Goal: Contribute content: Contribute content

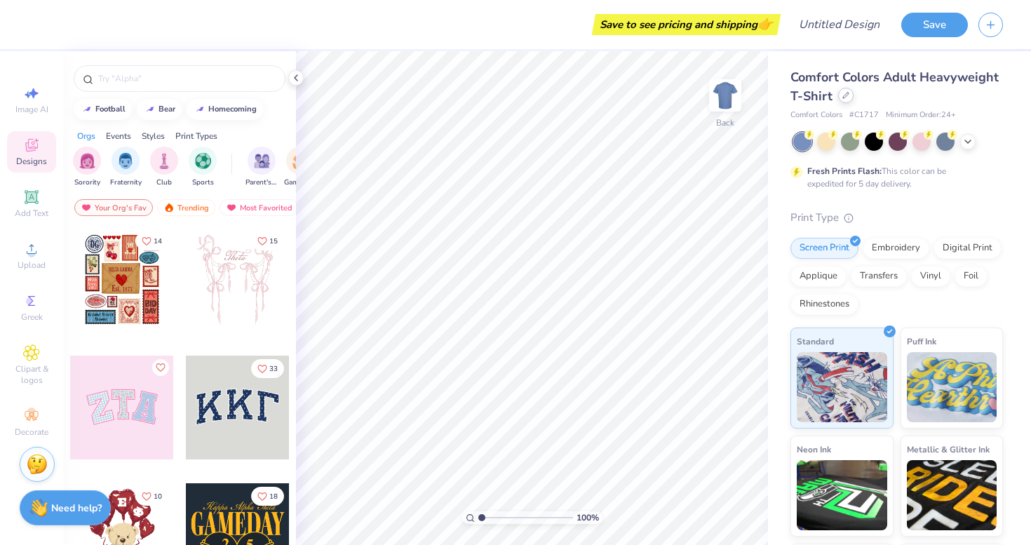
click at [847, 93] on div at bounding box center [845, 95] width 15 height 15
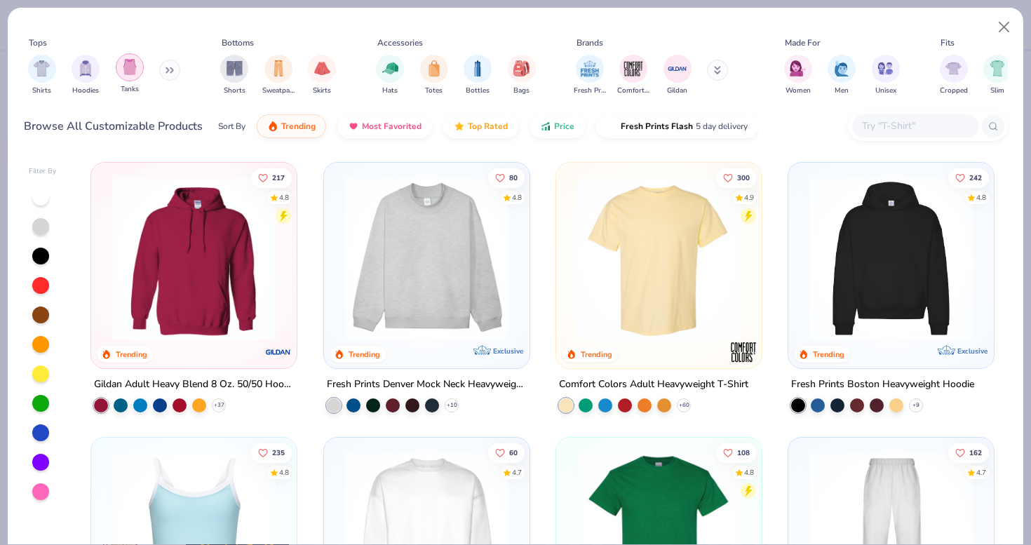
click at [128, 69] on img "filter for Tanks" at bounding box center [129, 67] width 15 height 16
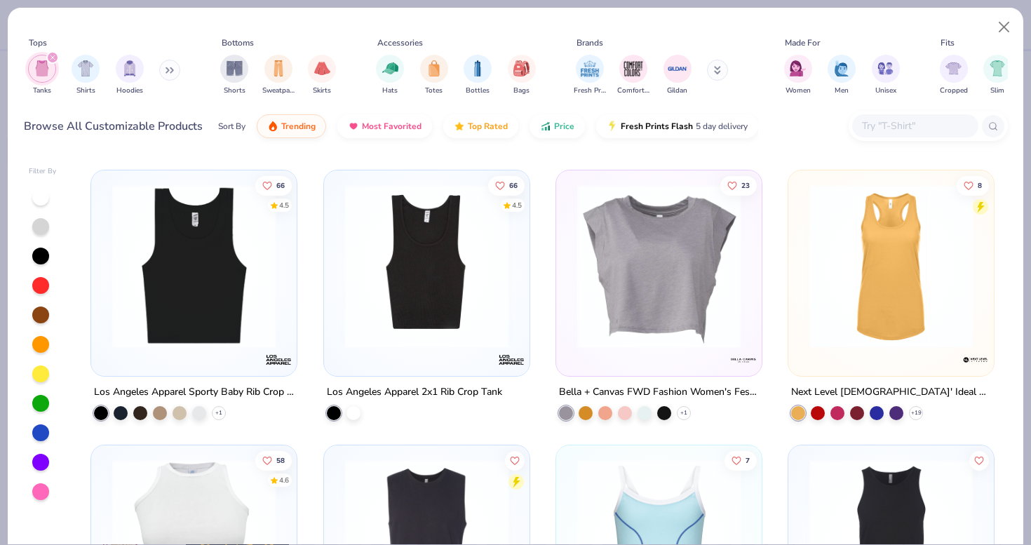
scroll to position [540, 0]
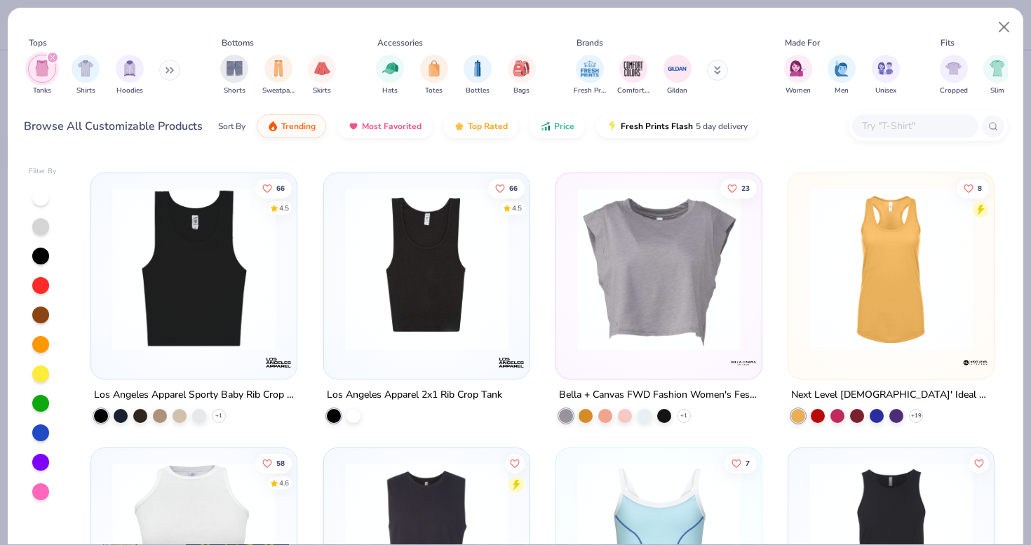
click at [384, 277] on img at bounding box center [426, 268] width 177 height 163
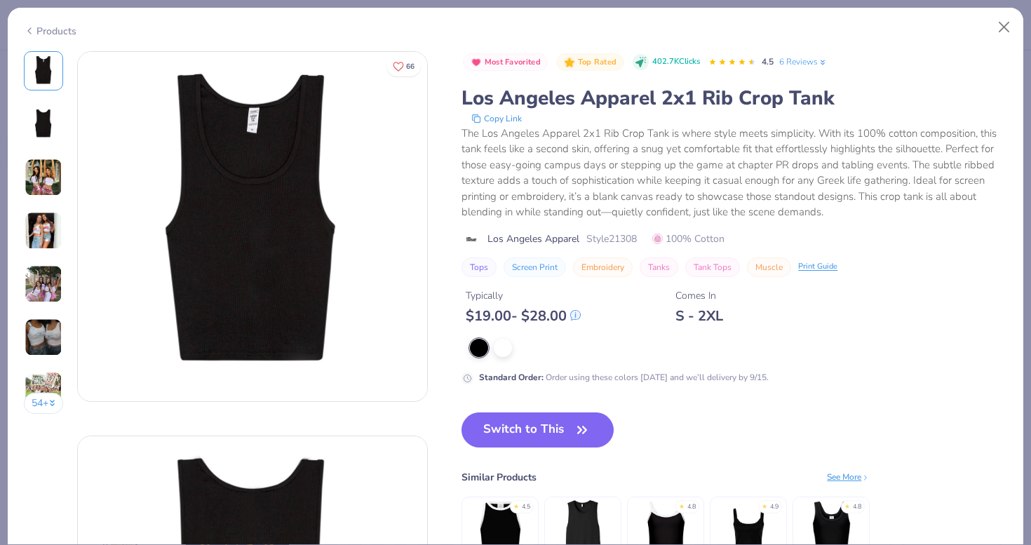
click at [48, 123] on img at bounding box center [44, 124] width 34 height 34
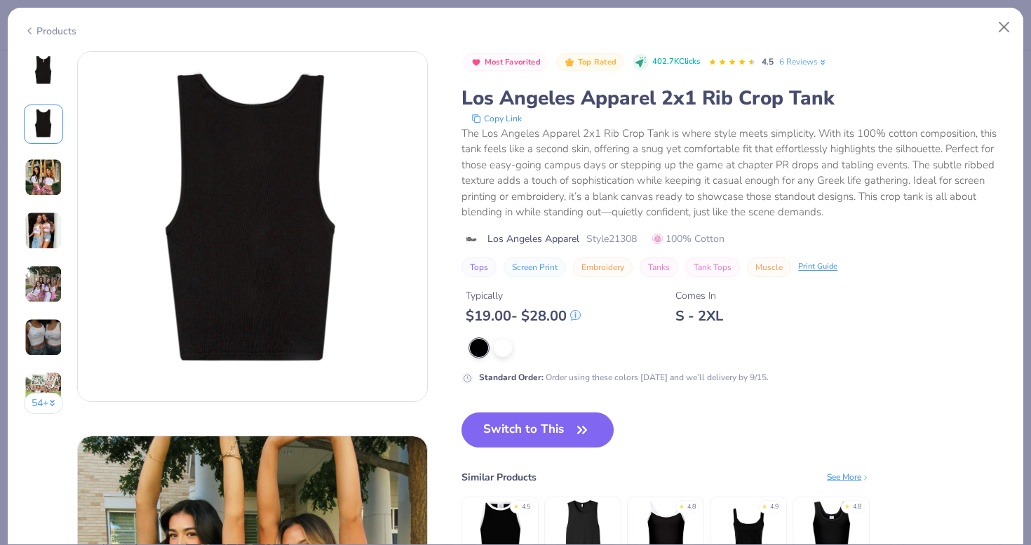
click at [61, 194] on img at bounding box center [44, 177] width 38 height 38
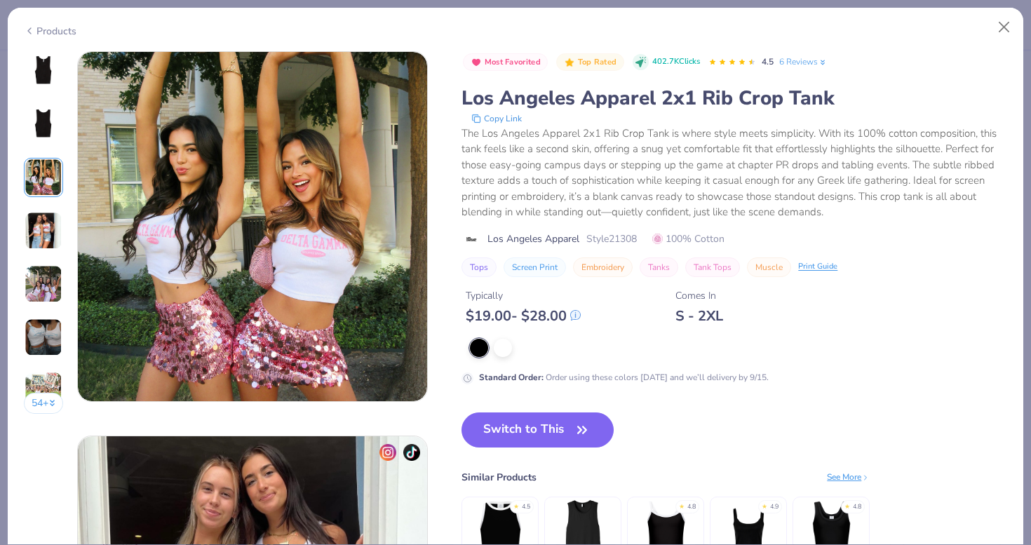
click at [47, 238] on img at bounding box center [44, 231] width 38 height 38
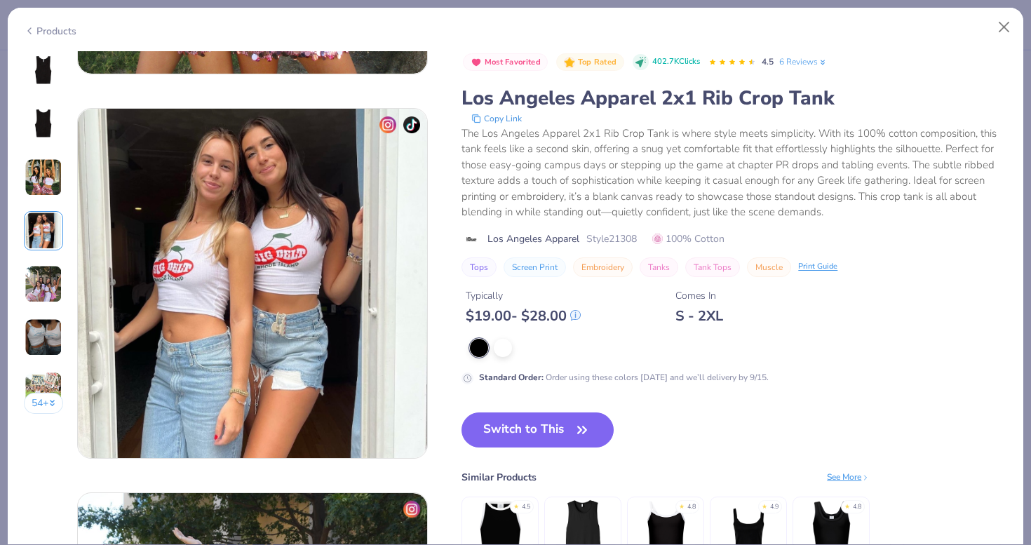
scroll to position [1153, 0]
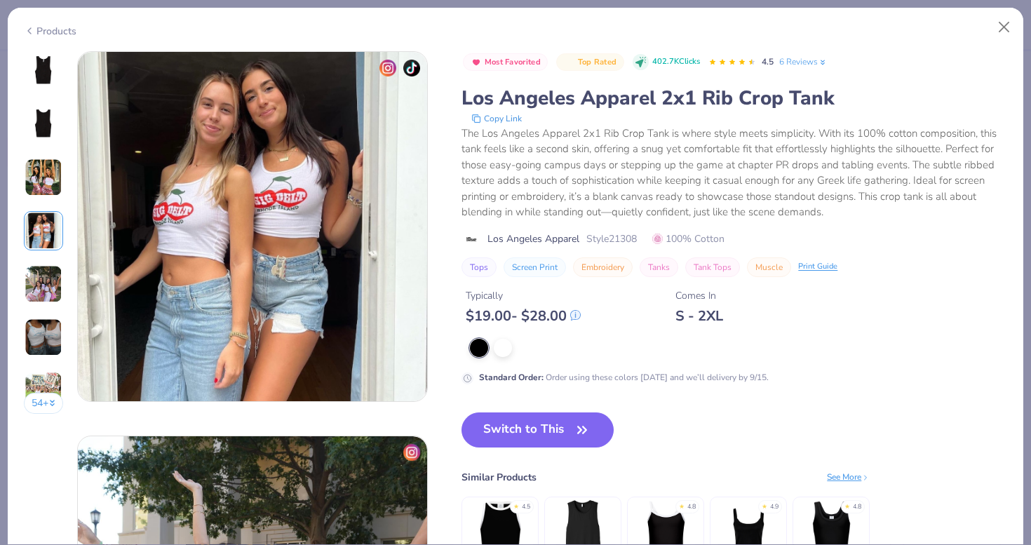
click at [40, 286] on img at bounding box center [44, 284] width 38 height 38
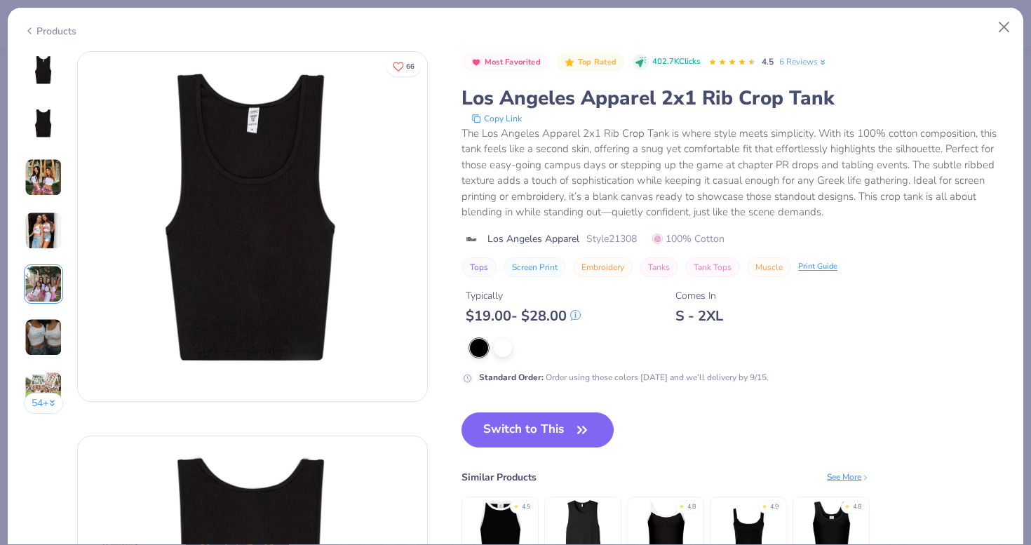
scroll to position [0, 0]
click at [502, 351] on div at bounding box center [503, 346] width 18 height 18
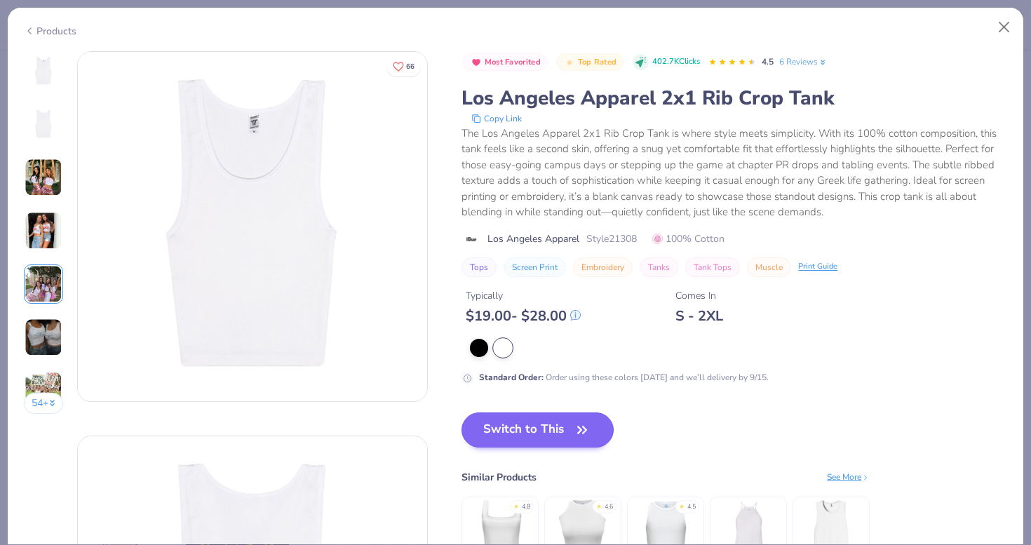
click at [548, 429] on button "Switch to This" at bounding box center [537, 429] width 152 height 35
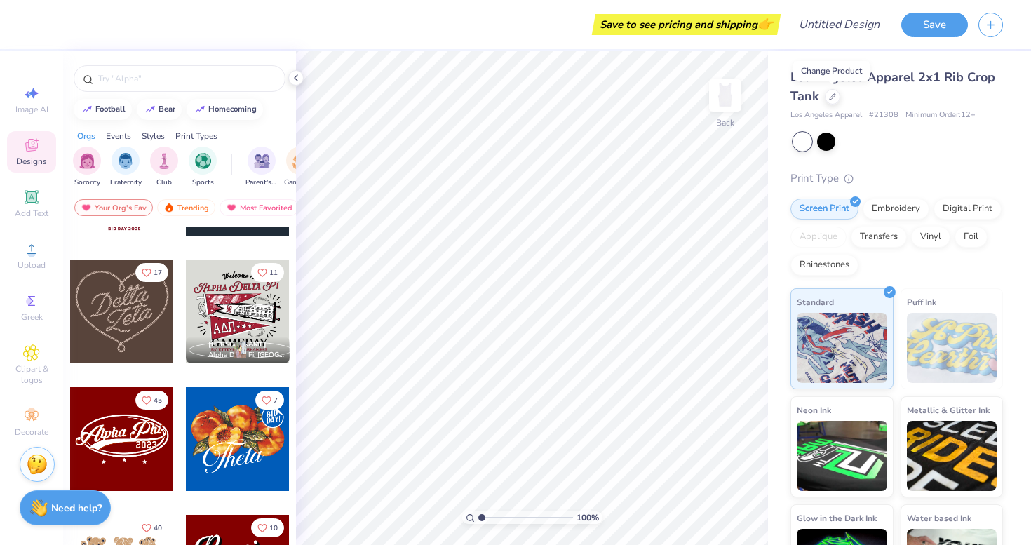
scroll to position [489, 0]
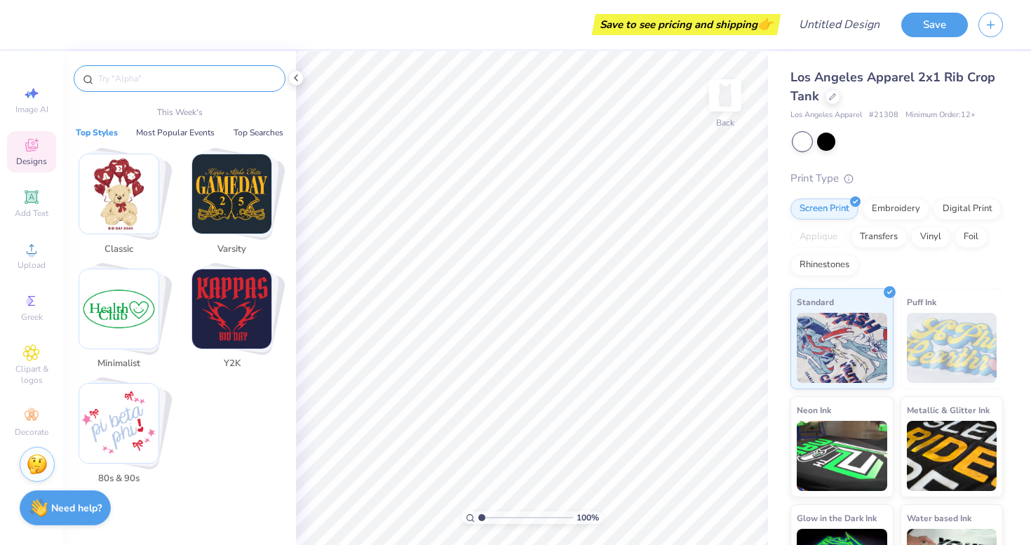
click at [165, 72] on input "text" at bounding box center [187, 79] width 180 height 14
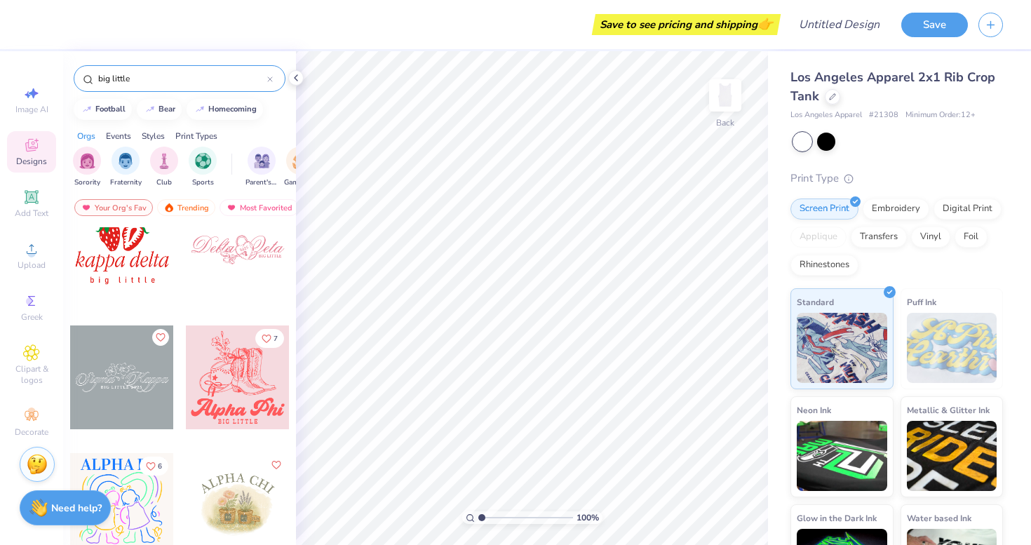
scroll to position [673, 0]
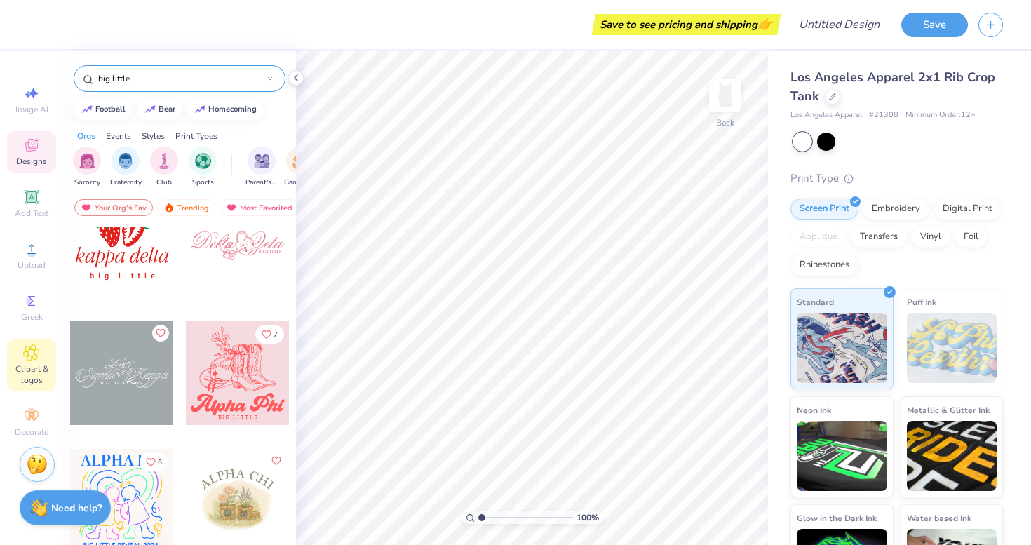
type input "big little"
click at [28, 346] on icon at bounding box center [31, 352] width 16 height 17
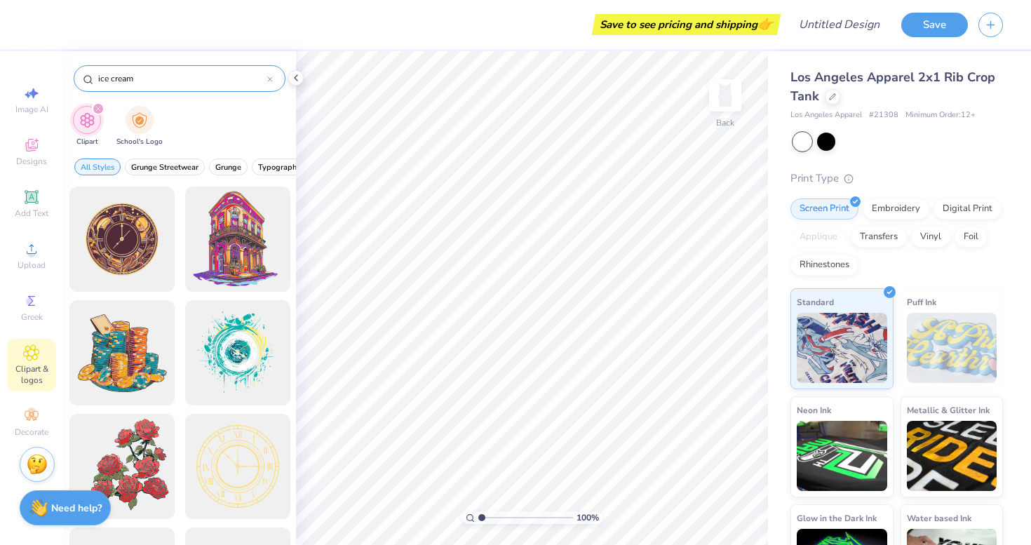
type input "ice cream"
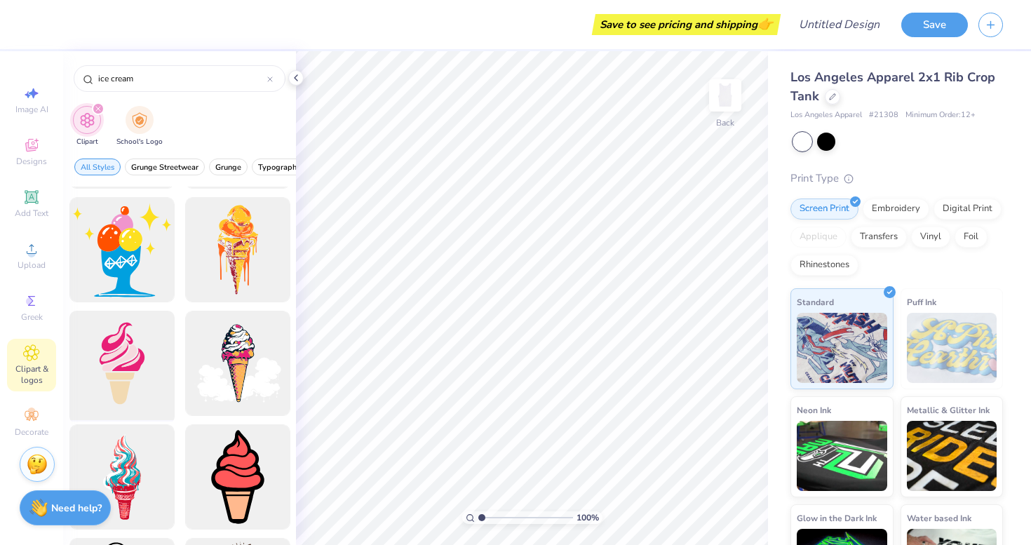
scroll to position [649, 0]
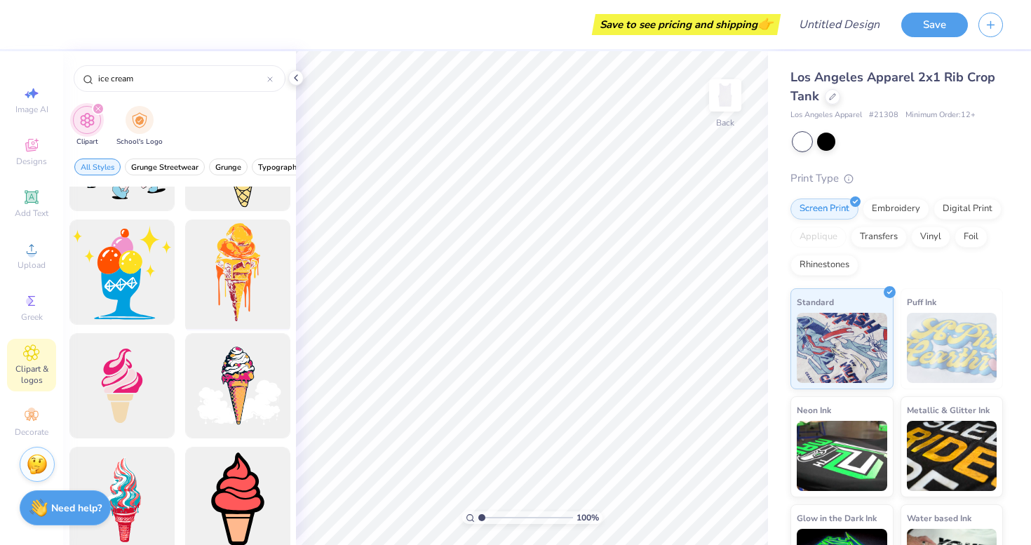
click at [254, 272] on div at bounding box center [238, 273] width 116 height 116
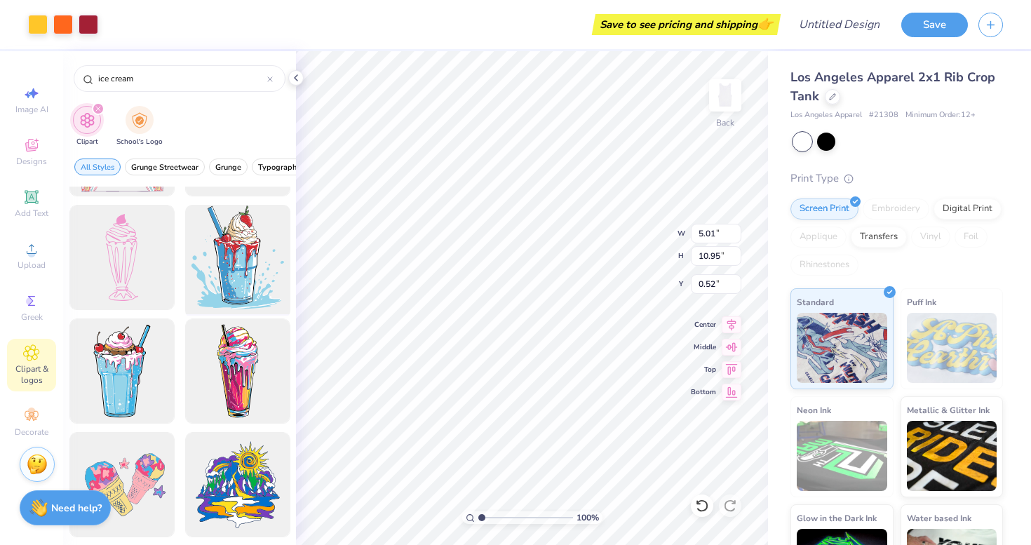
scroll to position [1459, 0]
type input "2.68"
type input "5.85"
type input "5.62"
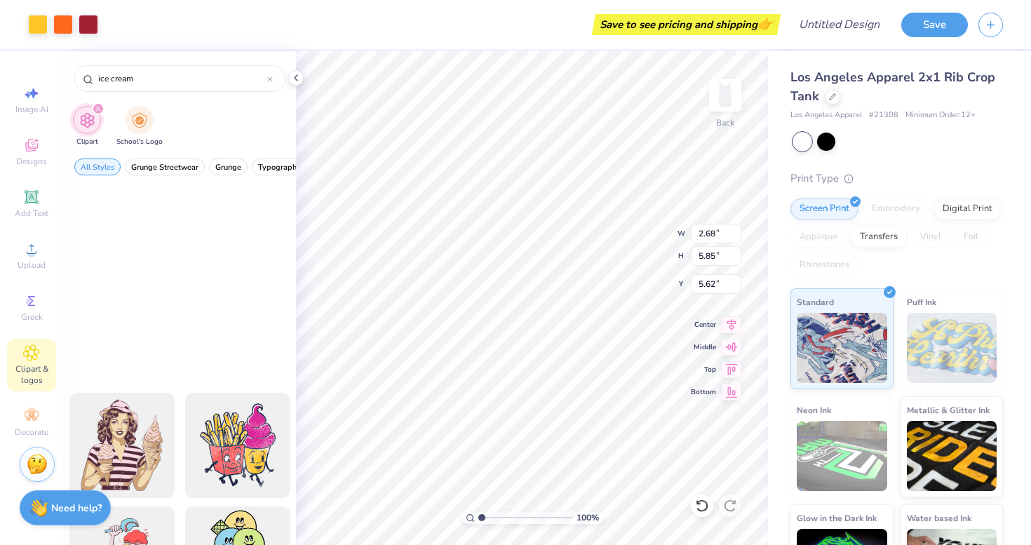
scroll to position [173, 0]
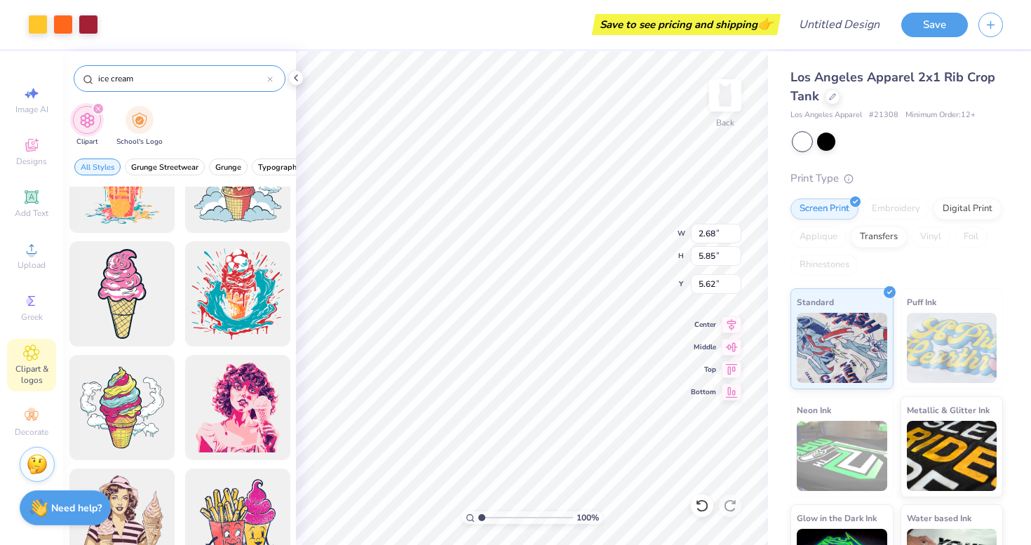
click at [154, 81] on input "ice cream" at bounding box center [182, 79] width 170 height 14
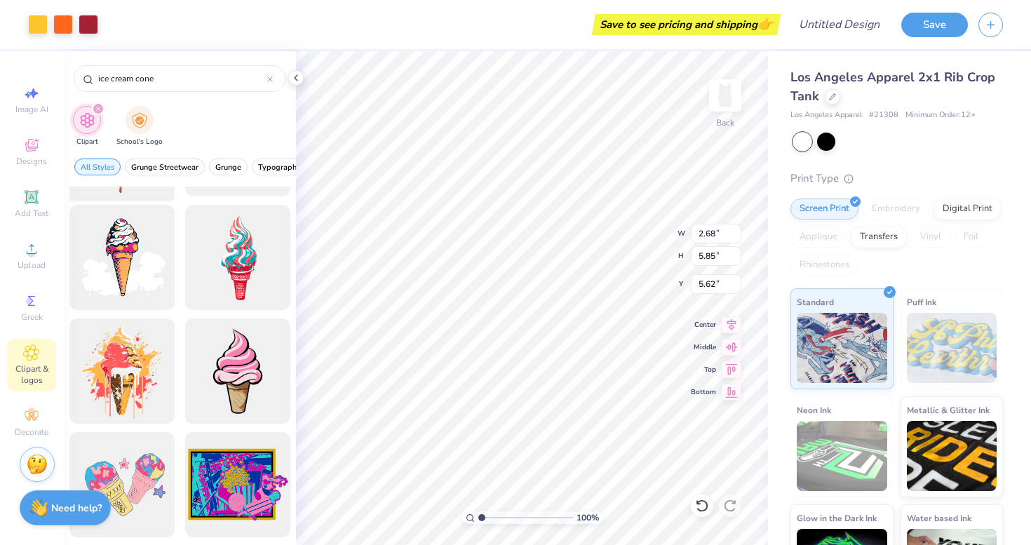
scroll to position [550, 0]
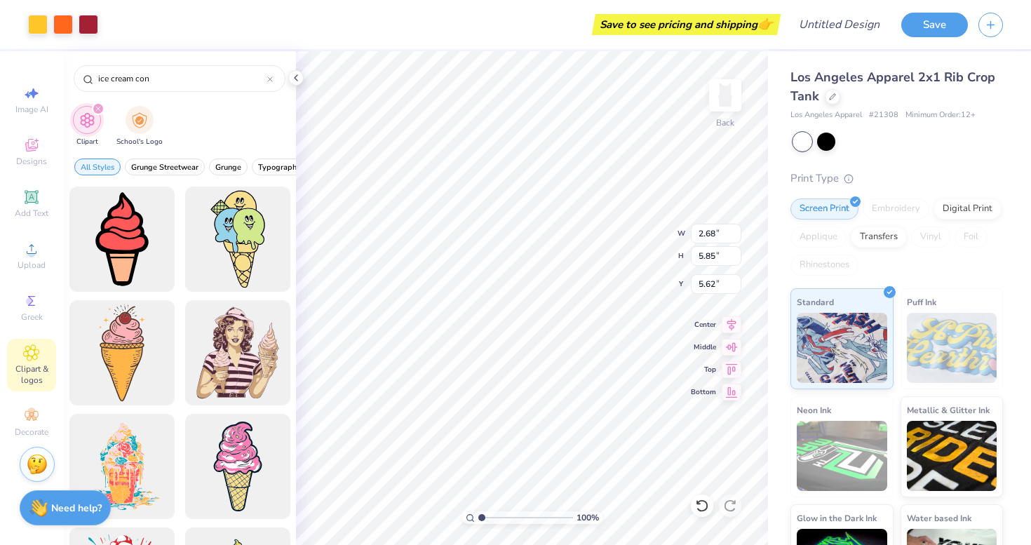
type input "ice cream con"
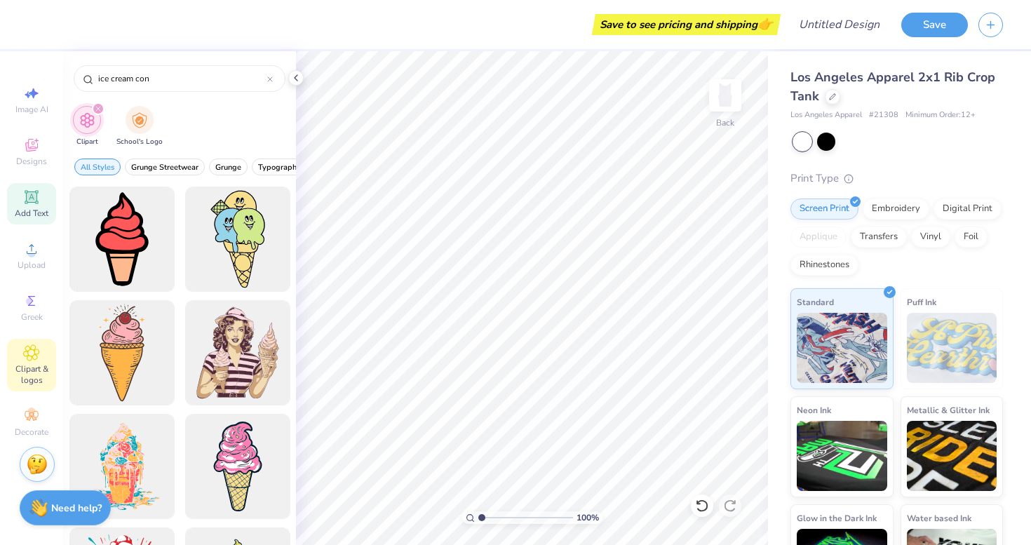
click at [23, 201] on icon at bounding box center [31, 197] width 17 height 17
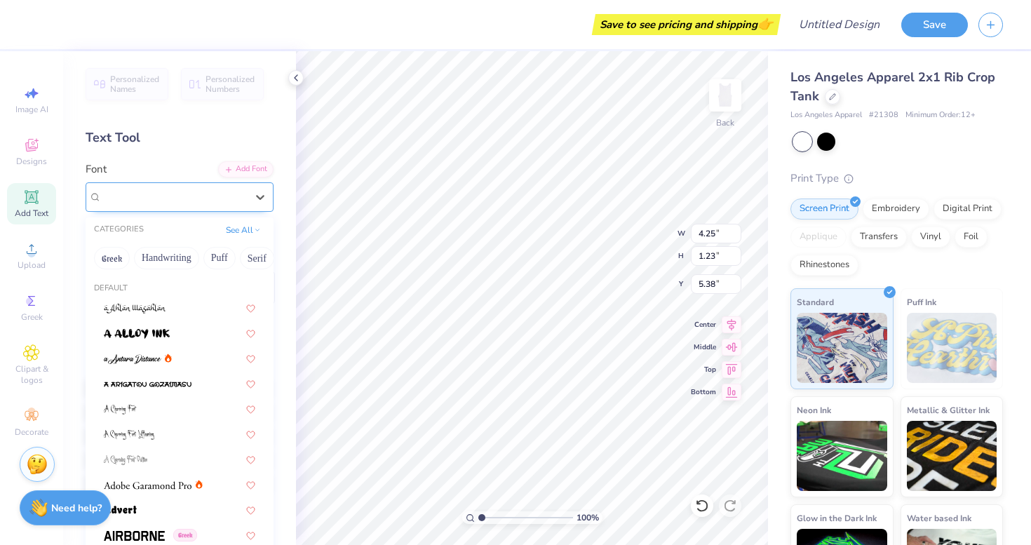
click at [181, 189] on div "Super Dream" at bounding box center [173, 197] width 147 height 22
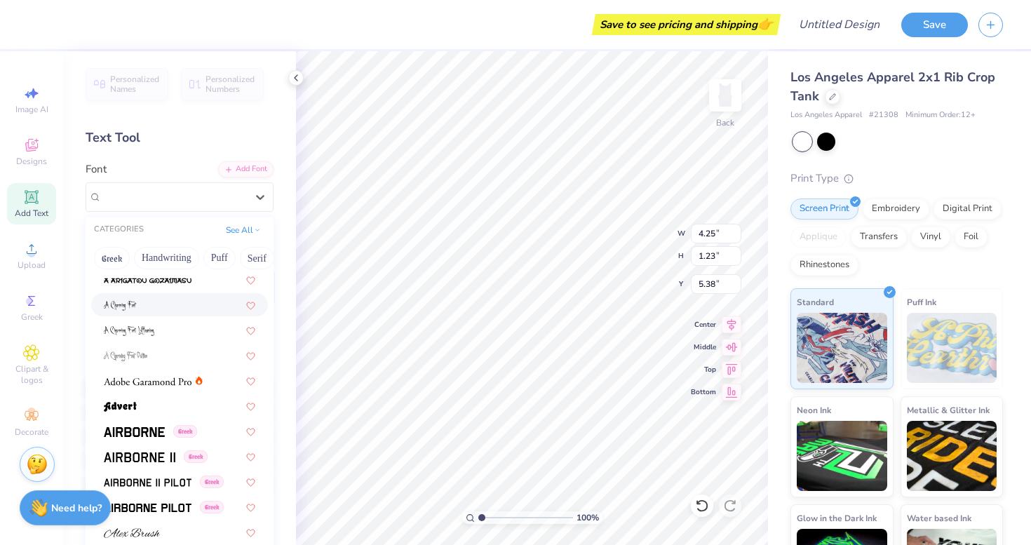
scroll to position [118, 0]
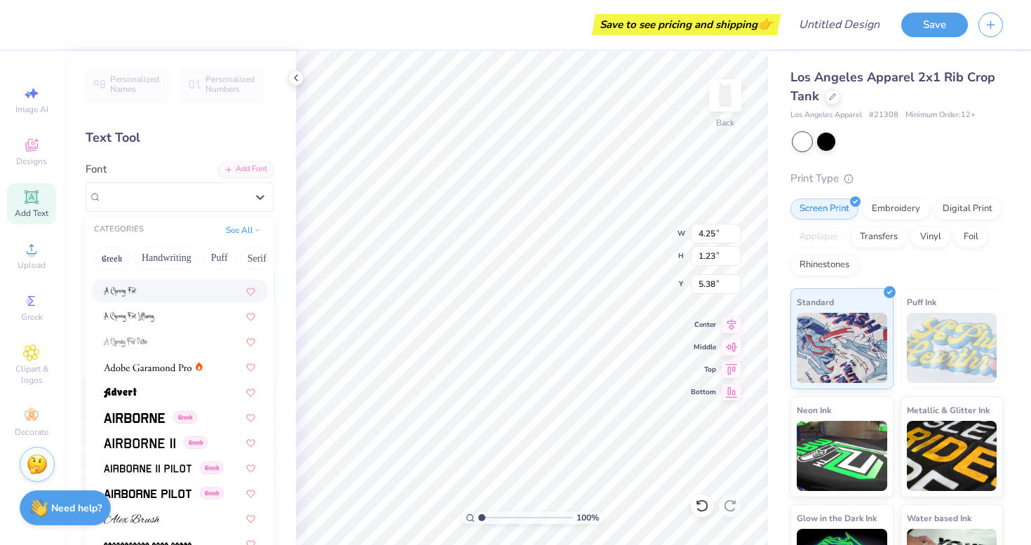
click at [161, 295] on div at bounding box center [179, 290] width 151 height 15
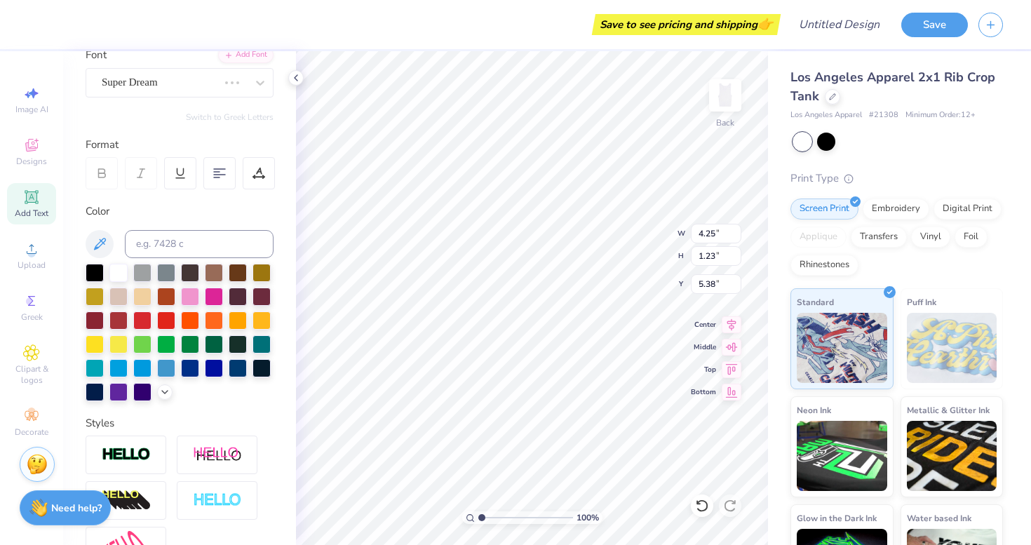
scroll to position [66, 0]
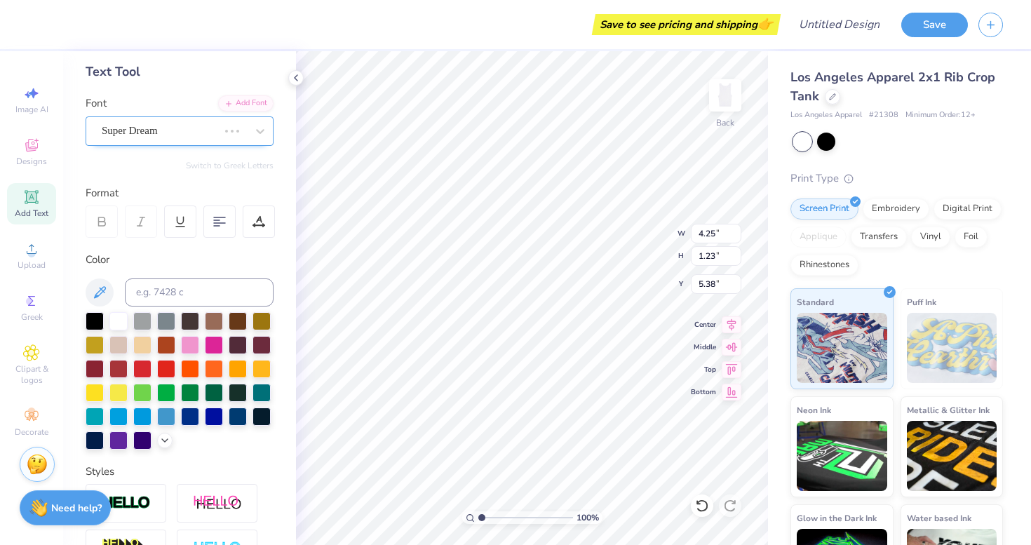
type input "3.50"
type input "1.40"
type input "5.30"
type textarea "b"
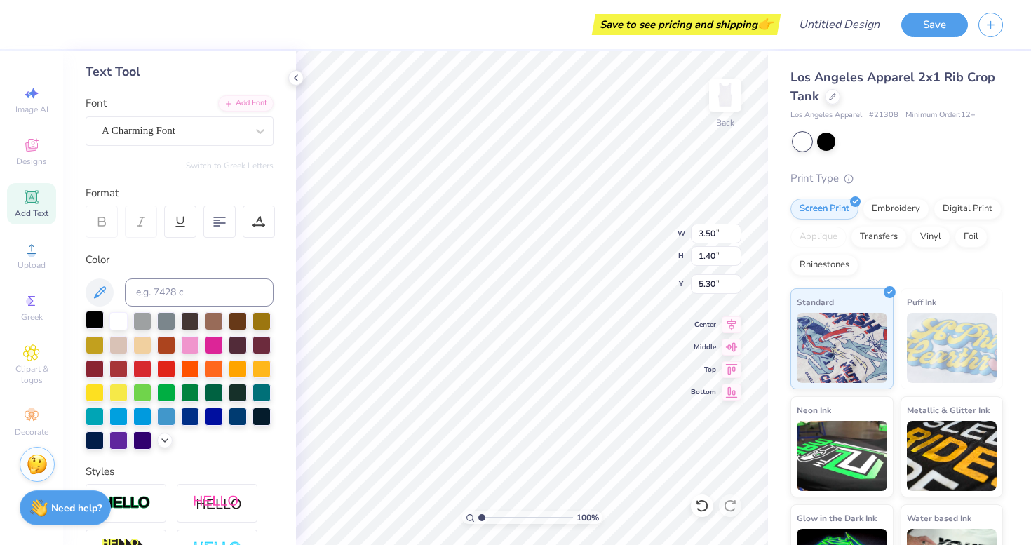
type textarea "lil scoop"
click at [96, 326] on div at bounding box center [95, 320] width 18 height 18
click at [175, 133] on div "A Charming Font" at bounding box center [173, 131] width 147 height 22
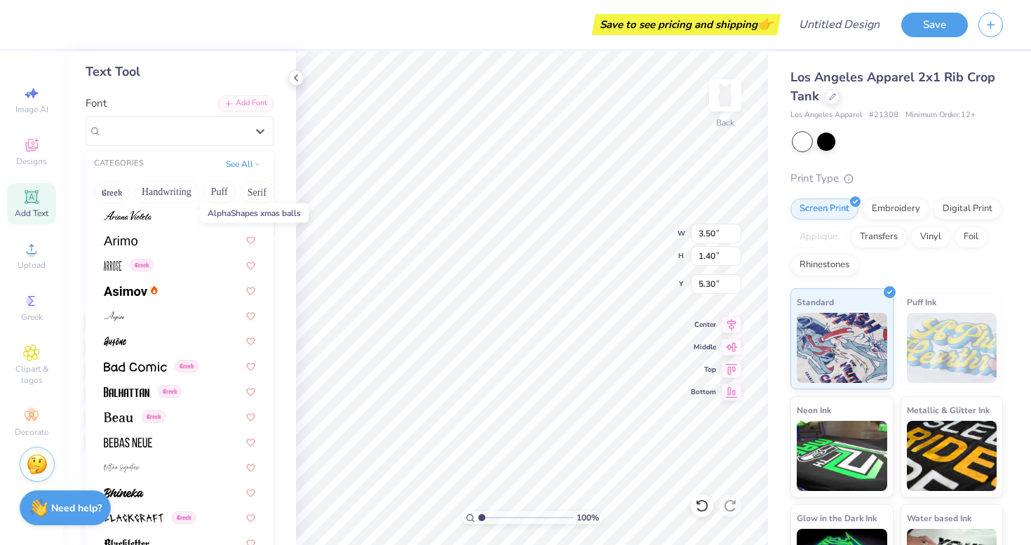
scroll to position [458, 0]
click at [116, 417] on img at bounding box center [118, 416] width 29 height 10
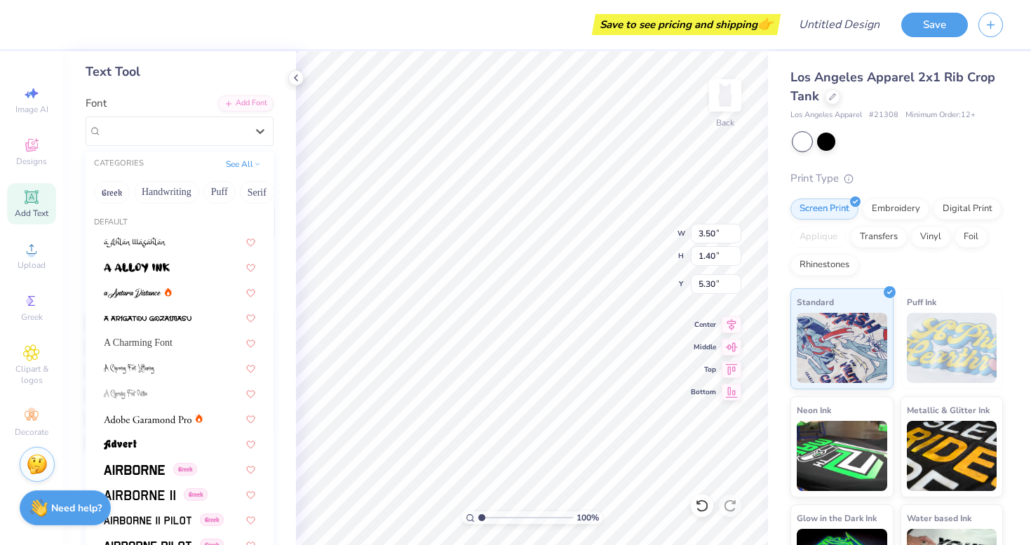
drag, startPoint x: 163, startPoint y: 132, endPoint x: 142, endPoint y: 255, distance: 124.6
click at [163, 132] on div "Beau Greek" at bounding box center [173, 131] width 147 height 22
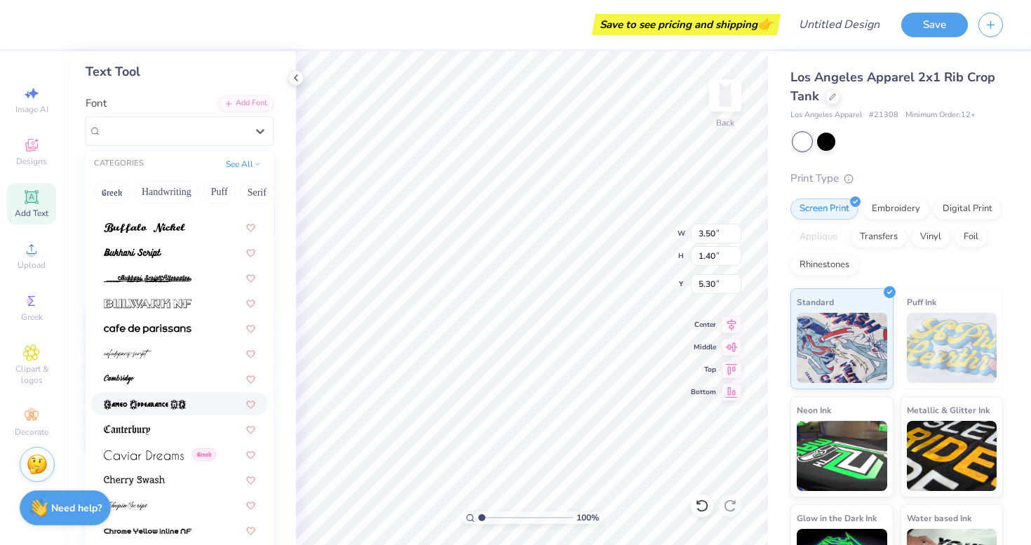
scroll to position [1298, 0]
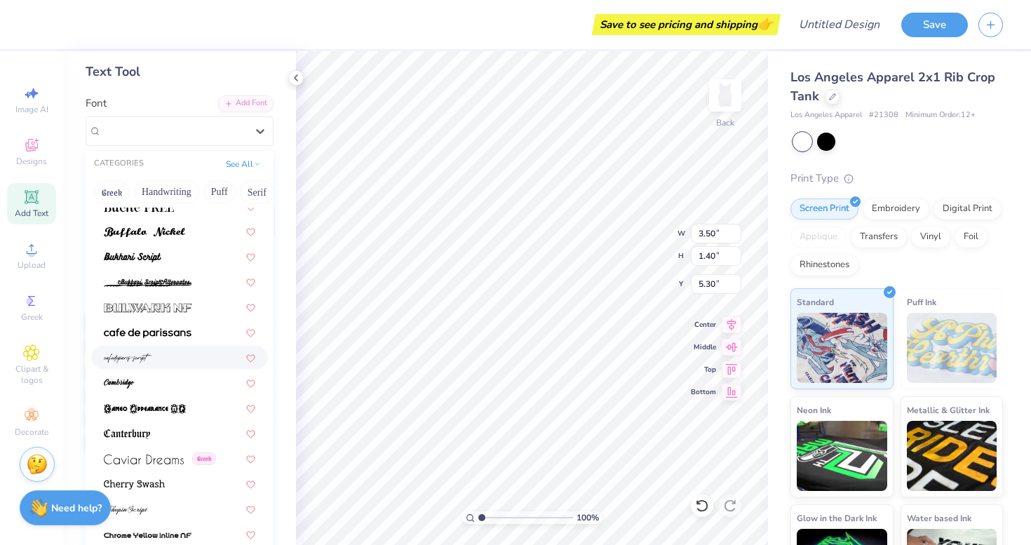
click at [151, 355] on div at bounding box center [179, 357] width 151 height 15
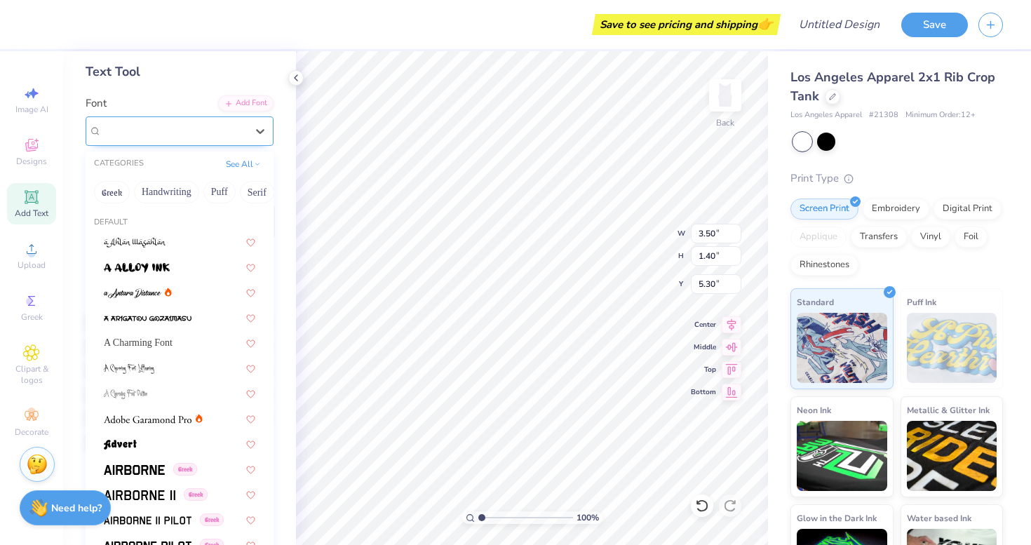
click at [171, 123] on div "cafedeparis-script" at bounding box center [173, 131] width 147 height 22
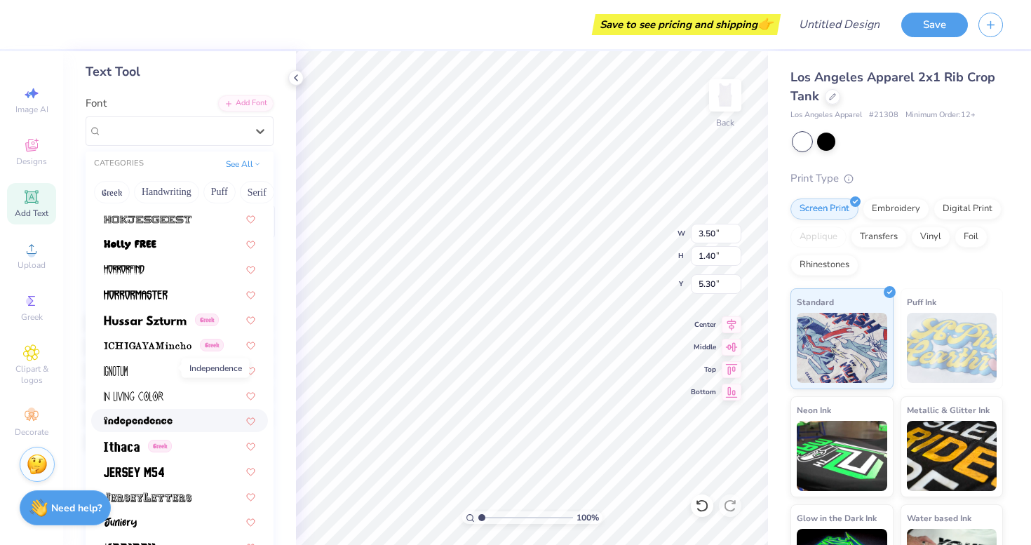
scroll to position [3783, 0]
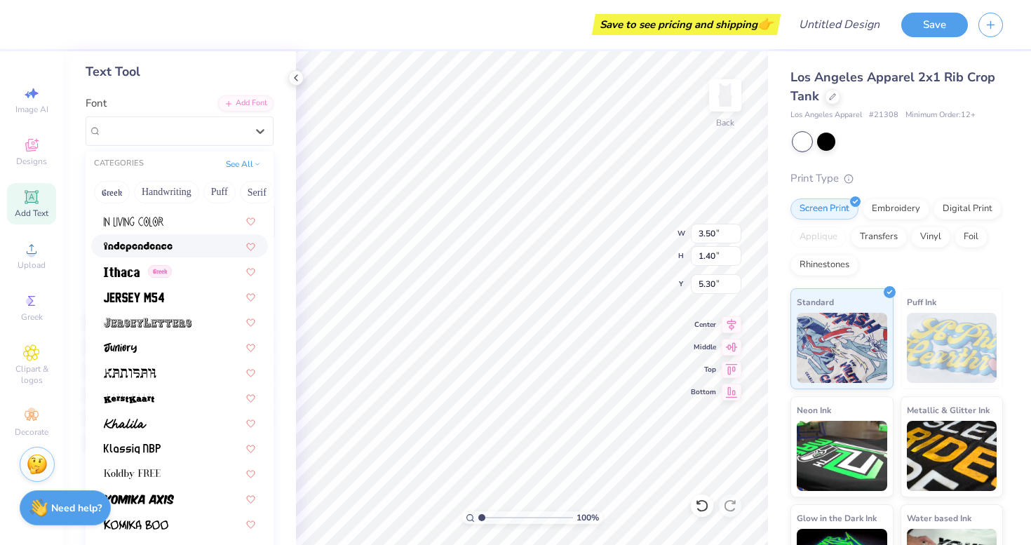
click at [171, 246] on img at bounding box center [138, 247] width 69 height 10
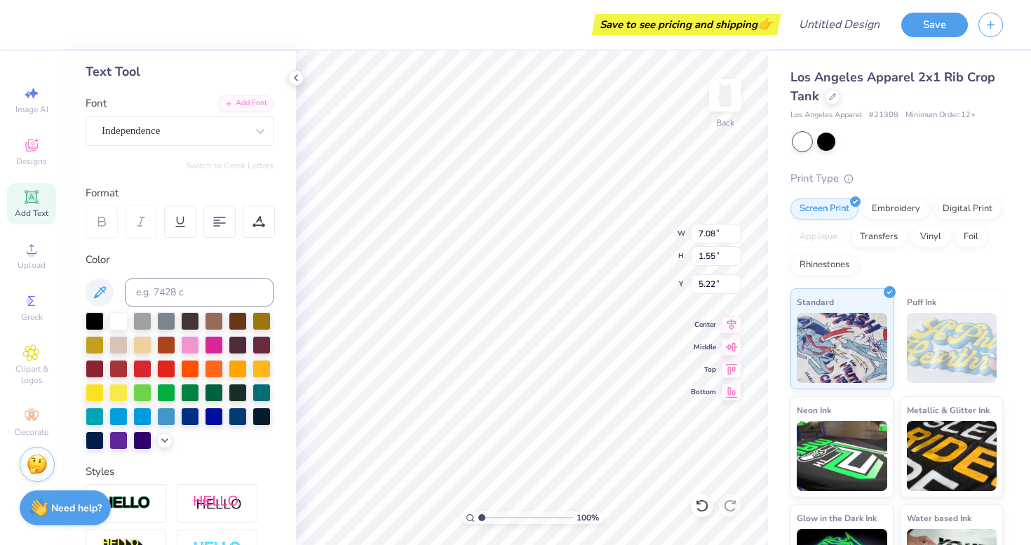
type input "1.12"
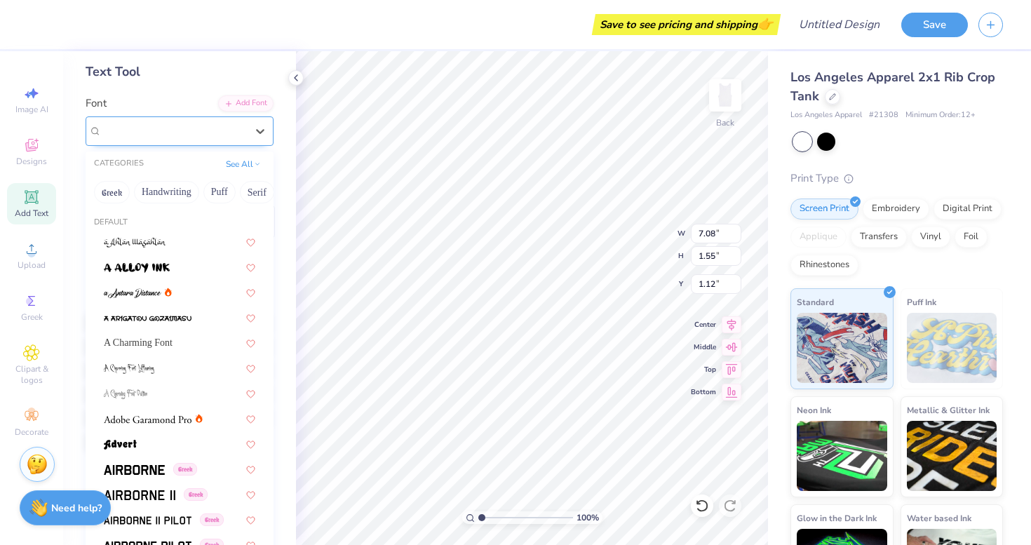
click at [209, 128] on div "Independence" at bounding box center [173, 131] width 147 height 22
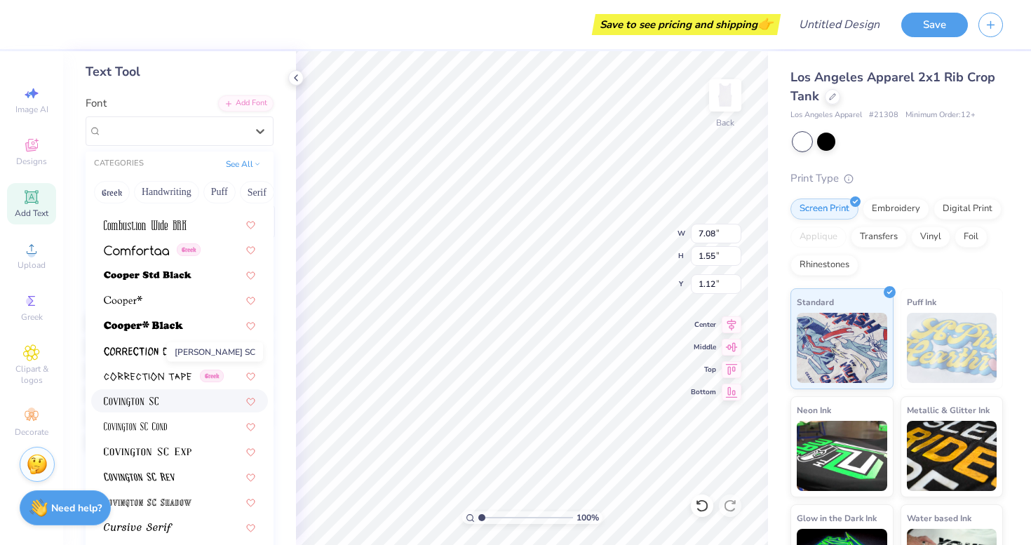
scroll to position [2062, 0]
click at [136, 306] on img at bounding box center [123, 302] width 39 height 10
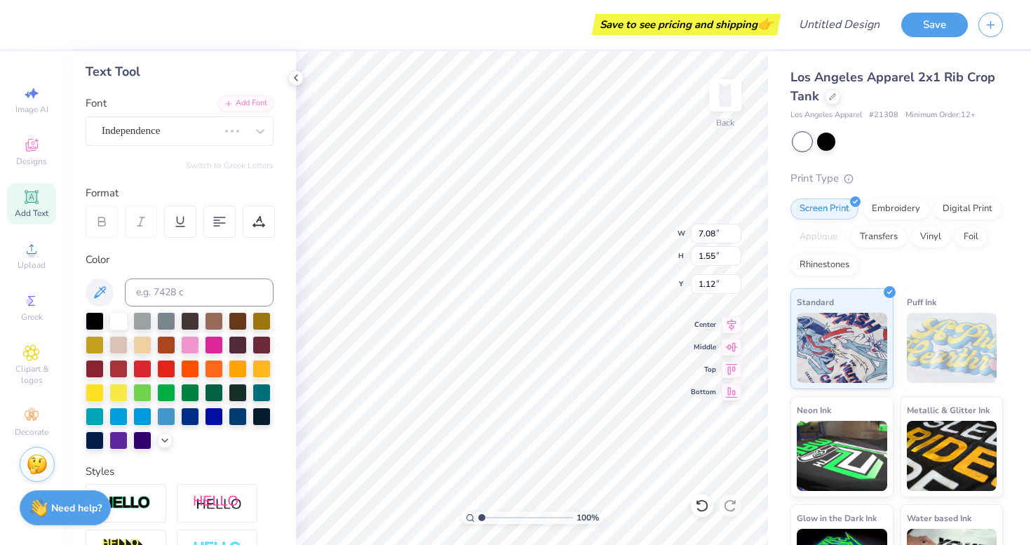
type input "5.97"
type input "1.58"
type input "1.11"
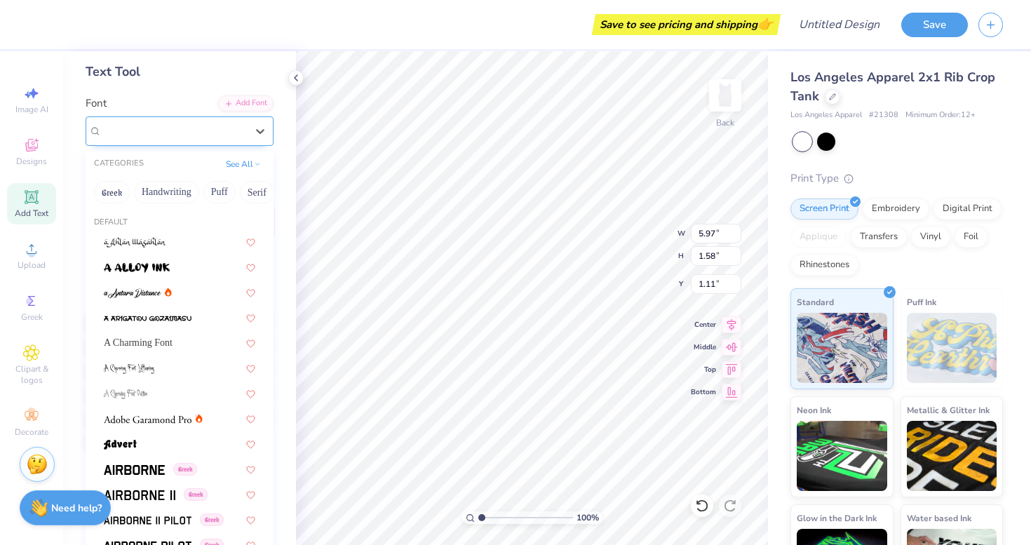
click at [154, 128] on div at bounding box center [173, 131] width 147 height 22
click at [159, 194] on button "Calligraphy" at bounding box center [163, 192] width 62 height 22
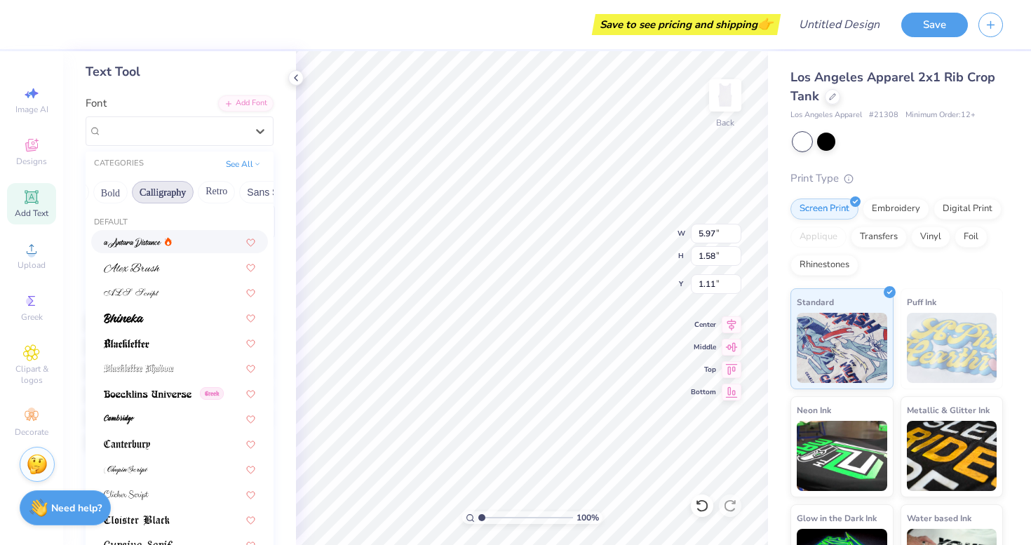
scroll to position [0, 230]
click at [165, 187] on button "Retro" at bounding box center [171, 192] width 37 height 22
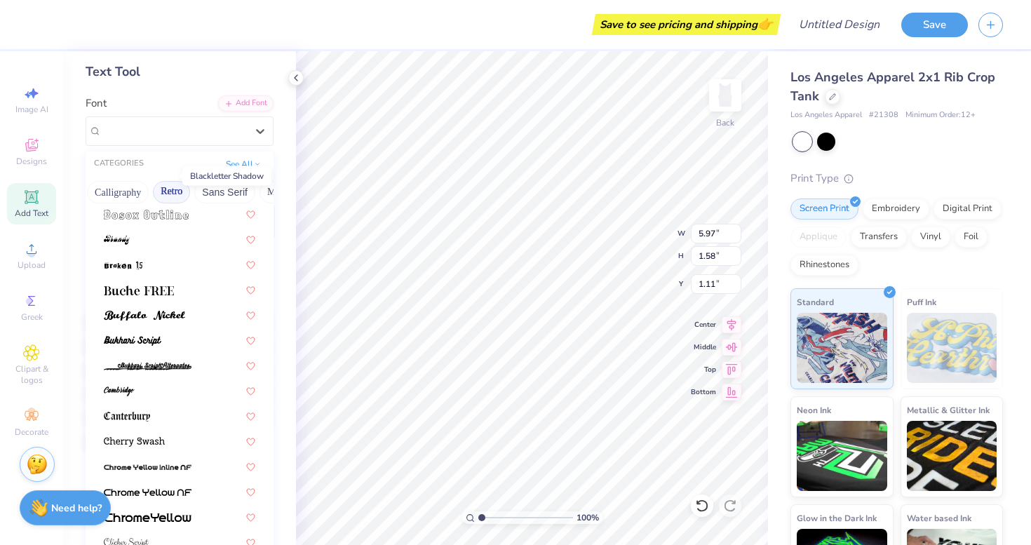
scroll to position [91, 0]
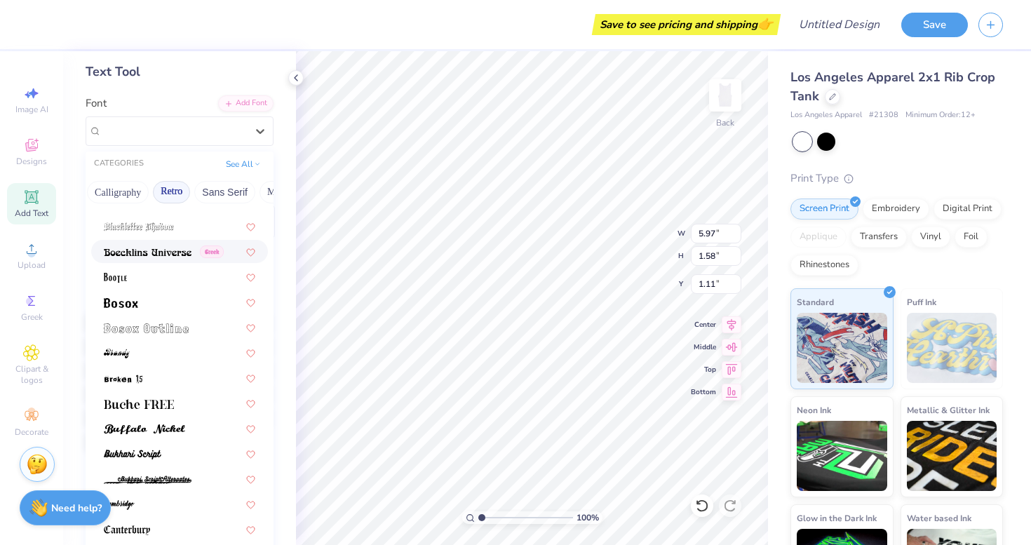
click at [163, 250] on img at bounding box center [148, 253] width 88 height 10
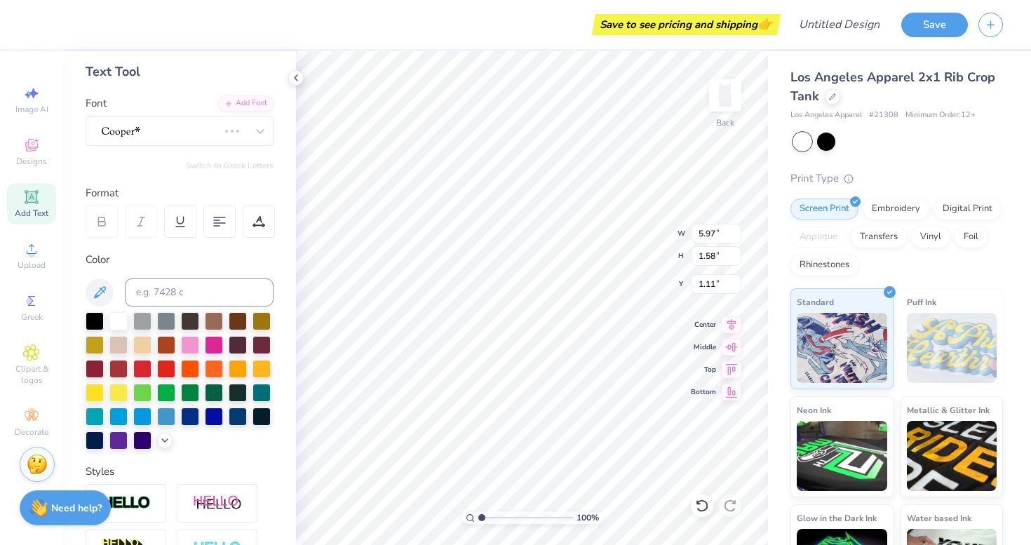
type input "6.82"
type input "1.59"
type input "1.10"
click at [183, 130] on span "Boecklins Universe" at bounding box center [143, 131] width 83 height 16
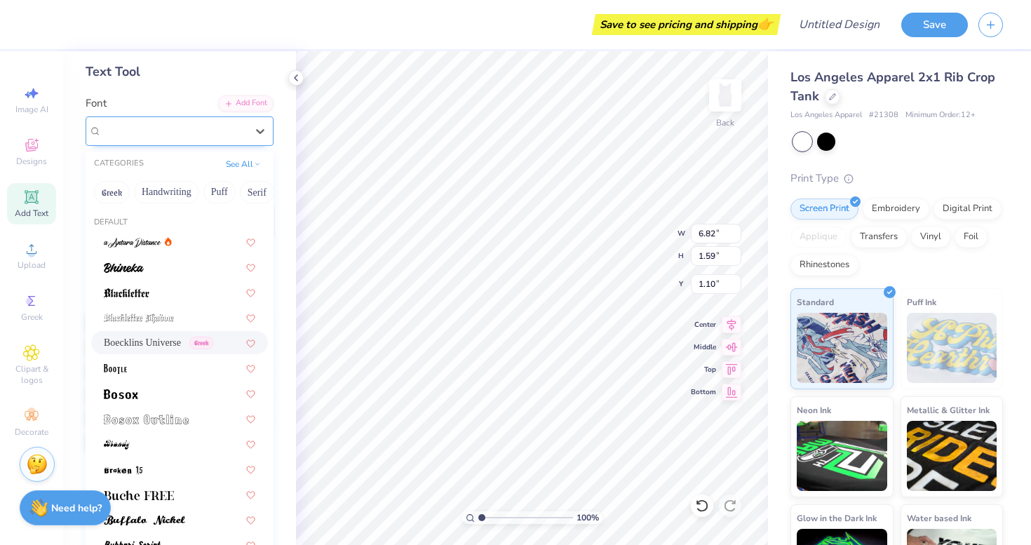
click at [183, 130] on span "Boecklins Universe" at bounding box center [143, 131] width 83 height 16
click at [241, 194] on button "Others" at bounding box center [245, 192] width 41 height 22
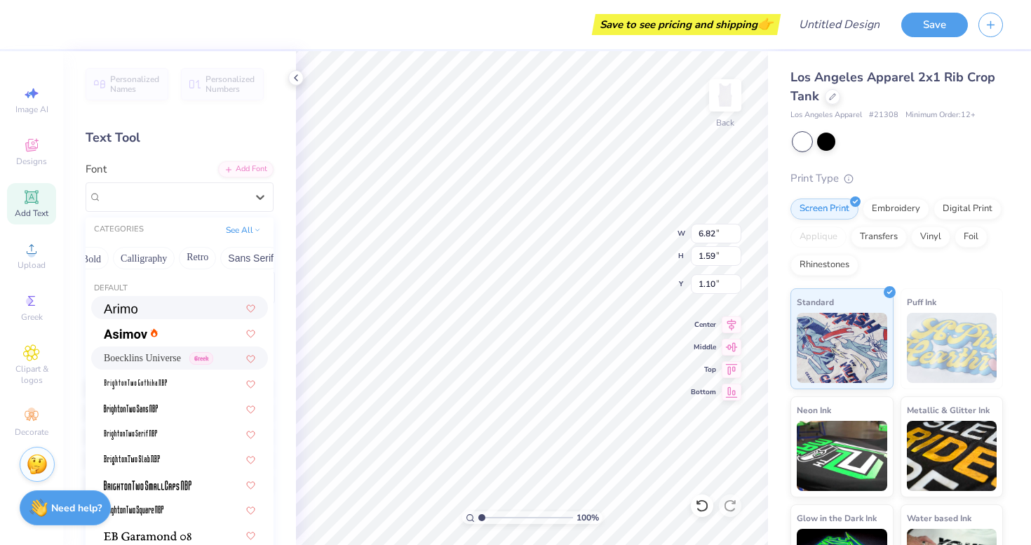
scroll to position [0, 199]
click at [145, 256] on button "Calligraphy" at bounding box center [149, 258] width 62 height 22
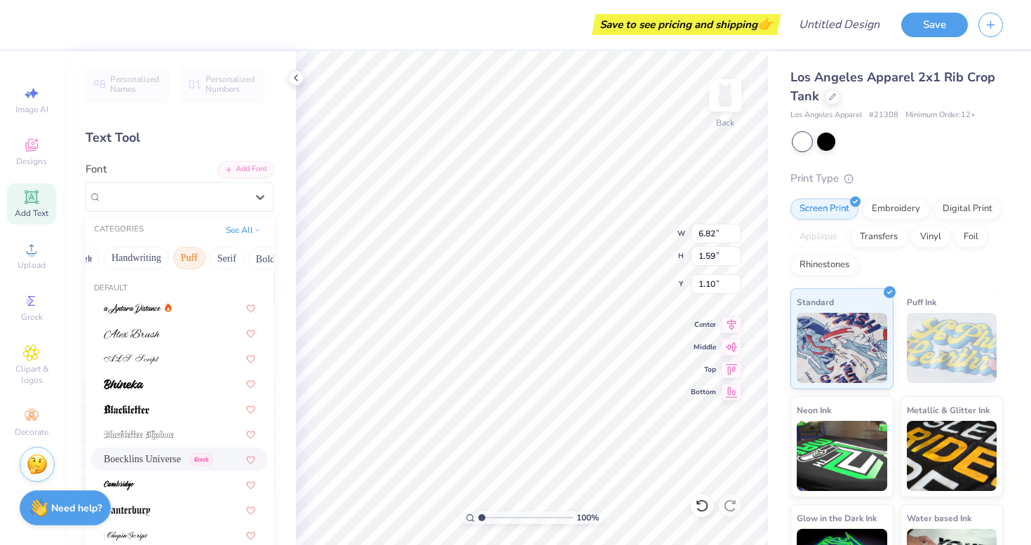
scroll to position [0, 30]
click at [196, 252] on button "Puff" at bounding box center [189, 258] width 32 height 22
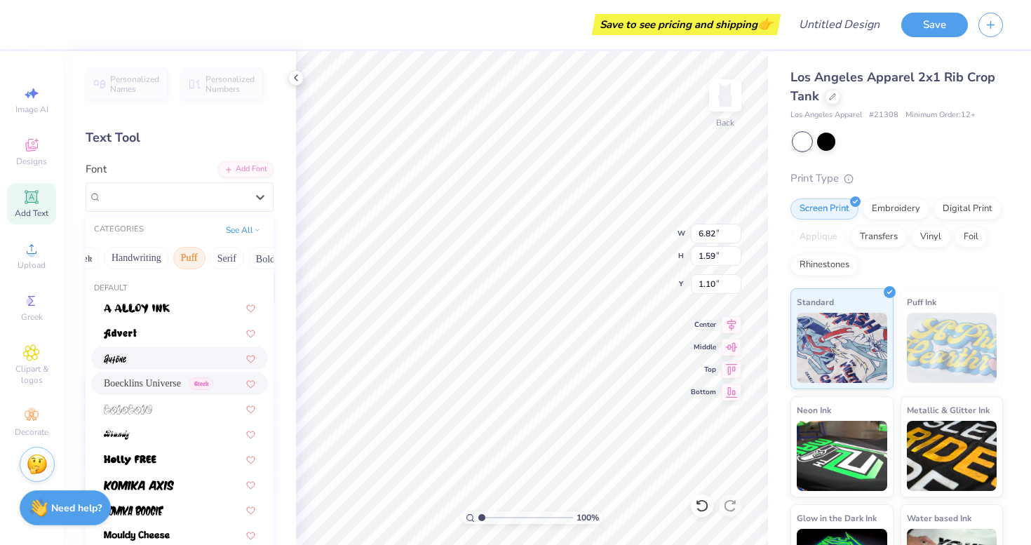
click at [123, 364] on img at bounding box center [115, 359] width 22 height 10
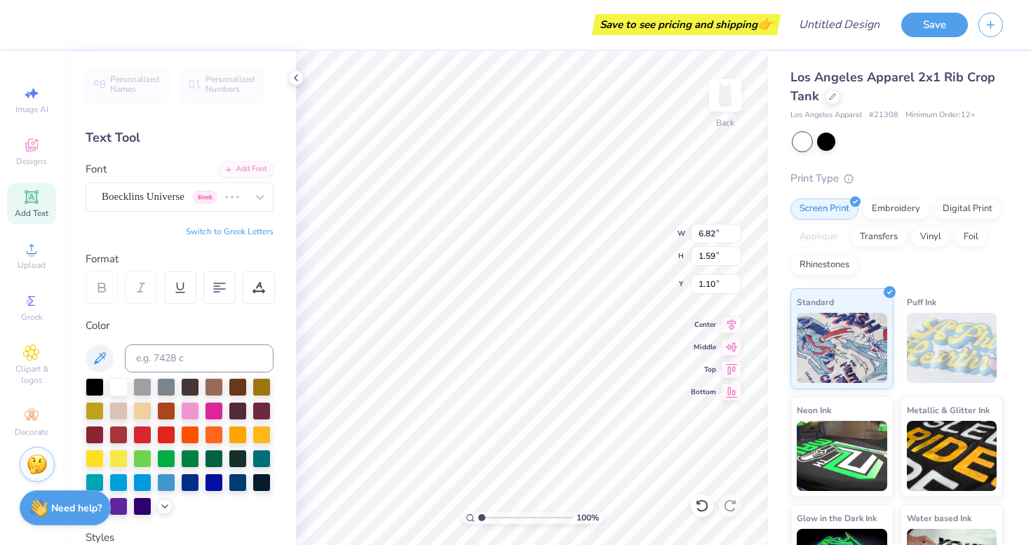
type input "3.90"
type input "1.37"
type input "1.21"
type input "6.00"
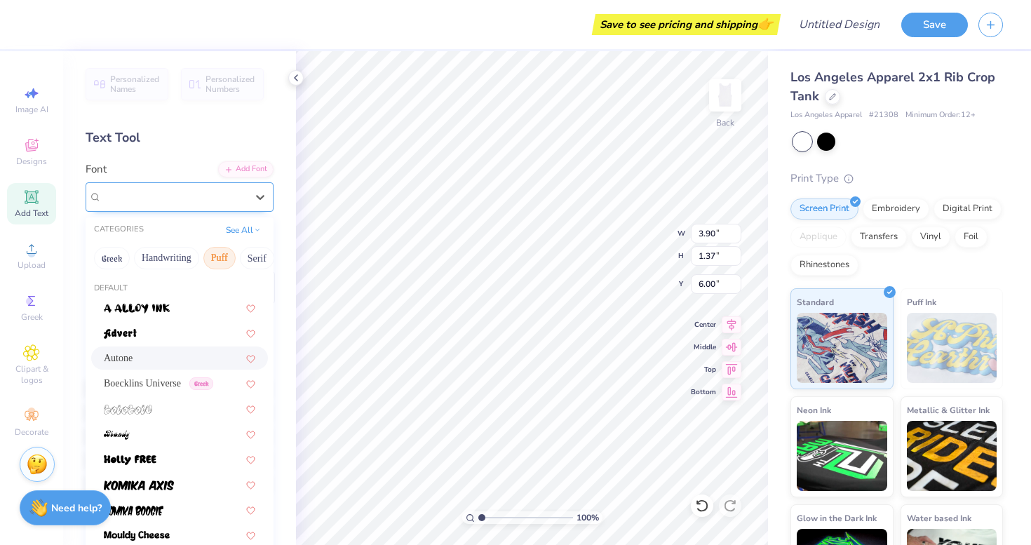
click at [161, 203] on div "Autone" at bounding box center [173, 197] width 147 height 22
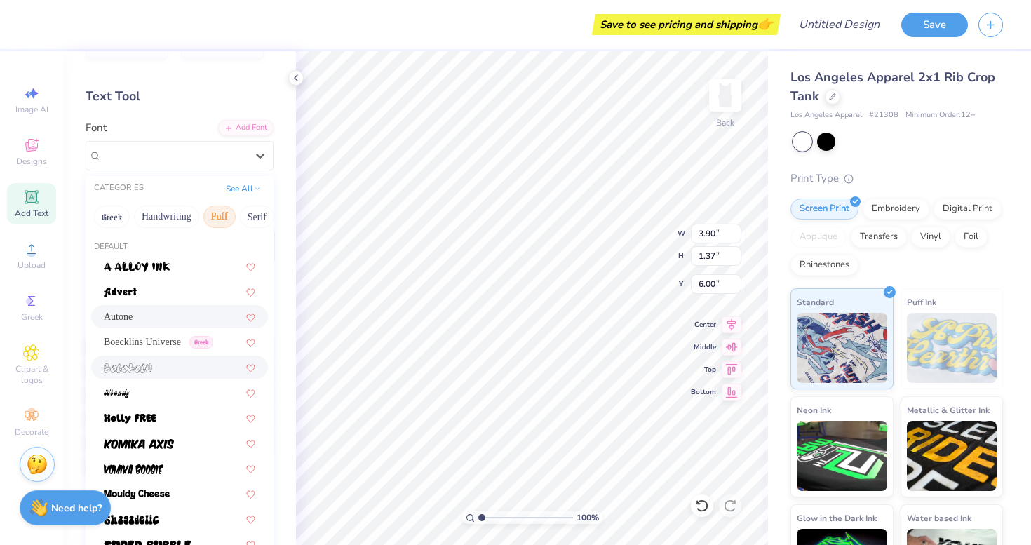
scroll to position [36, 0]
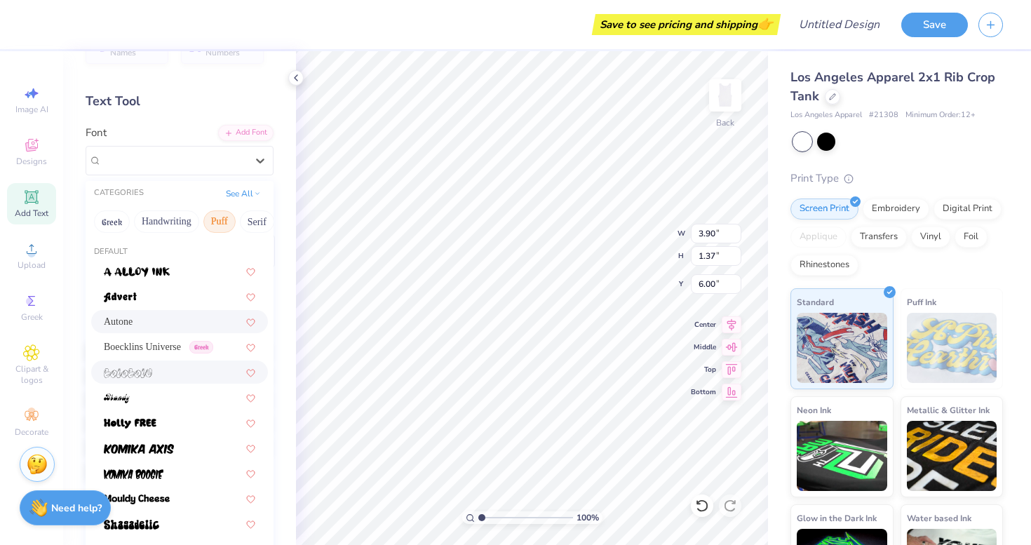
click at [128, 375] on img at bounding box center [128, 373] width 48 height 10
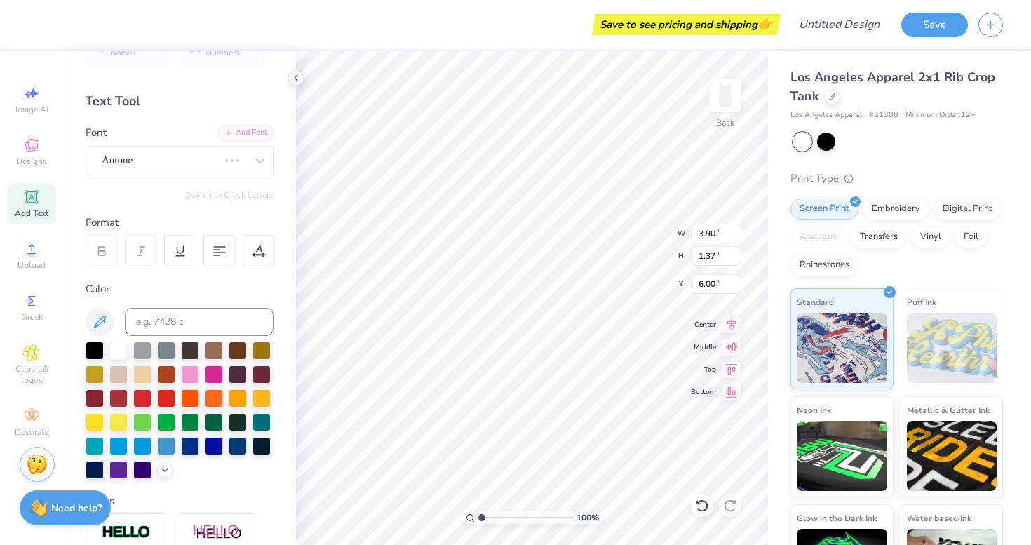
scroll to position [0, 1]
click at [99, 347] on div at bounding box center [95, 349] width 18 height 18
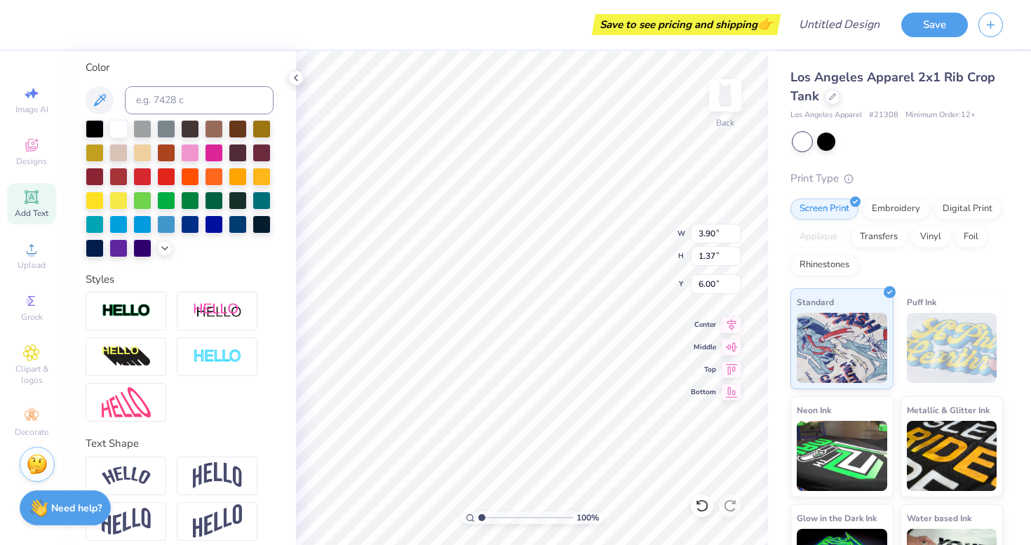
scroll to position [269, 0]
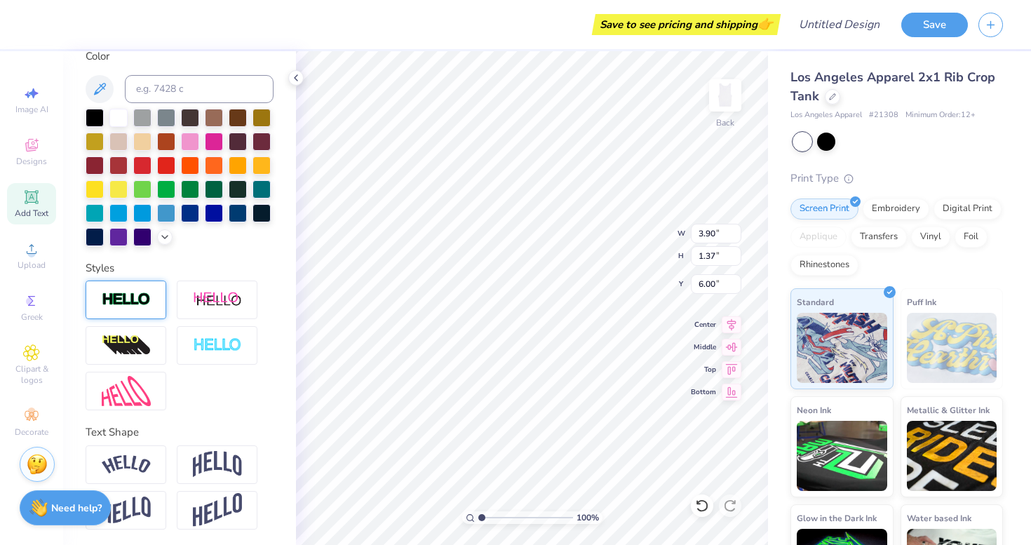
click at [137, 290] on div at bounding box center [126, 300] width 81 height 39
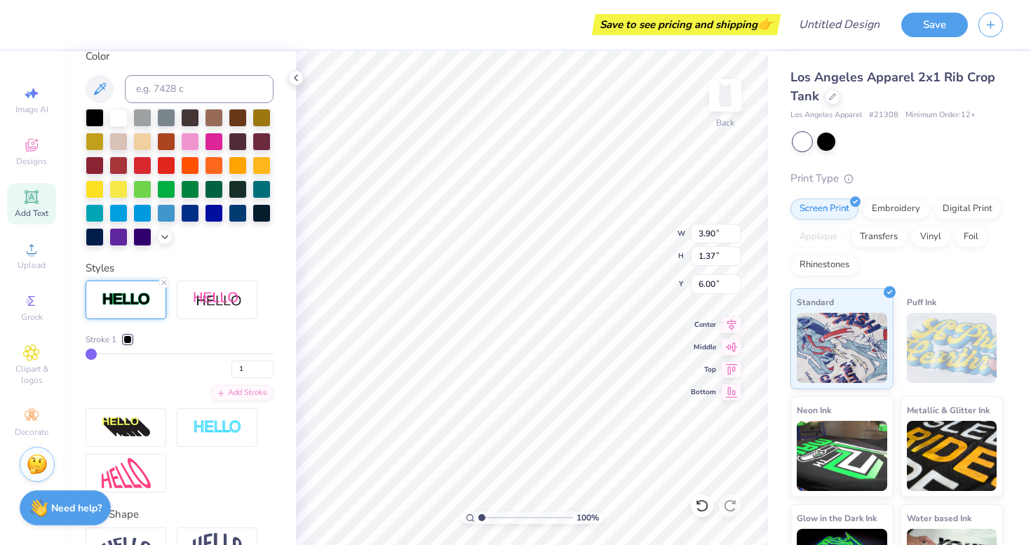
click at [137, 300] on img at bounding box center [126, 300] width 49 height 16
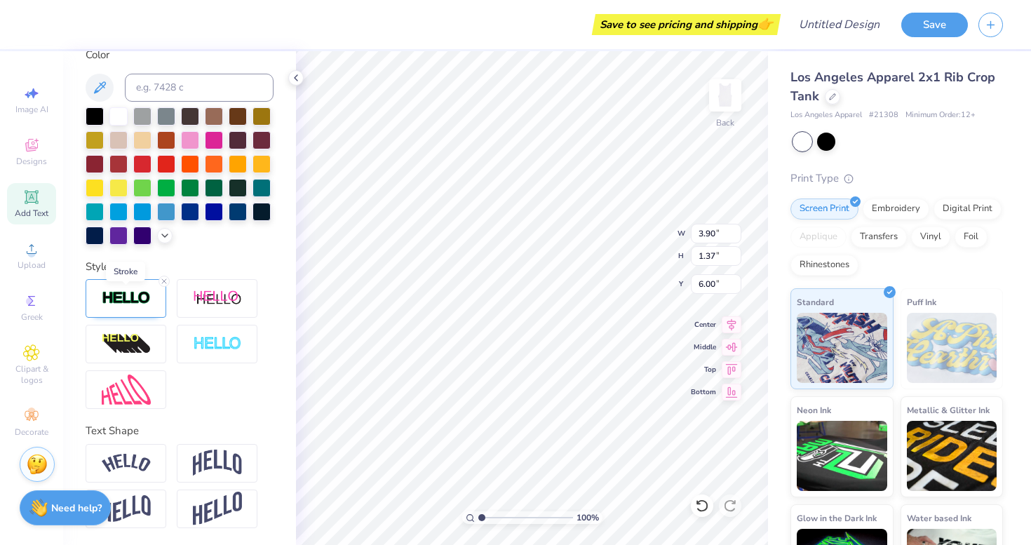
scroll to position [271, 0]
click at [131, 468] on img at bounding box center [126, 463] width 49 height 19
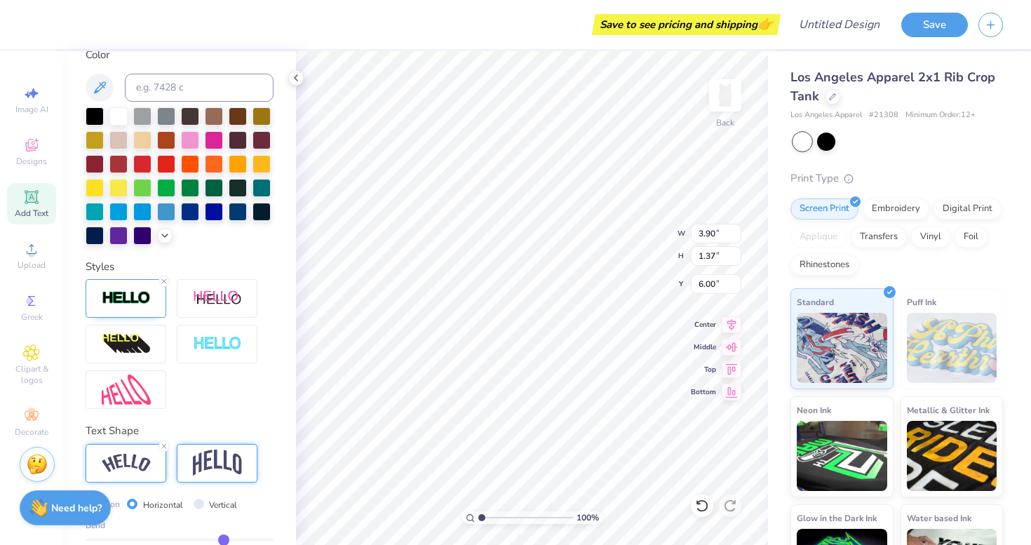
click at [193, 473] on img at bounding box center [217, 463] width 49 height 27
click at [144, 451] on div at bounding box center [126, 463] width 81 height 39
type input "8.11"
type input "2.21"
type input "5.58"
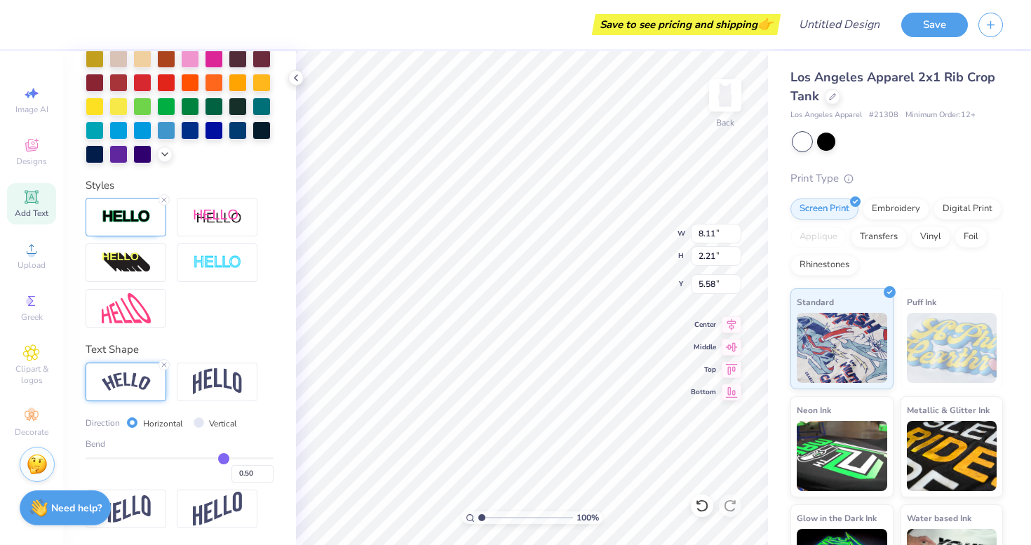
scroll to position [353, 0]
type input "3.79"
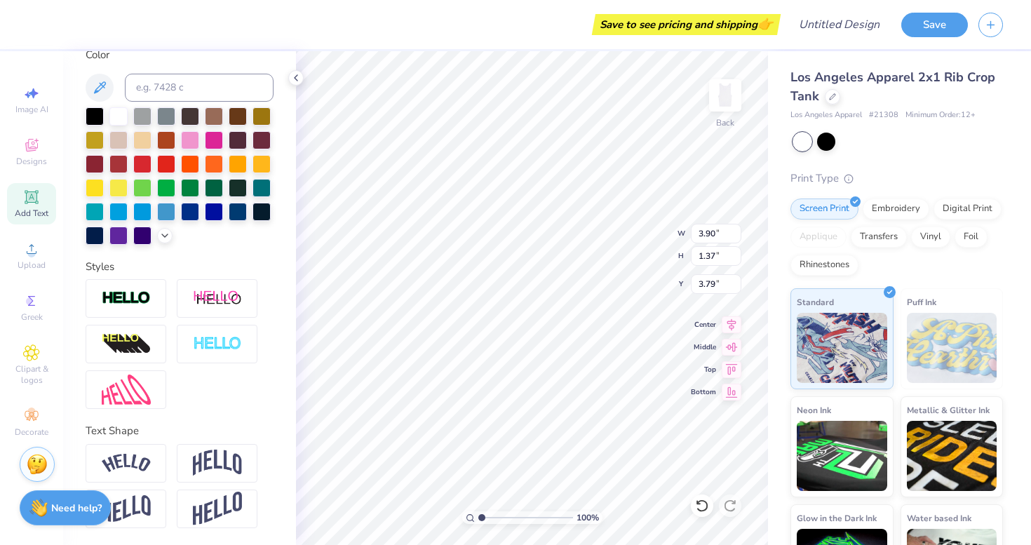
type input "3.90"
type input "1.37"
type input "1.21"
type input "1.24"
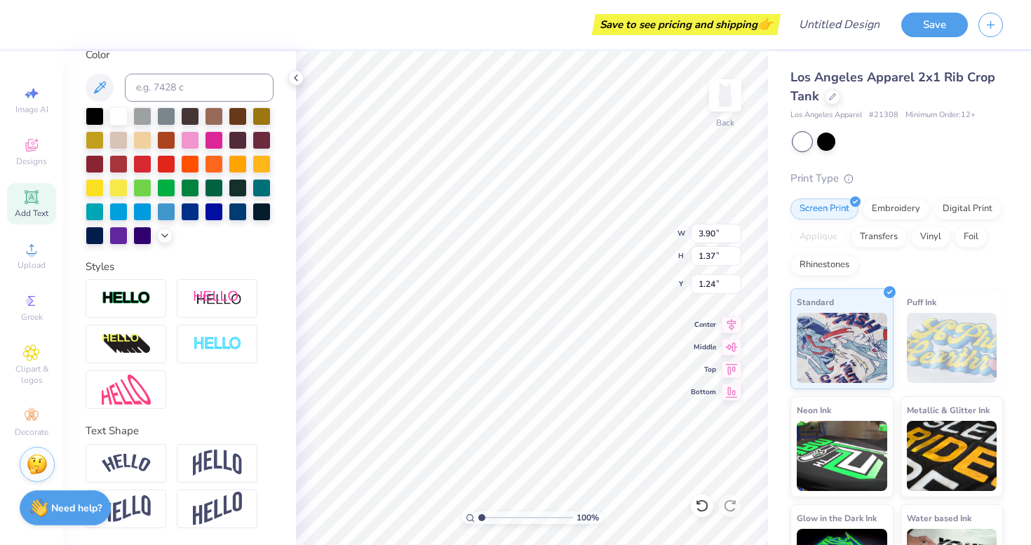
click at [167, 470] on div at bounding box center [180, 486] width 188 height 84
click at [158, 469] on div at bounding box center [126, 463] width 81 height 39
type input "5.27"
type input "1.60"
type input "1.13"
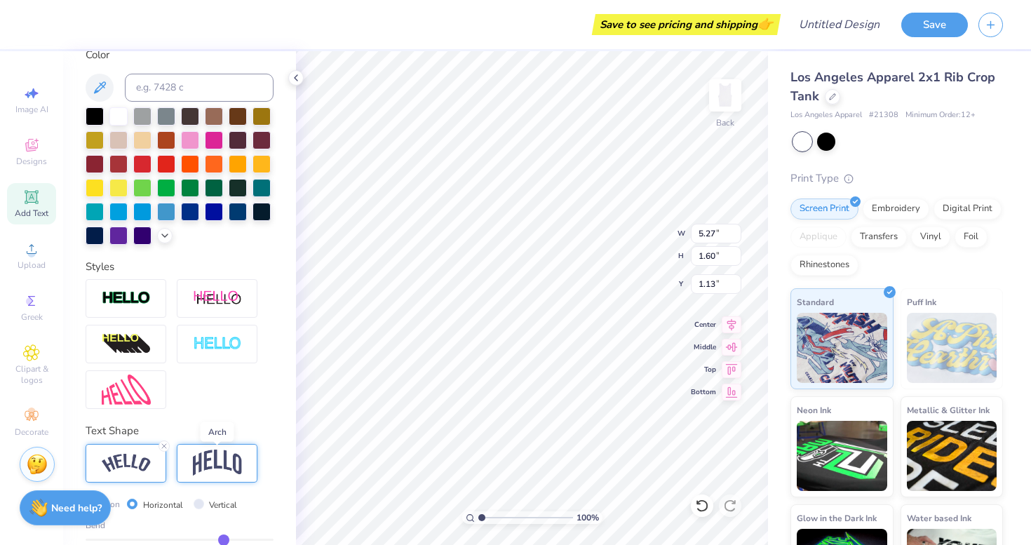
click at [215, 462] on img at bounding box center [217, 463] width 49 height 27
type input "3.90"
type input "1.78"
type input "1.04"
click at [243, 459] on div at bounding box center [217, 463] width 81 height 39
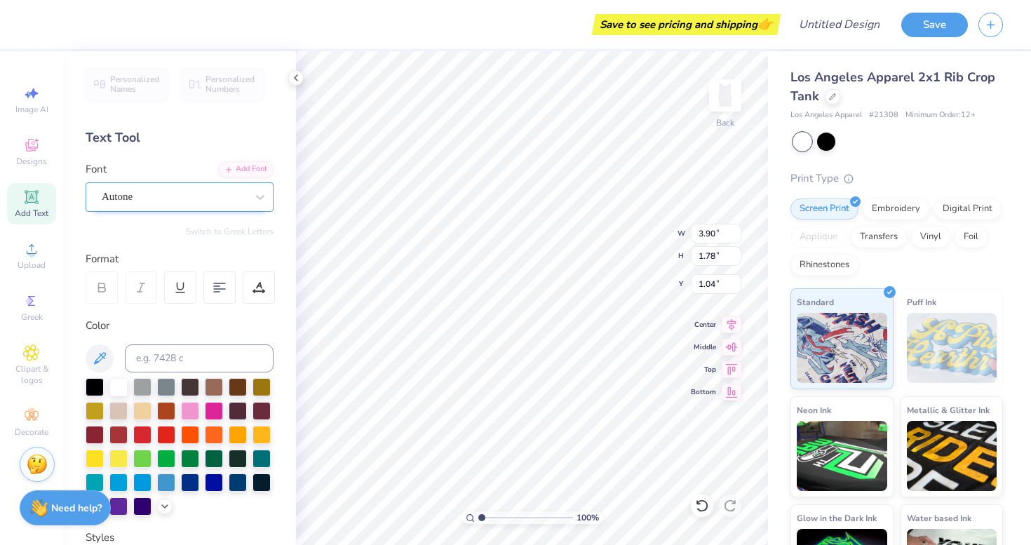
scroll to position [0, 0]
click at [151, 190] on div "Autone" at bounding box center [173, 197] width 147 height 22
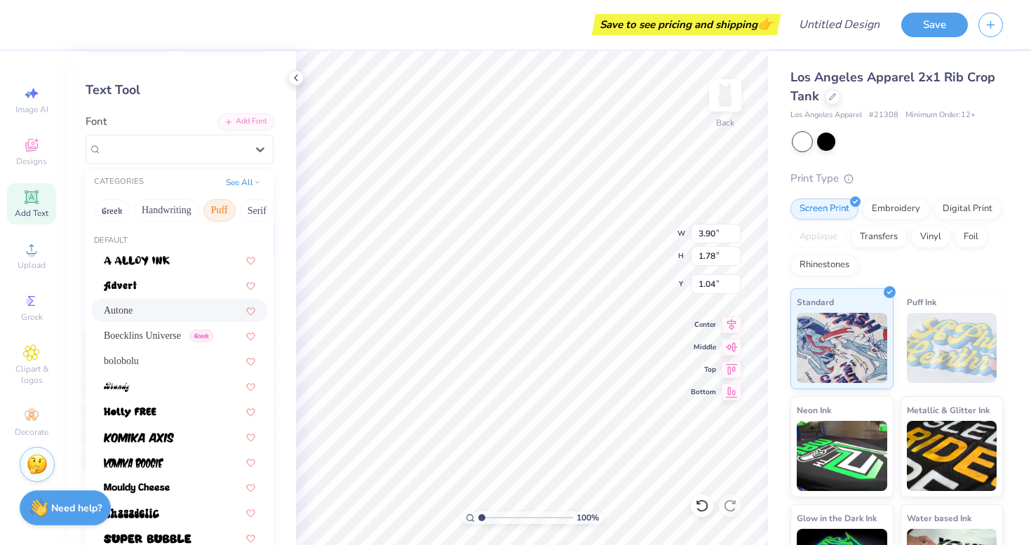
scroll to position [20, 0]
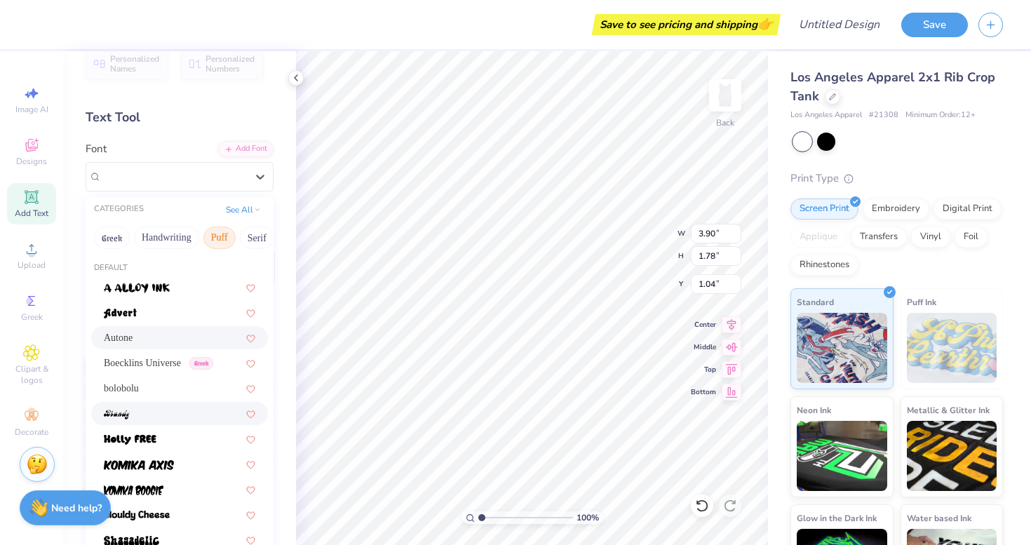
click at [135, 407] on div at bounding box center [179, 413] width 151 height 15
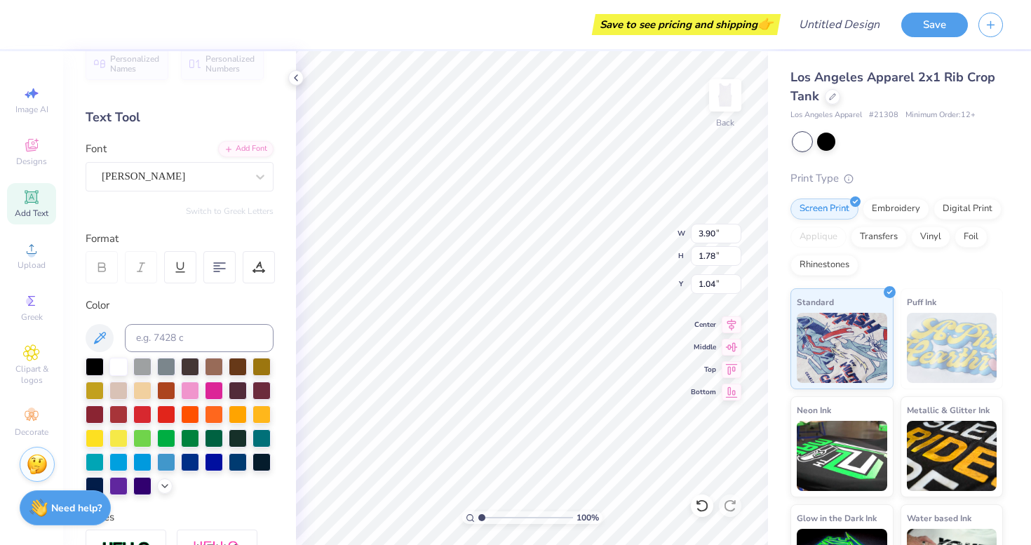
type input "4.04"
type input "1.80"
type input "1.03"
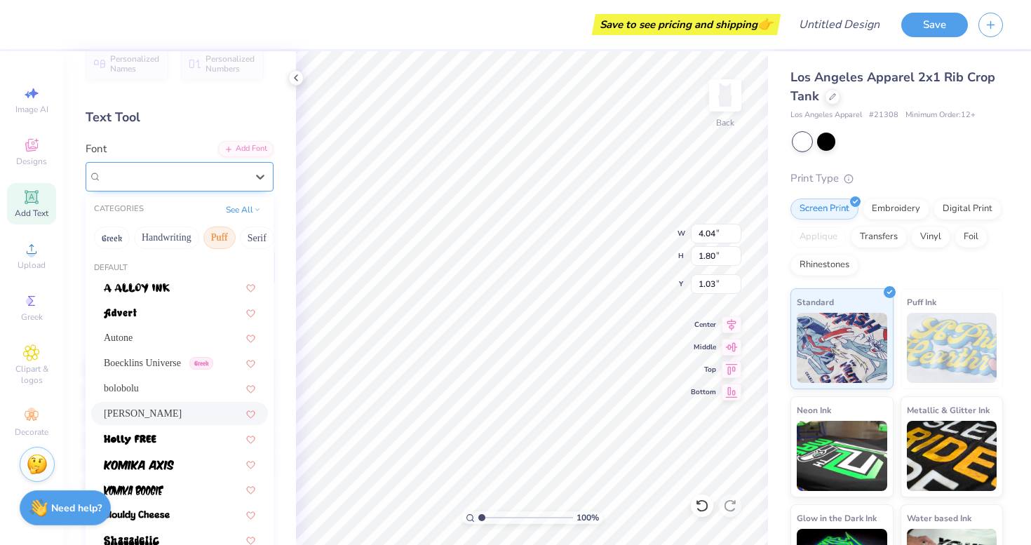
click at [169, 172] on div "[PERSON_NAME]" at bounding box center [173, 177] width 147 height 22
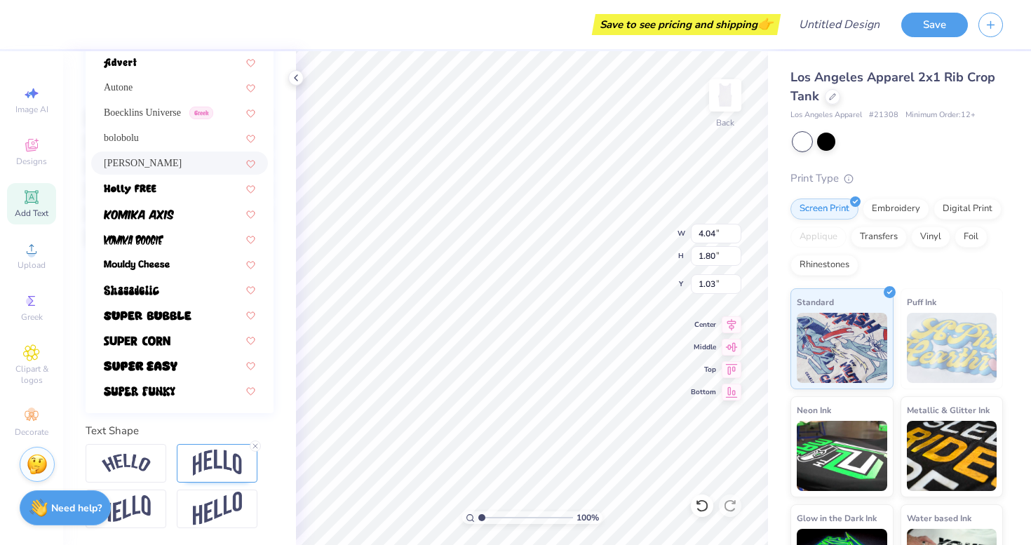
scroll to position [271, 0]
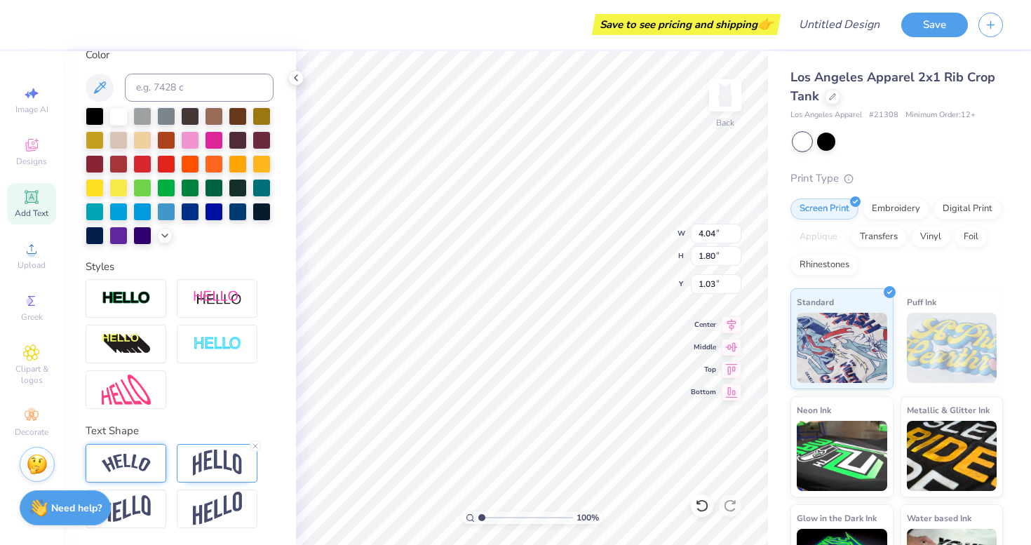
click at [137, 459] on img at bounding box center [126, 463] width 49 height 19
type input "5.51"
type input "1.65"
type input "1.10"
click at [137, 459] on img at bounding box center [126, 463] width 49 height 19
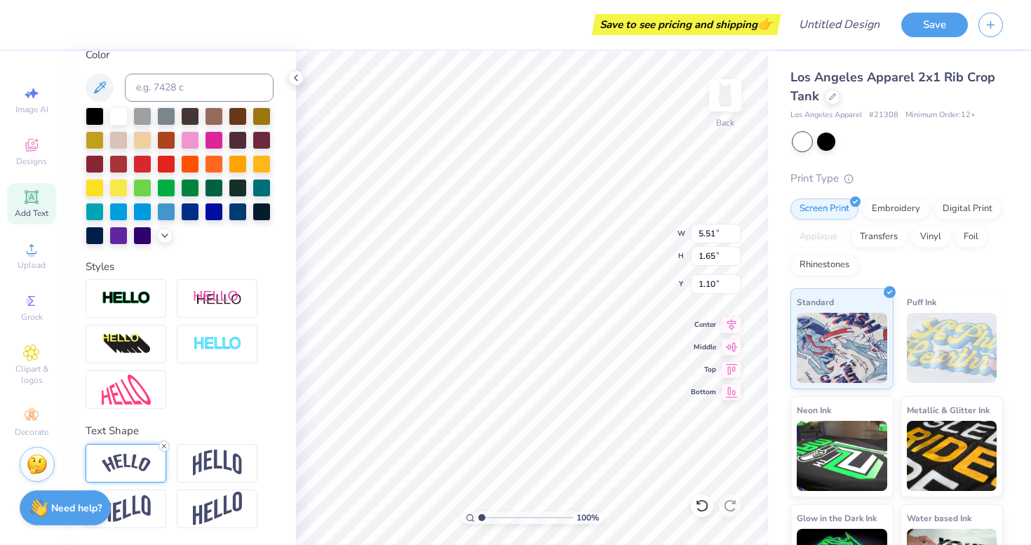
click at [161, 443] on icon at bounding box center [164, 446] width 8 height 8
type input "4.04"
type input "1.49"
type input "1.18"
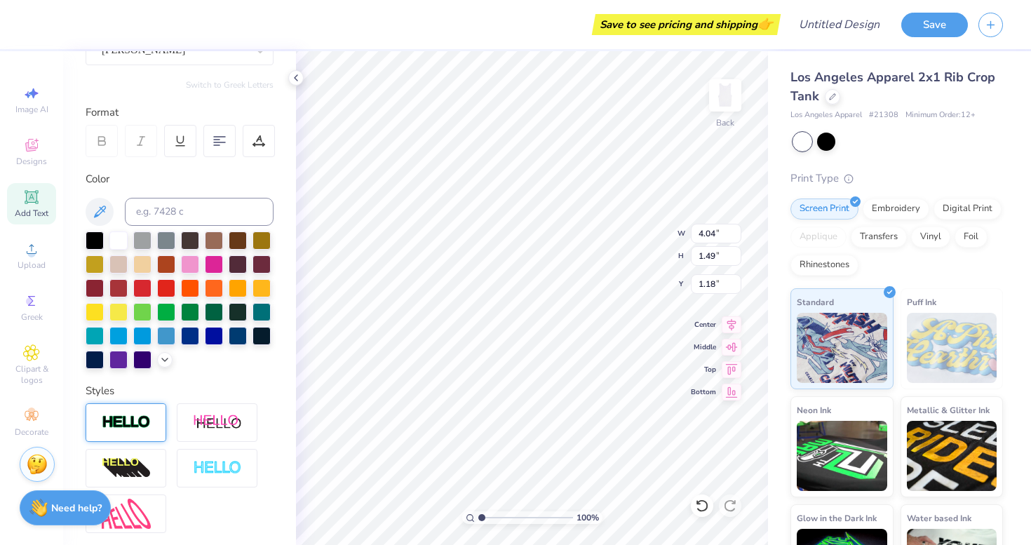
scroll to position [0, 0]
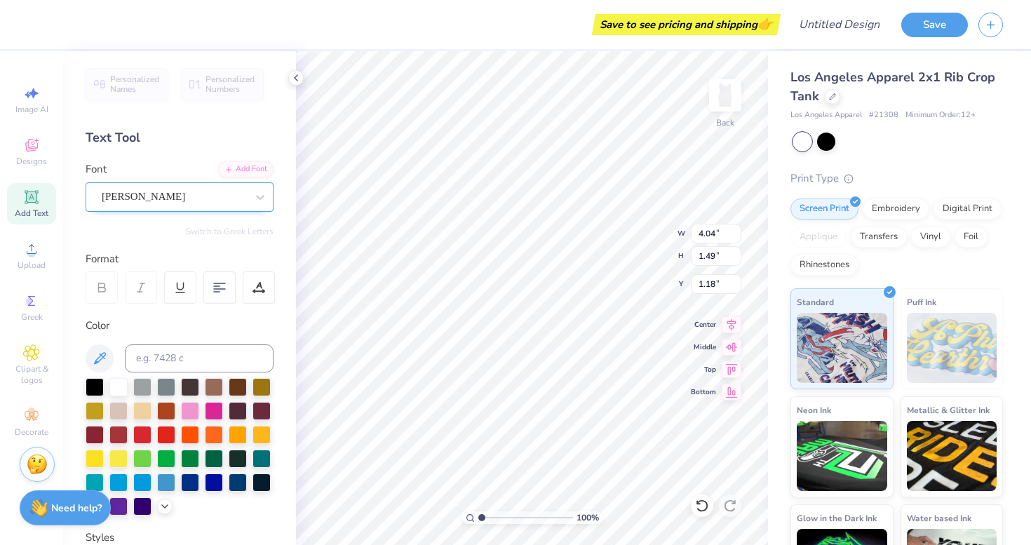
click at [170, 202] on div "[PERSON_NAME]" at bounding box center [173, 197] width 147 height 22
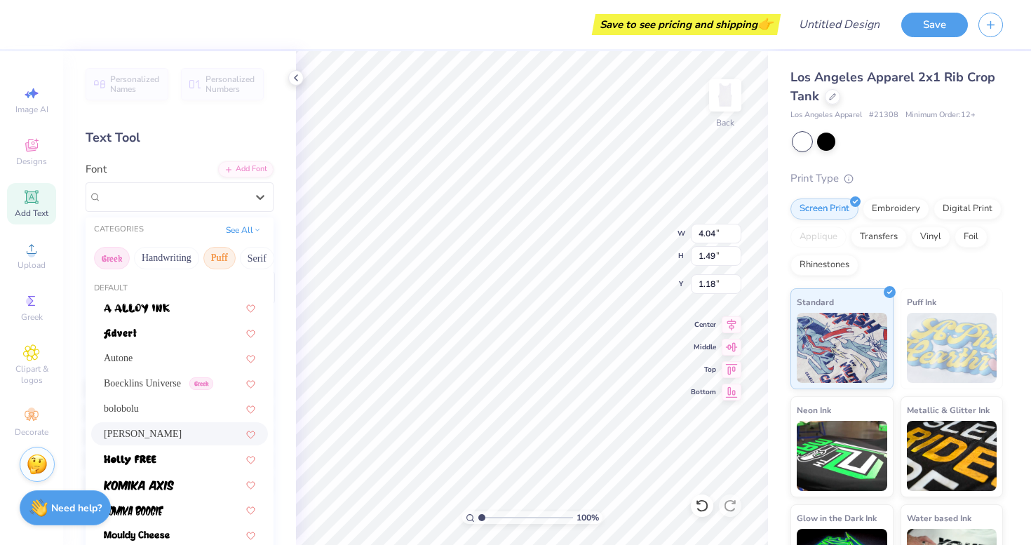
click at [121, 261] on button "Greek" at bounding box center [112, 258] width 36 height 22
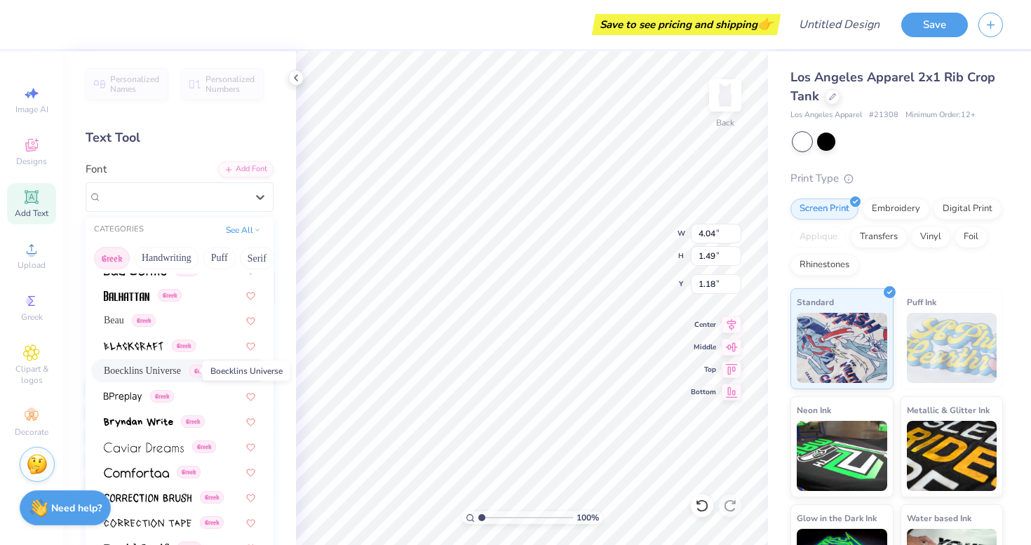
scroll to position [166, 0]
click at [139, 370] on span "Boecklins Universe" at bounding box center [142, 368] width 77 height 15
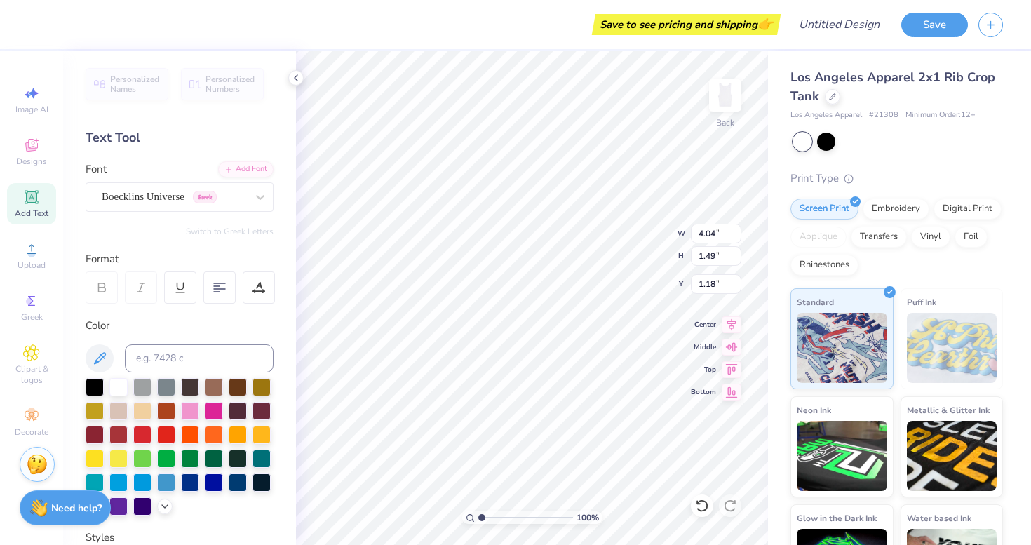
type input "6.82"
type input "1.59"
type input "1.13"
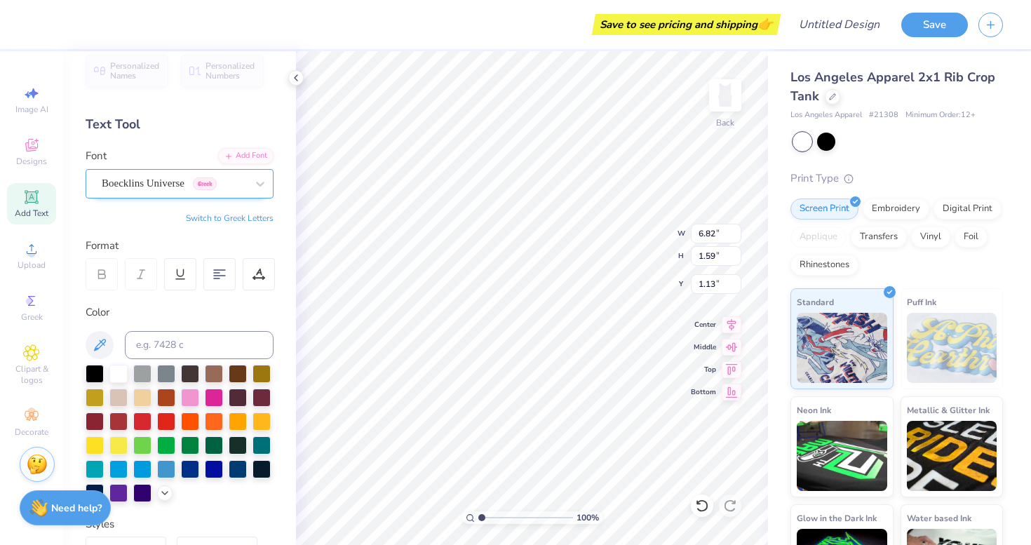
click at [155, 186] on span "Boecklins Universe" at bounding box center [143, 183] width 83 height 16
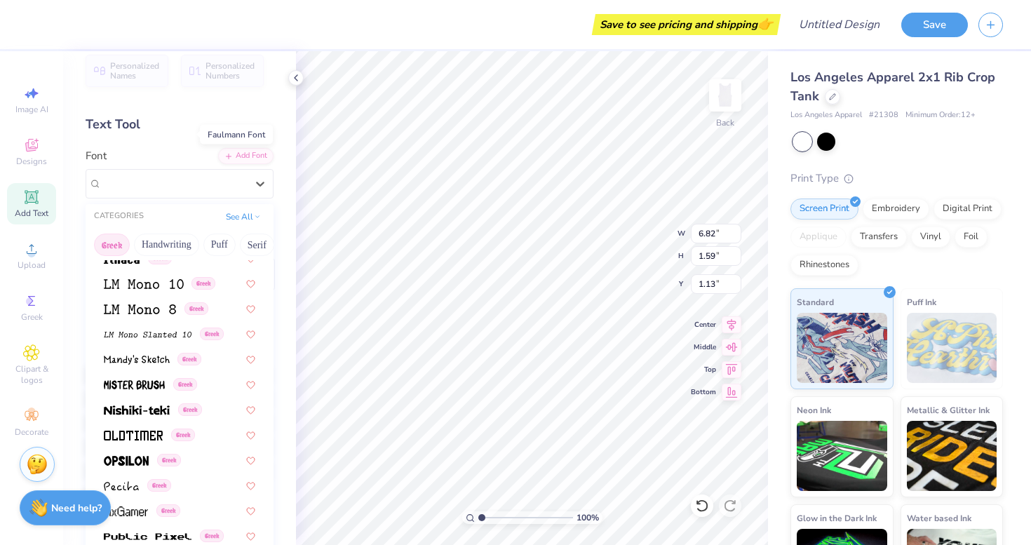
scroll to position [618, 0]
click at [143, 353] on span at bounding box center [137, 358] width 66 height 15
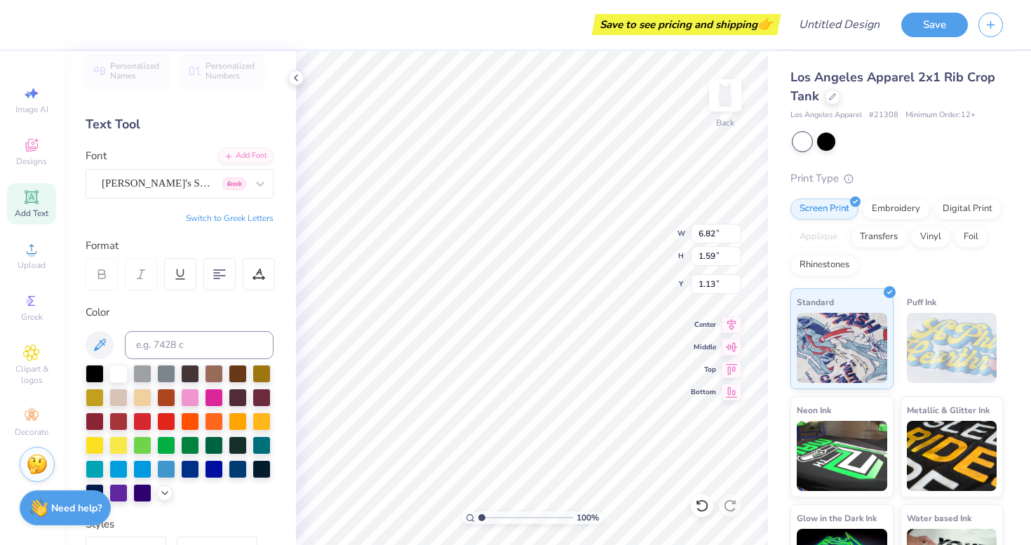
type input "6.04"
type input "1.61"
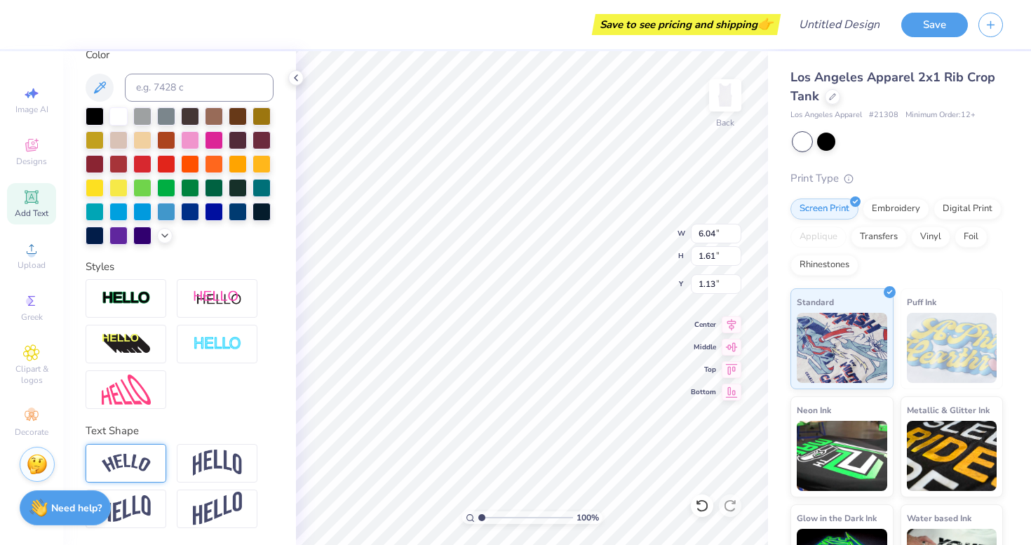
scroll to position [271, 0]
click at [131, 471] on img at bounding box center [126, 463] width 49 height 19
type input "7.82"
type input "1.87"
type input "0.99"
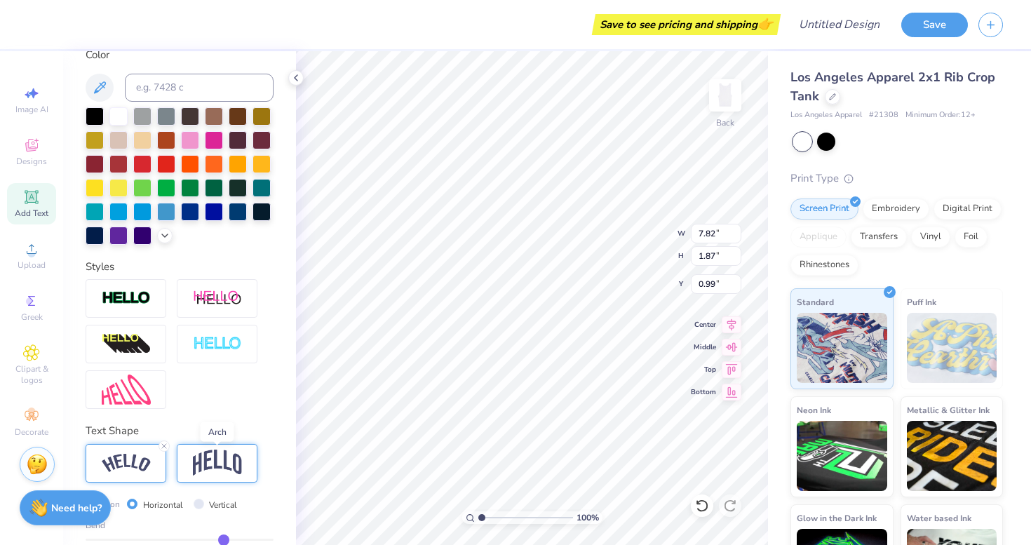
click at [206, 474] on img at bounding box center [217, 463] width 49 height 27
type input "6.04"
type input "2.12"
type input "0.87"
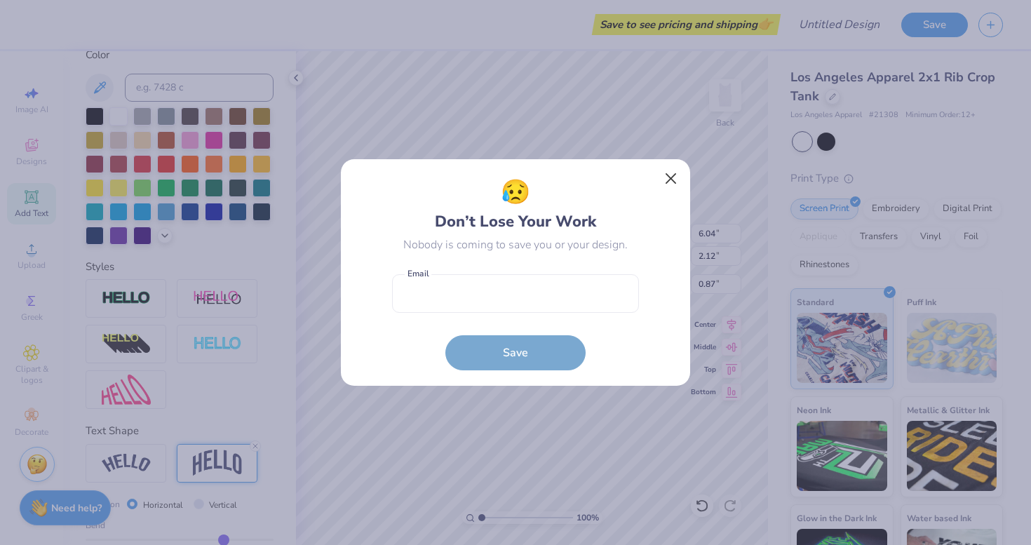
click at [673, 176] on button "Close" at bounding box center [671, 179] width 27 height 27
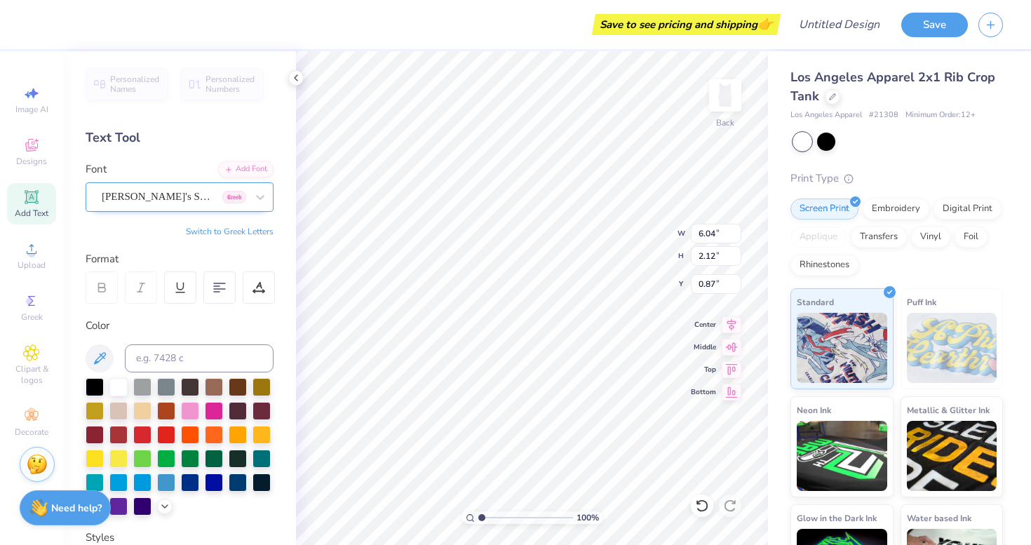
scroll to position [0, 0]
click at [140, 187] on div at bounding box center [174, 196] width 144 height 19
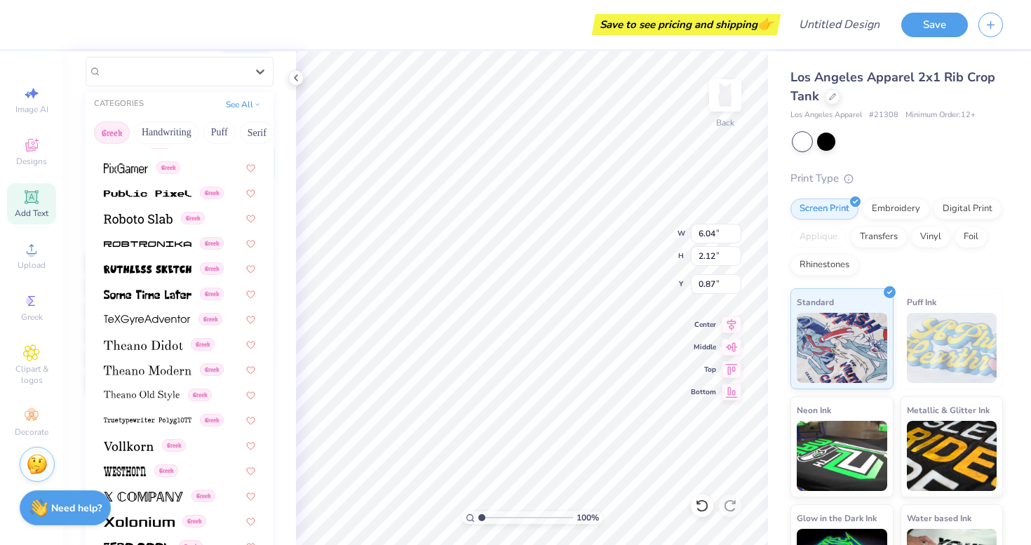
scroll to position [126, 0]
click at [164, 269] on img at bounding box center [148, 269] width 88 height 10
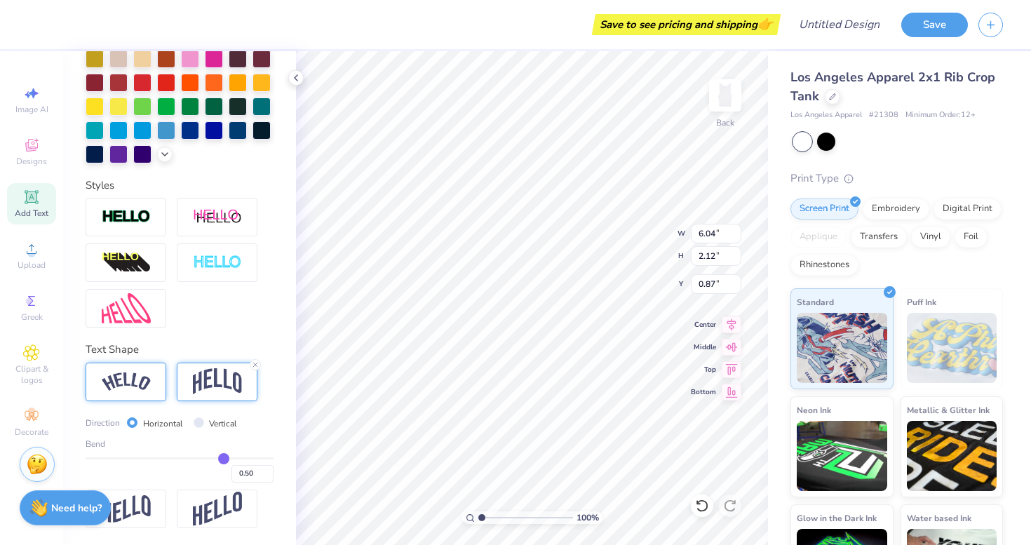
scroll to position [353, 0]
type input "7.41"
type input "2.76"
type input "0.55"
click at [255, 365] on line at bounding box center [255, 365] width 4 height 4
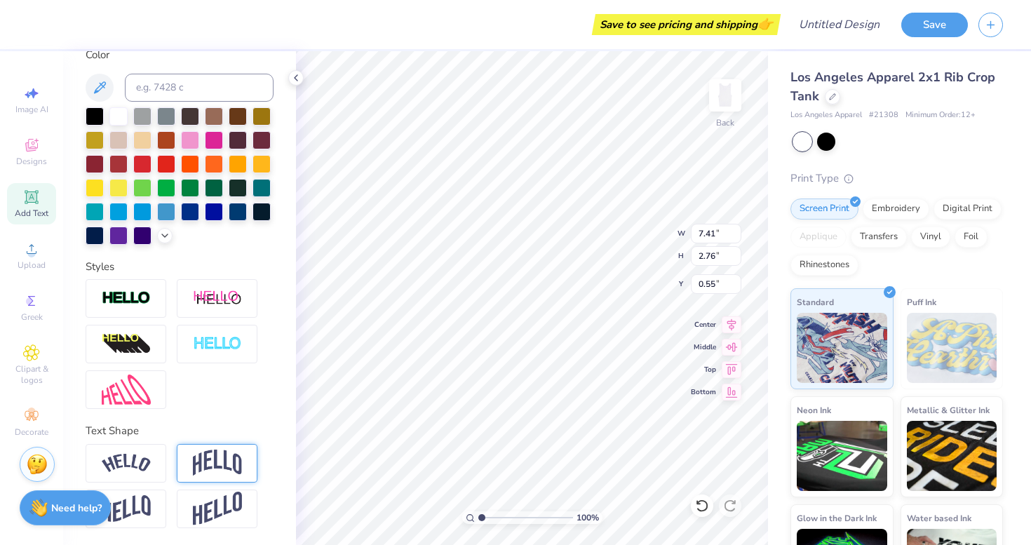
type input "1.26"
type input "1.30"
click at [221, 332] on div at bounding box center [217, 344] width 81 height 39
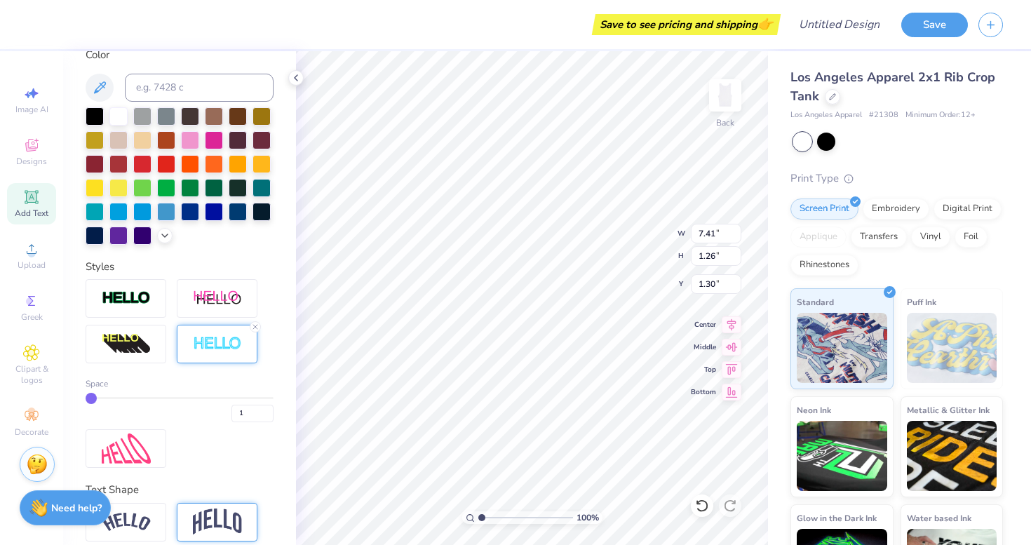
type input "7.44"
type input "1.28"
type input "1.29"
click at [221, 332] on div at bounding box center [217, 344] width 81 height 39
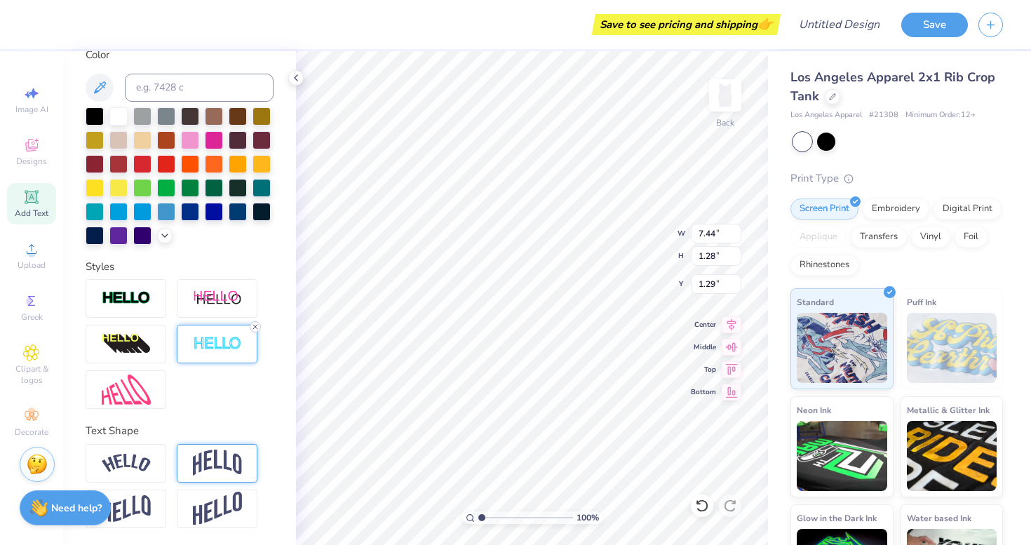
click at [252, 327] on icon at bounding box center [255, 327] width 8 height 8
type input "7.41"
type input "1.26"
type input "1.30"
click at [148, 377] on img at bounding box center [126, 389] width 49 height 30
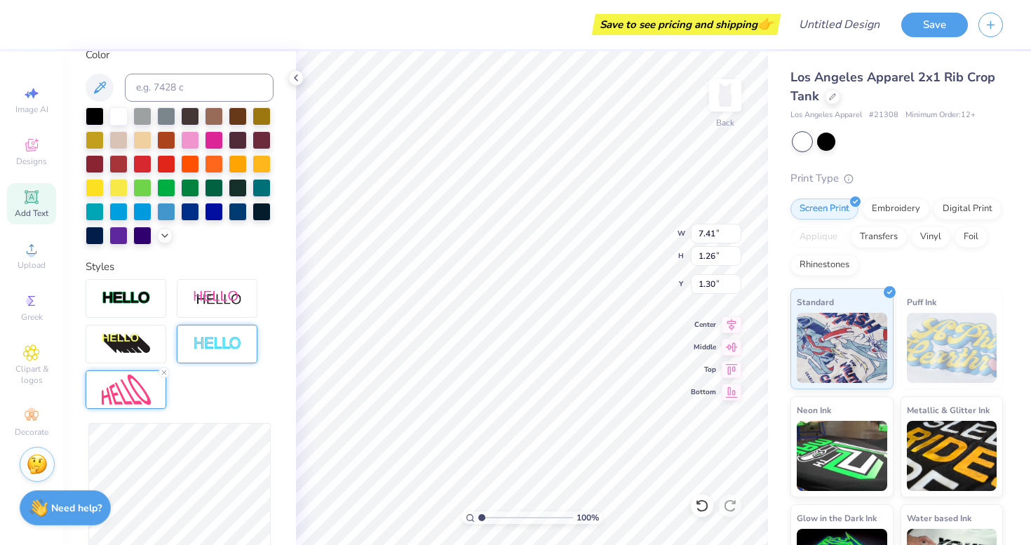
type input "8.13"
type input "2.53"
type input "0.66"
type input "8.38"
type input "2.97"
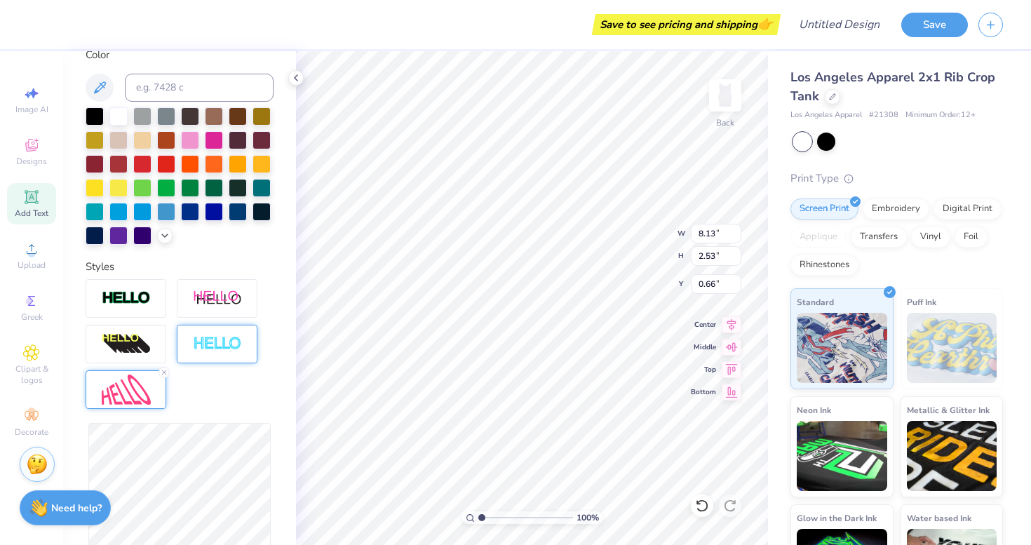
type input "0.52"
type input "8.09"
type input "2.54"
type input "0.74"
type input "6.74"
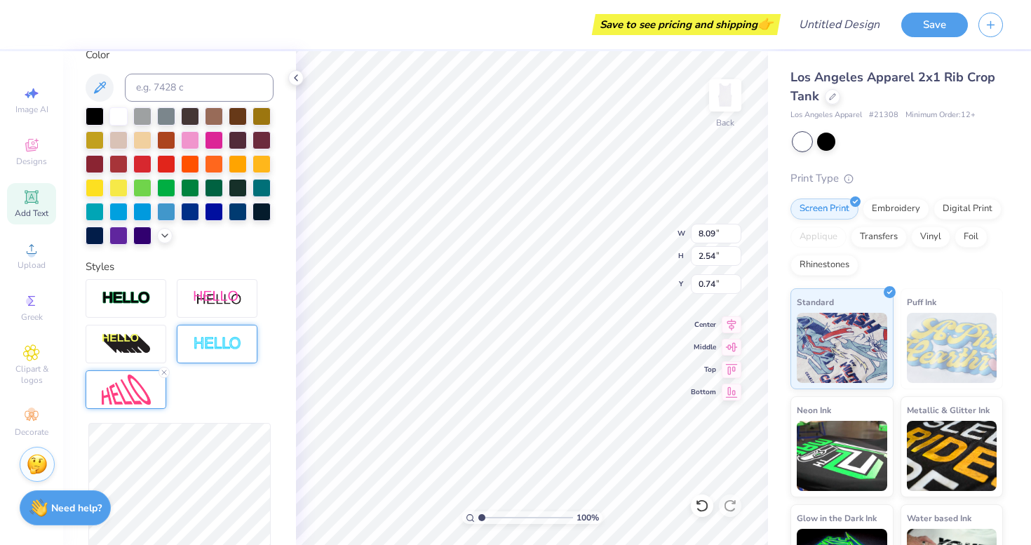
type input "1.20"
type input "1.41"
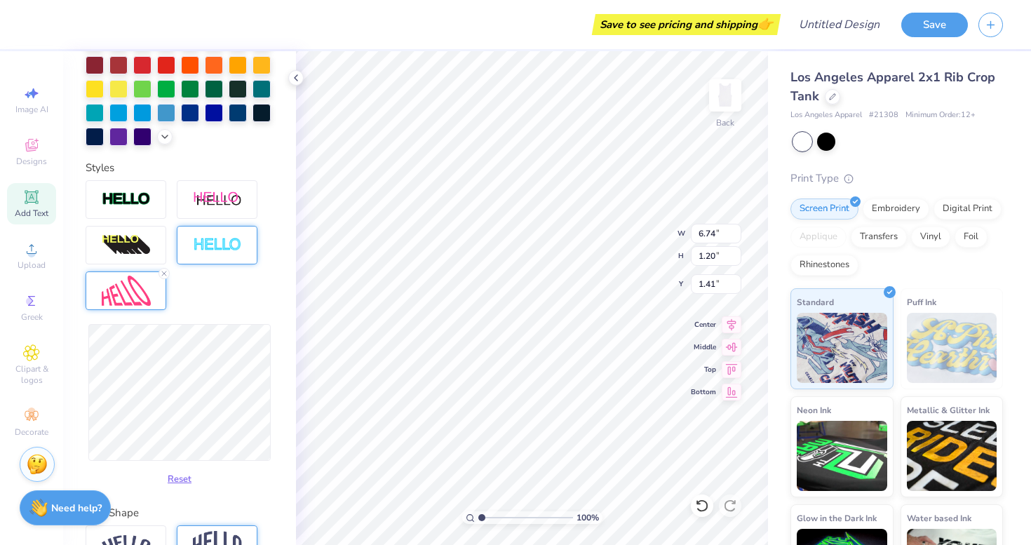
scroll to position [389, 0]
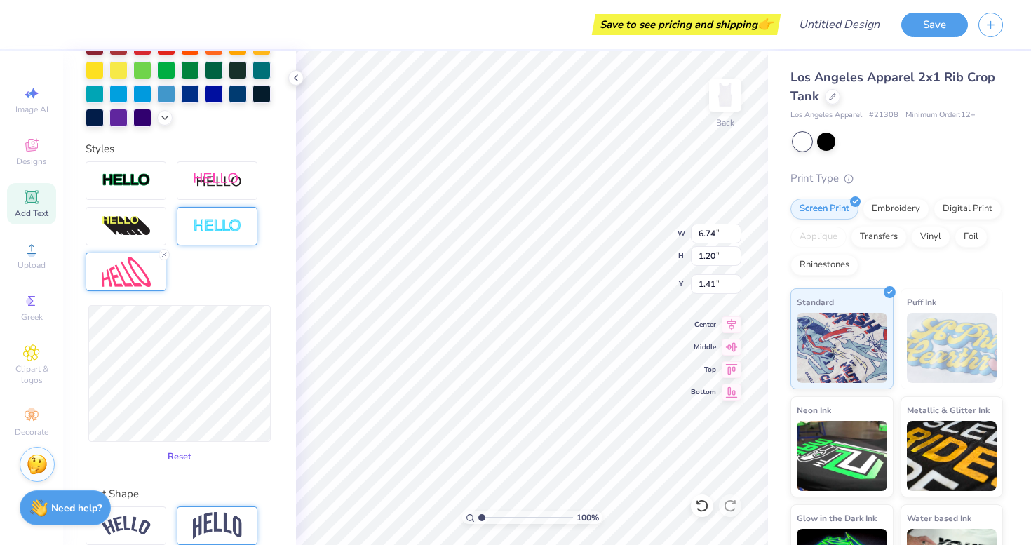
click at [185, 457] on button "Reset" at bounding box center [179, 456] width 36 height 23
type input "7.41"
type input "1.26"
type input "1.38"
click at [165, 250] on div at bounding box center [163, 254] width 11 height 11
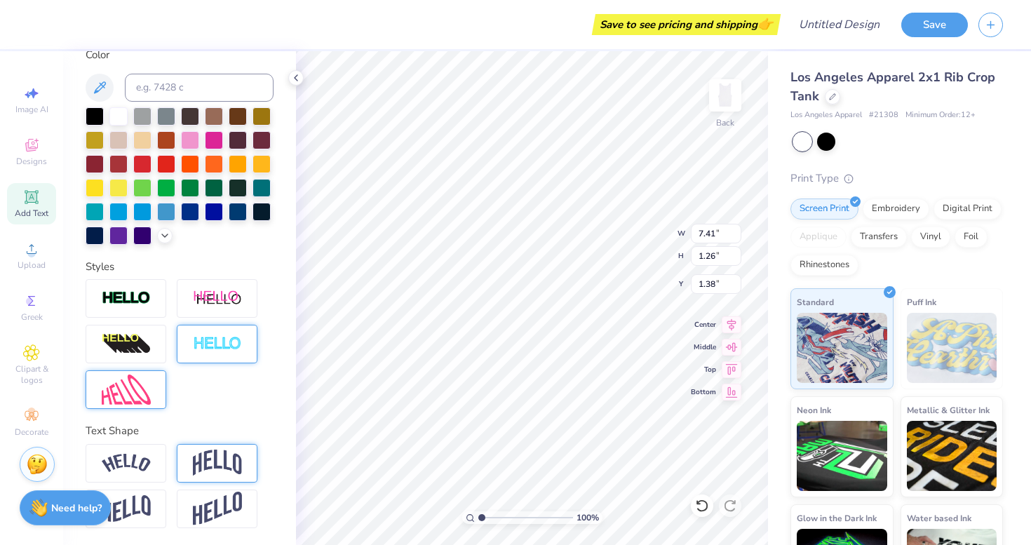
scroll to position [271, 0]
type input "8.11"
type input "2.21"
type input "3.79"
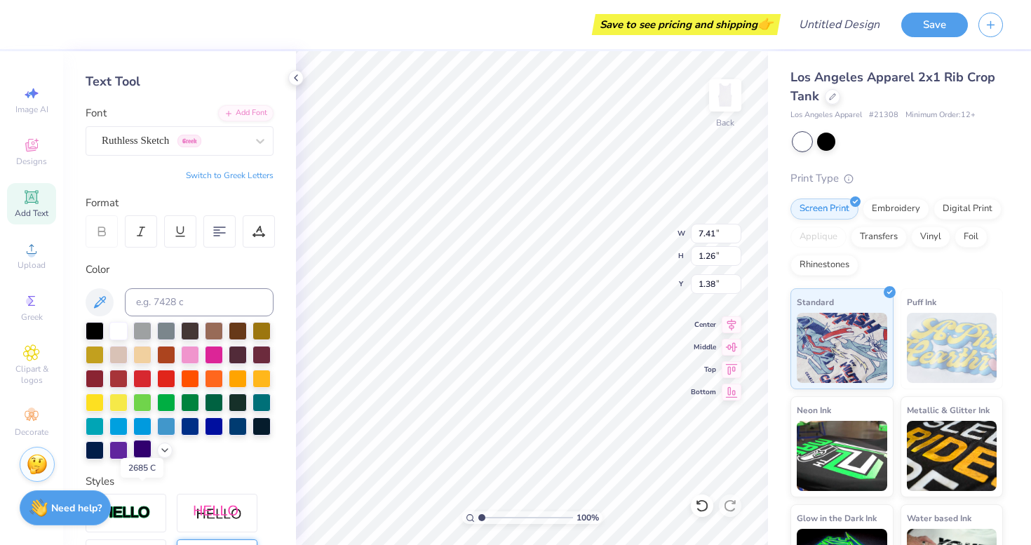
scroll to position [0, 0]
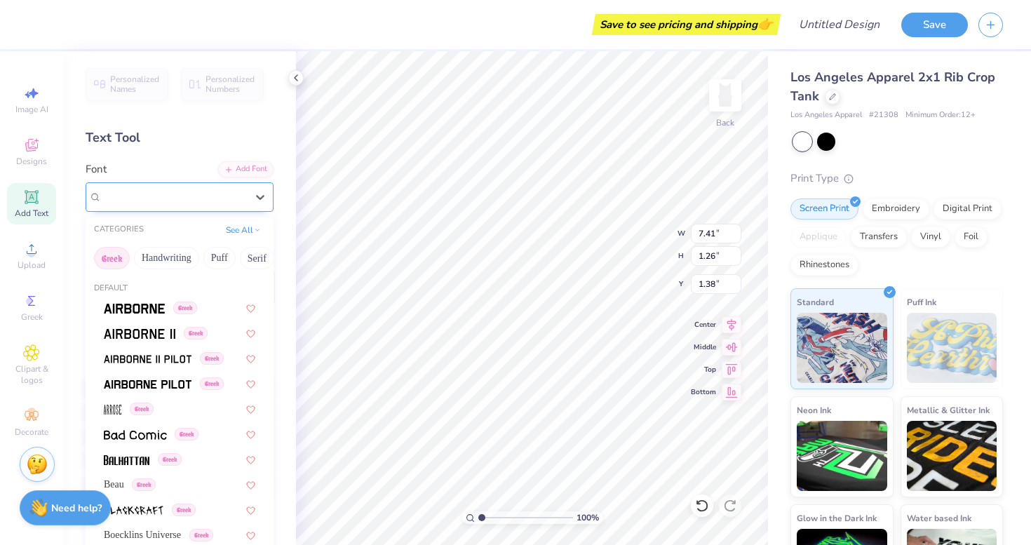
click at [168, 206] on div "Ruthless Sketch Greek" at bounding box center [173, 197] width 147 height 22
click at [223, 257] on button "Puff" at bounding box center [219, 258] width 32 height 22
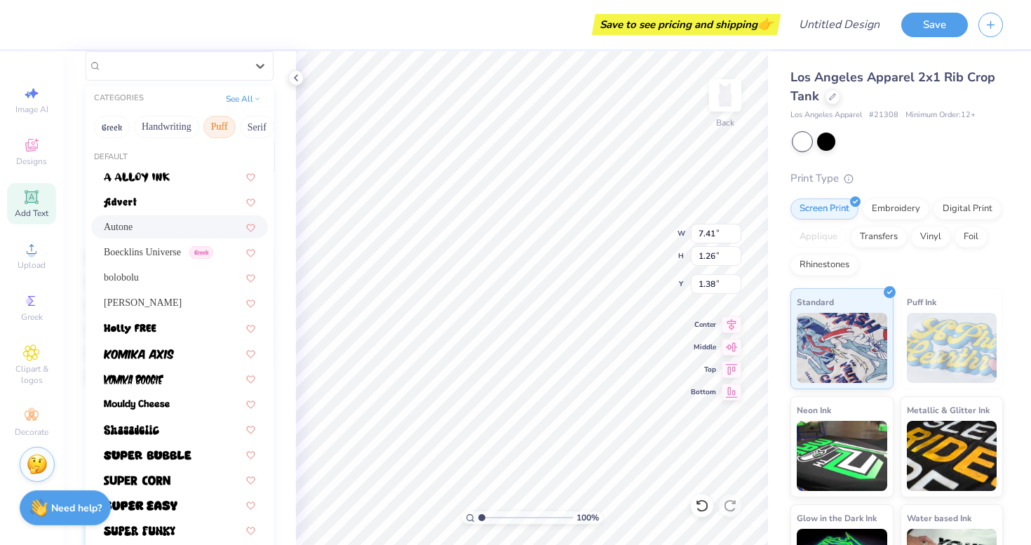
scroll to position [137, 0]
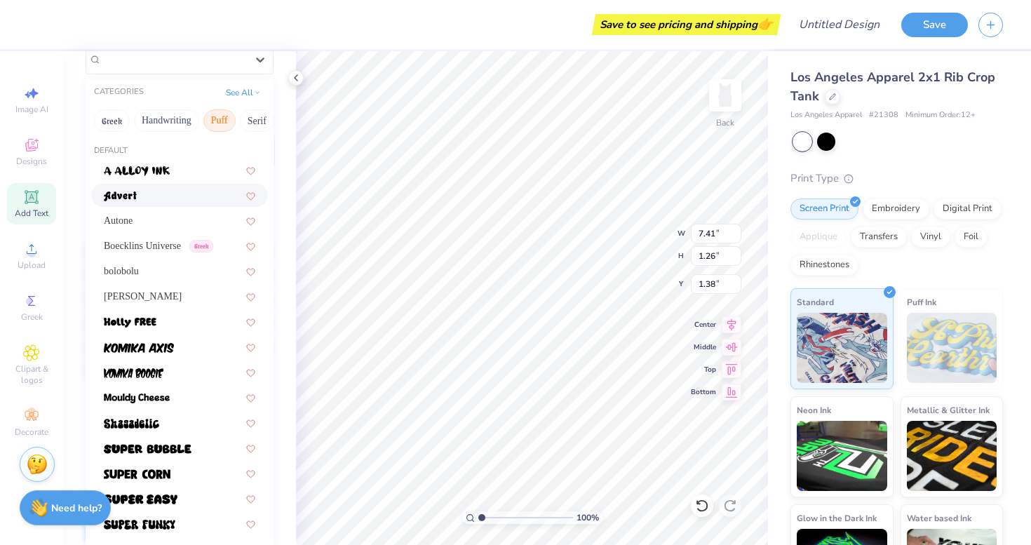
click at [171, 194] on div at bounding box center [179, 195] width 151 height 15
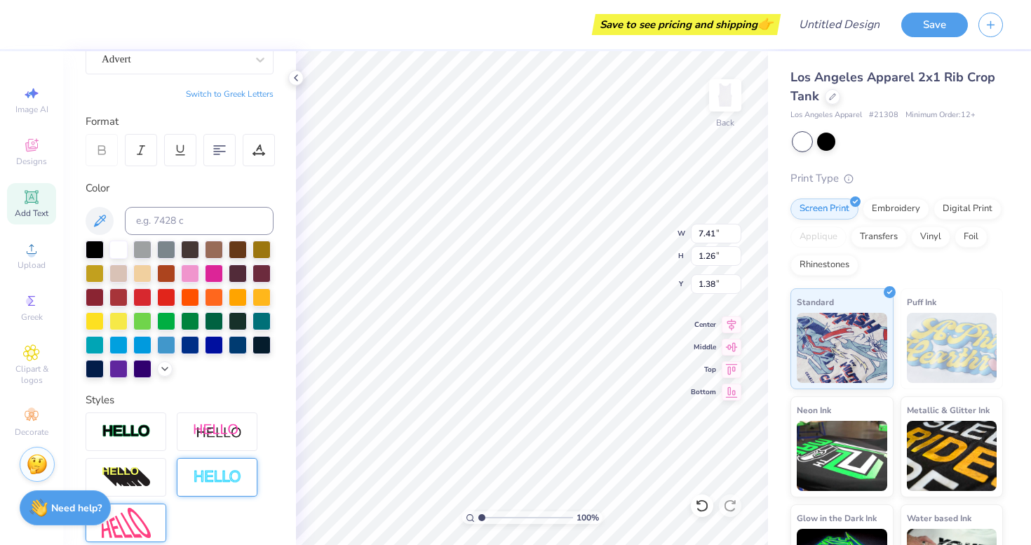
type input "6.68"
type input "1.66"
type input "1.18"
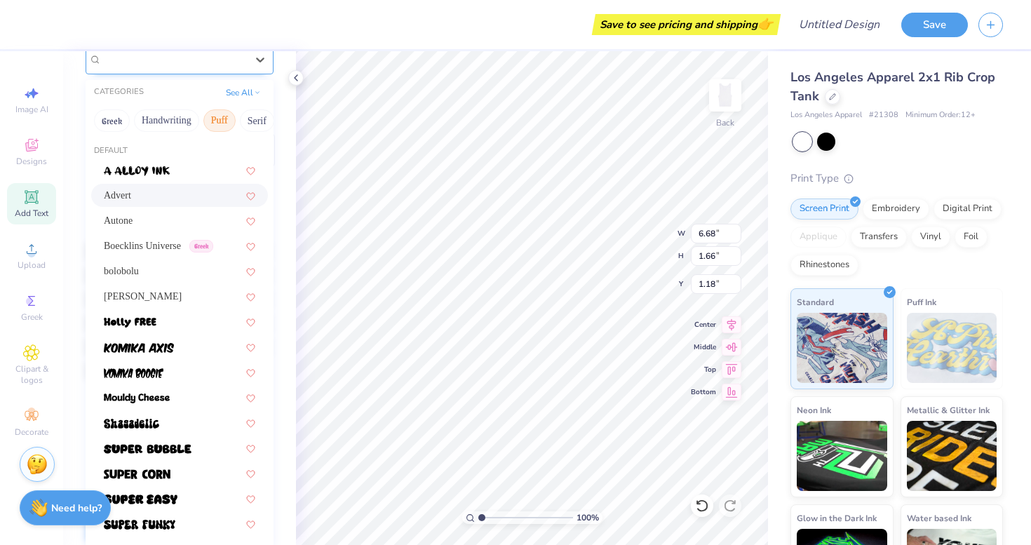
click at [212, 65] on div "Advert" at bounding box center [173, 59] width 147 height 22
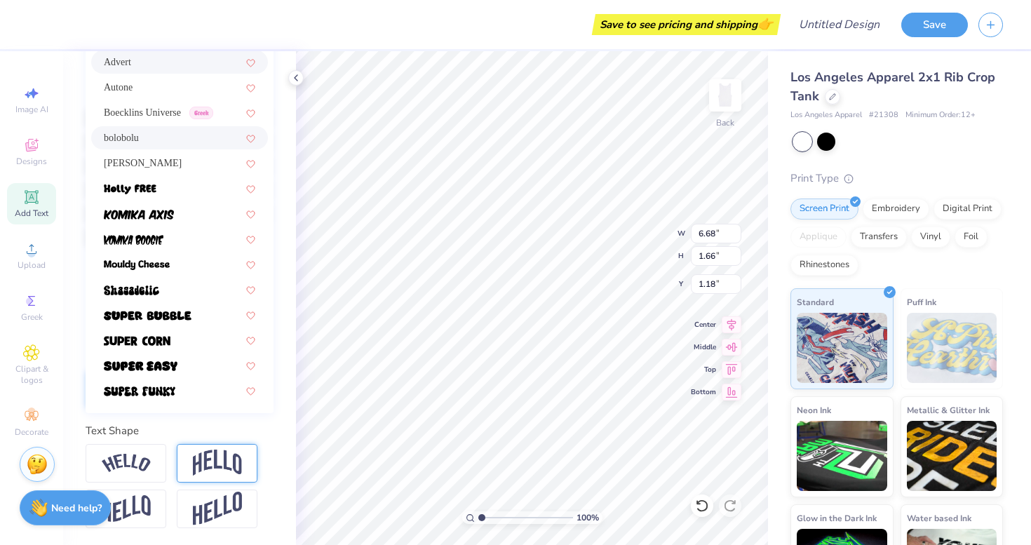
scroll to position [271, 0]
click at [150, 369] on img at bounding box center [141, 366] width 74 height 10
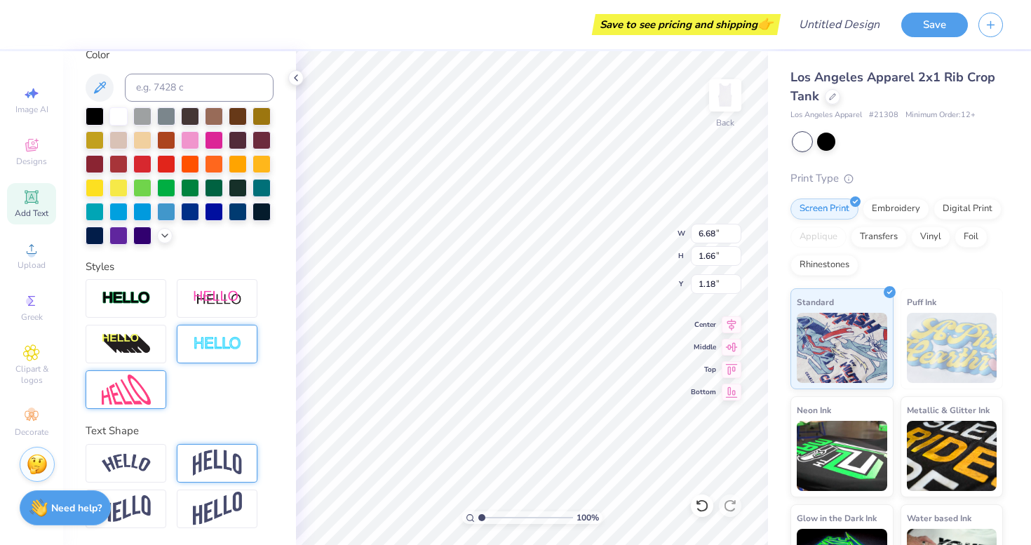
type input "8.47"
type input "1.32"
type input "1.35"
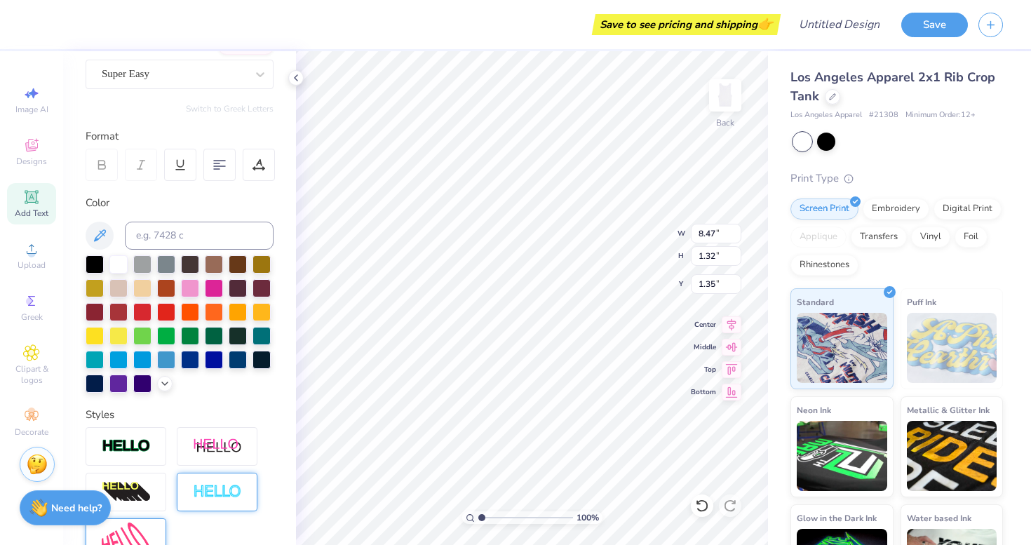
scroll to position [122, 0]
click at [202, 72] on div "Super Easy" at bounding box center [173, 75] width 147 height 22
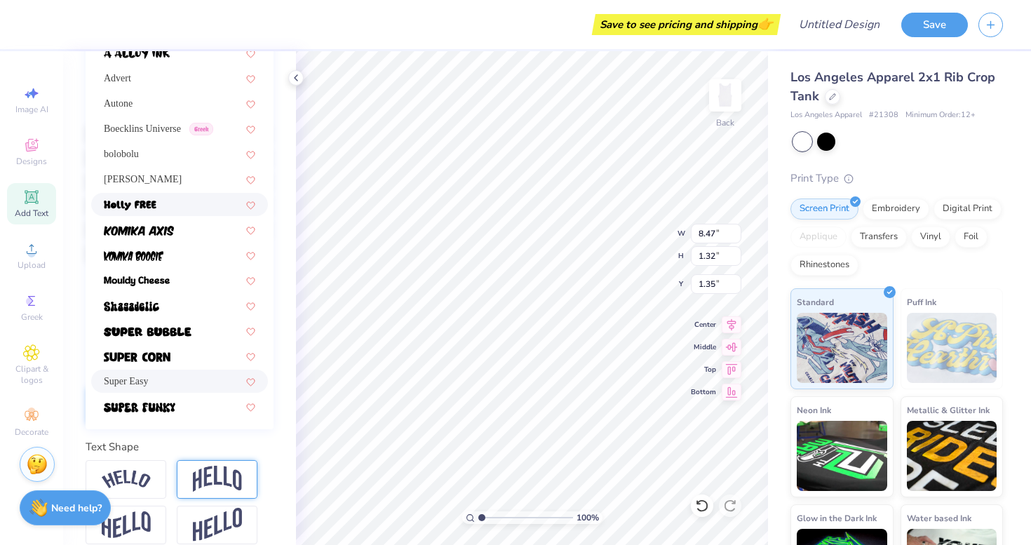
scroll to position [257, 0]
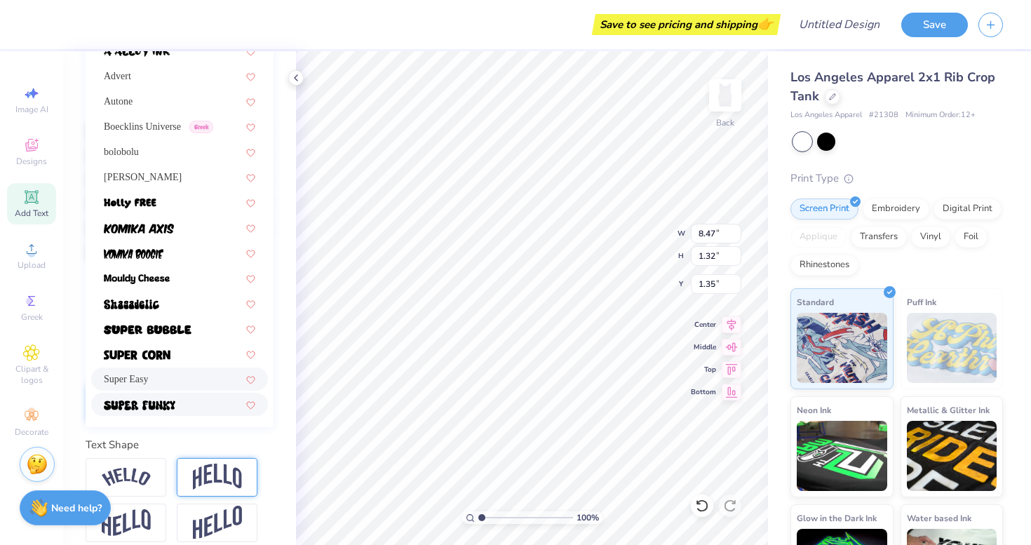
click at [163, 395] on div at bounding box center [179, 404] width 177 height 23
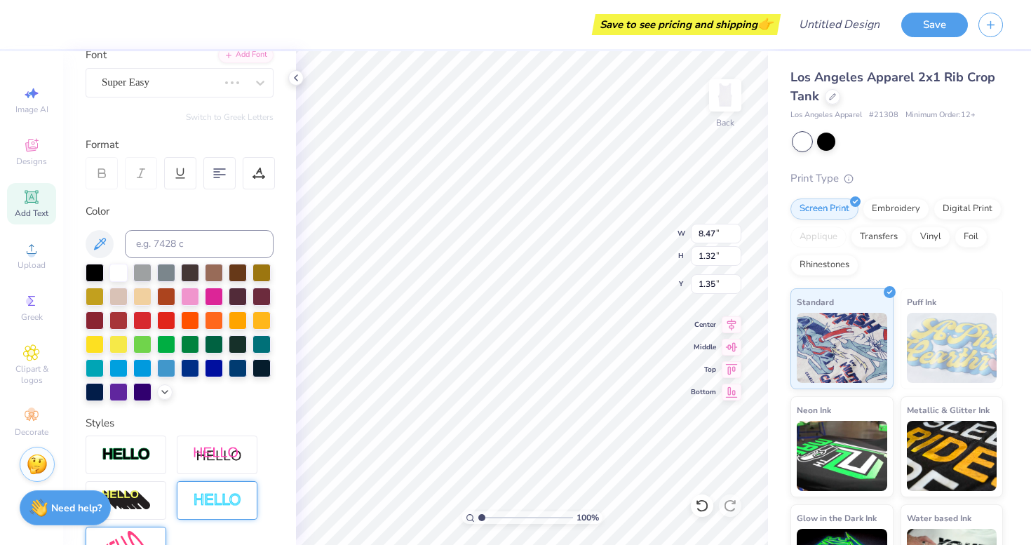
scroll to position [111, 0]
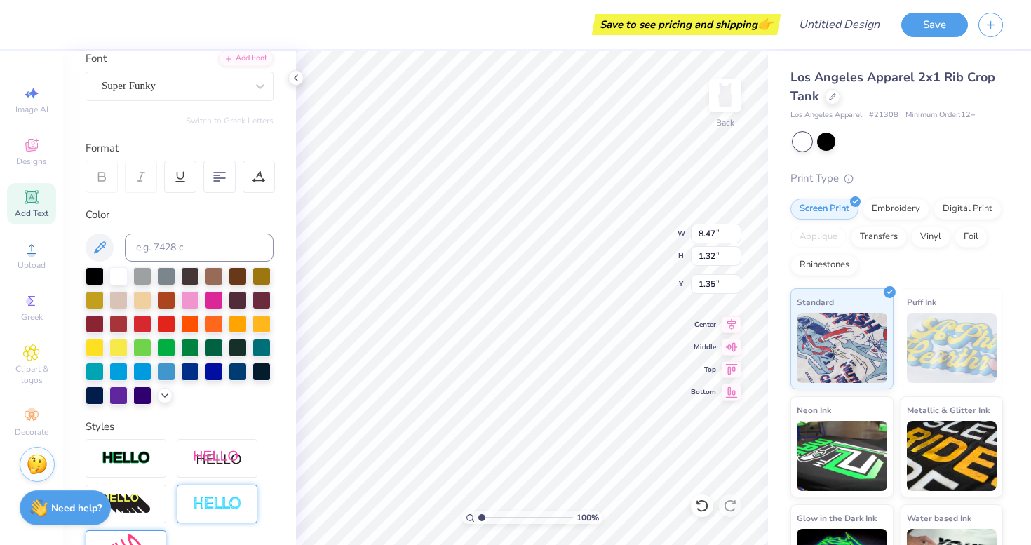
type input "8.97"
type input "1.57"
type input "1.22"
click at [212, 84] on div "Super Funky" at bounding box center [173, 86] width 147 height 22
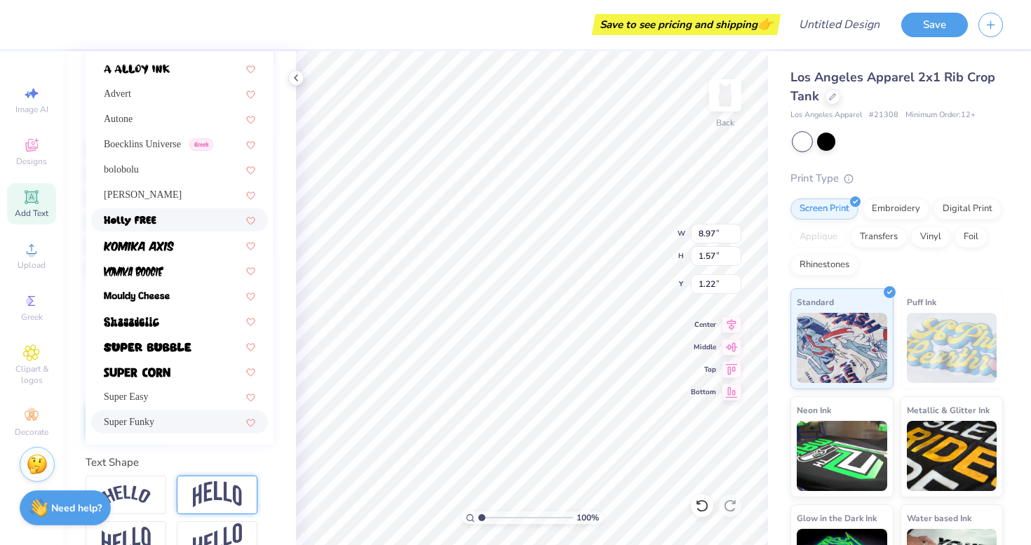
scroll to position [242, 0]
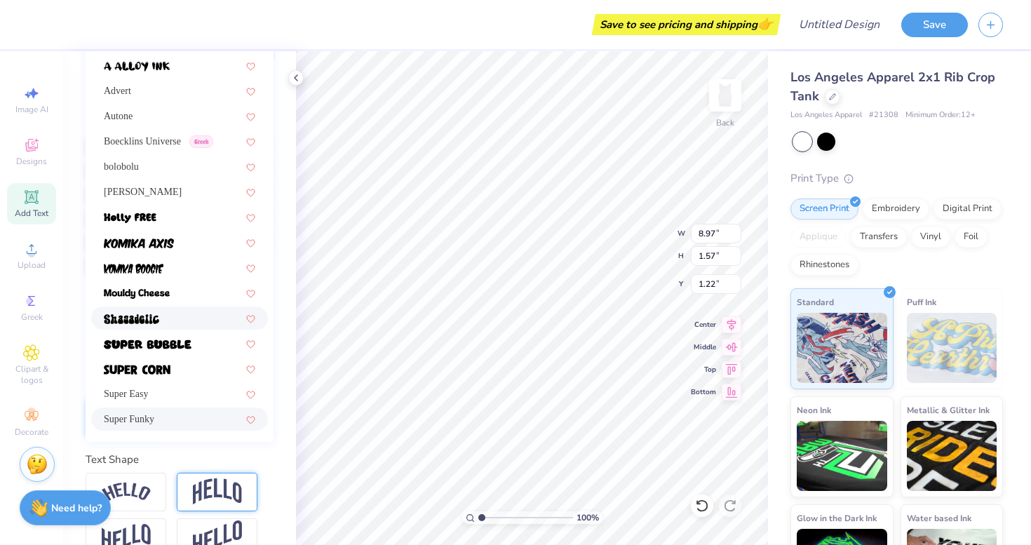
click at [163, 325] on div at bounding box center [179, 318] width 151 height 15
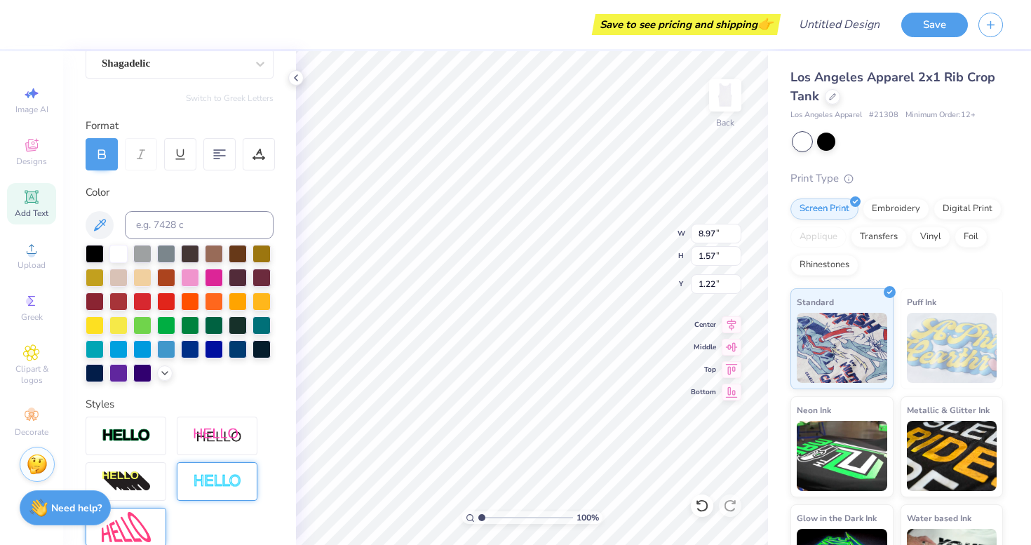
type input "6.47"
type input "1.33"
type input "1.34"
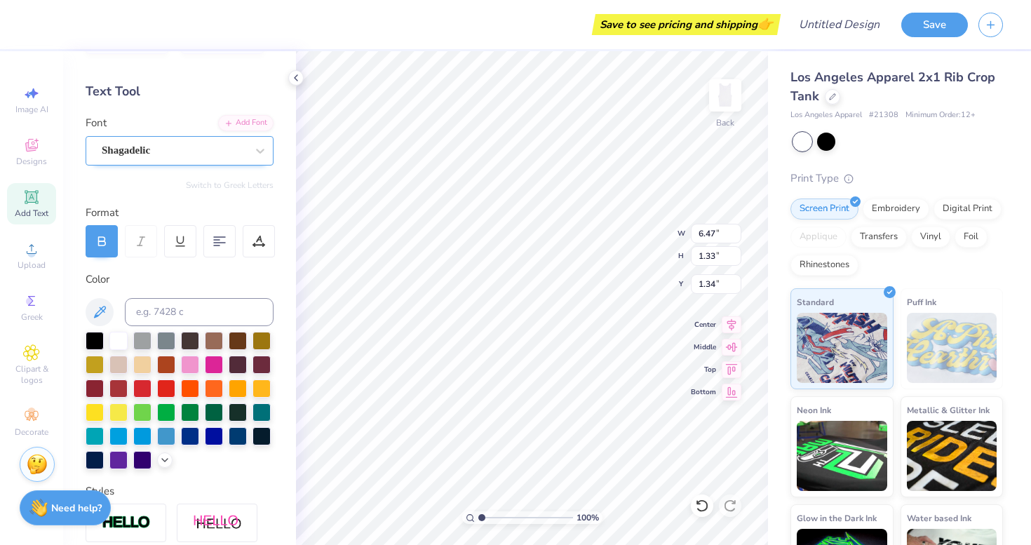
click at [178, 152] on div "Shagadelic" at bounding box center [173, 151] width 147 height 22
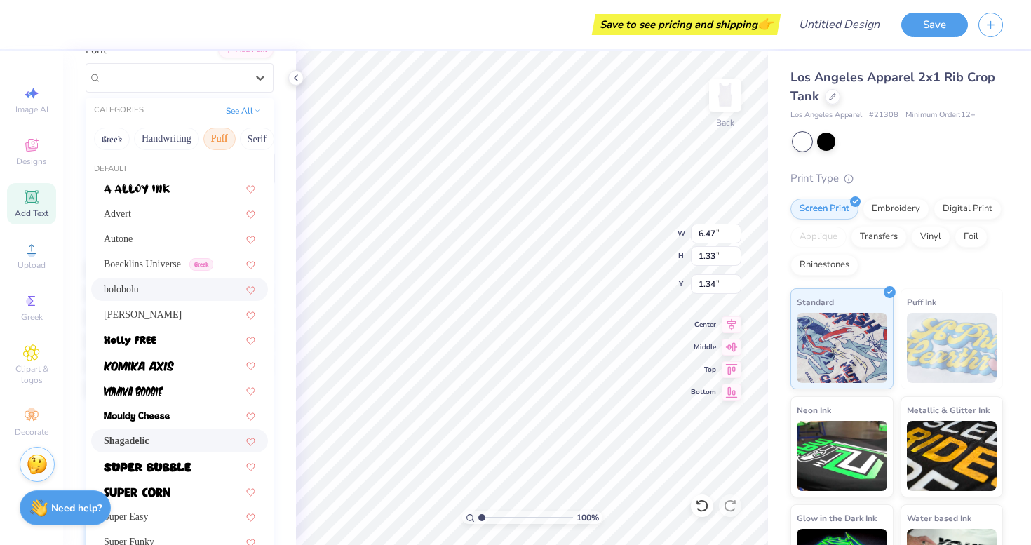
scroll to position [140, 0]
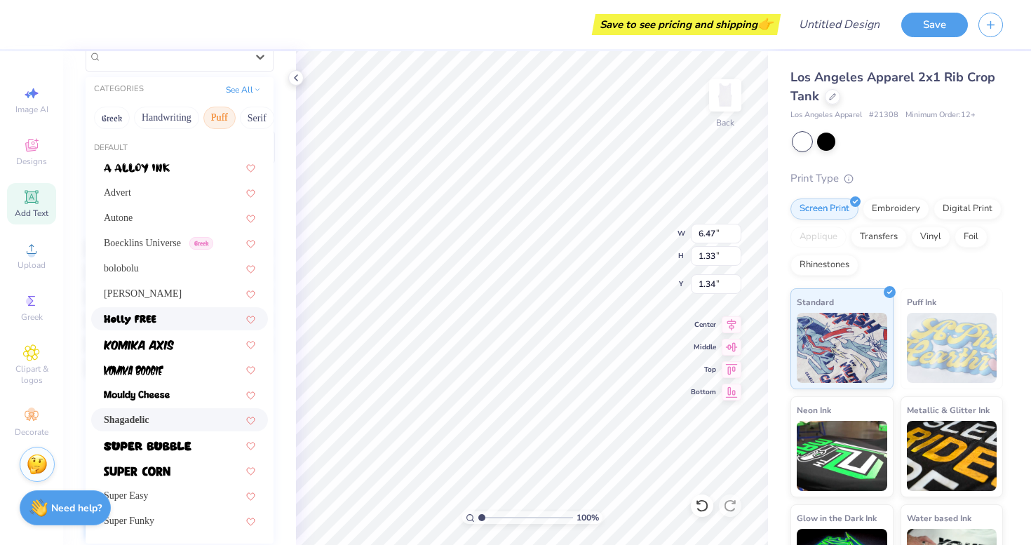
click at [156, 316] on img at bounding box center [130, 320] width 53 height 10
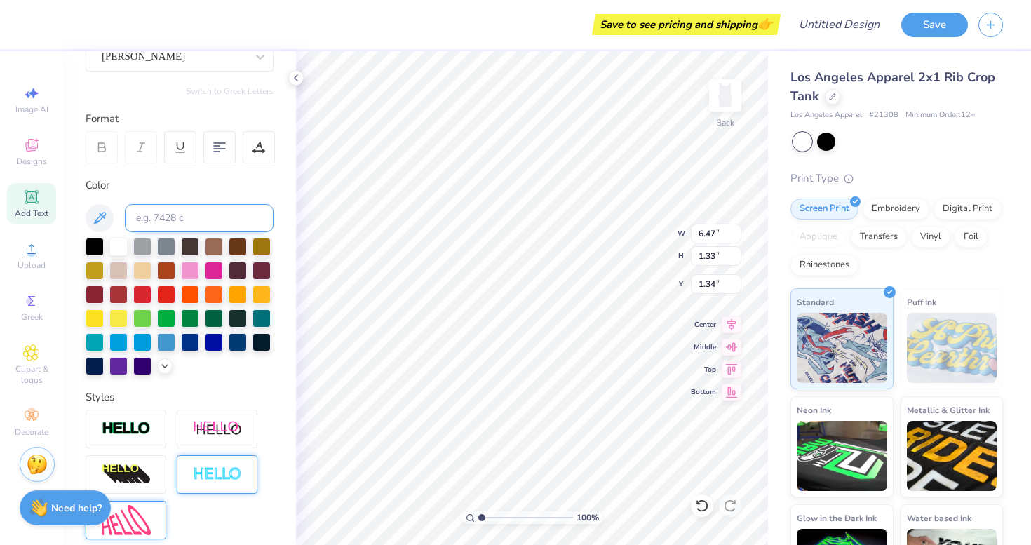
type input "5.87"
type textarea "lil scoop"
type input "4.23"
click at [192, 268] on div at bounding box center [190, 269] width 18 height 18
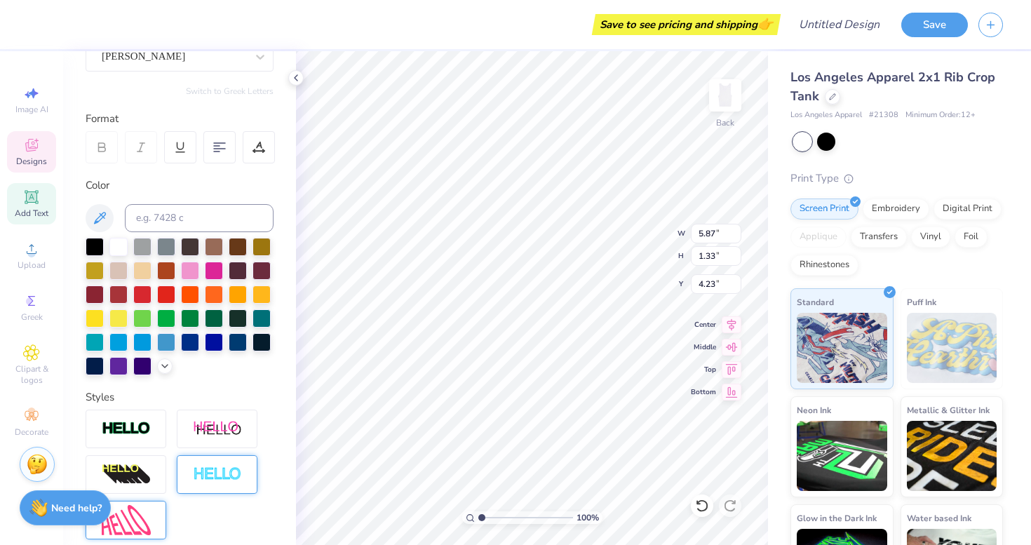
click at [30, 139] on icon at bounding box center [31, 145] width 13 height 13
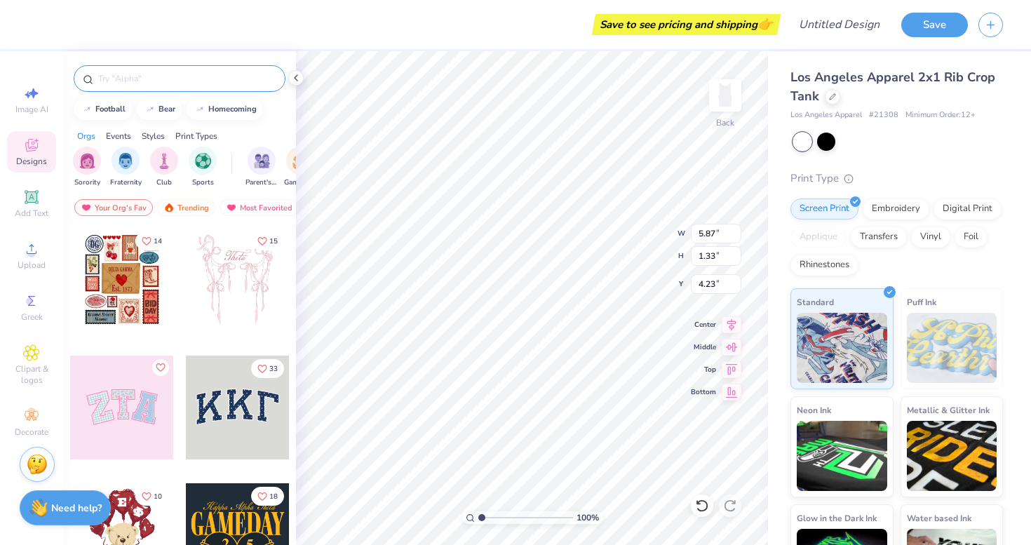
click at [178, 83] on input "text" at bounding box center [187, 79] width 180 height 14
type input "ice cream"
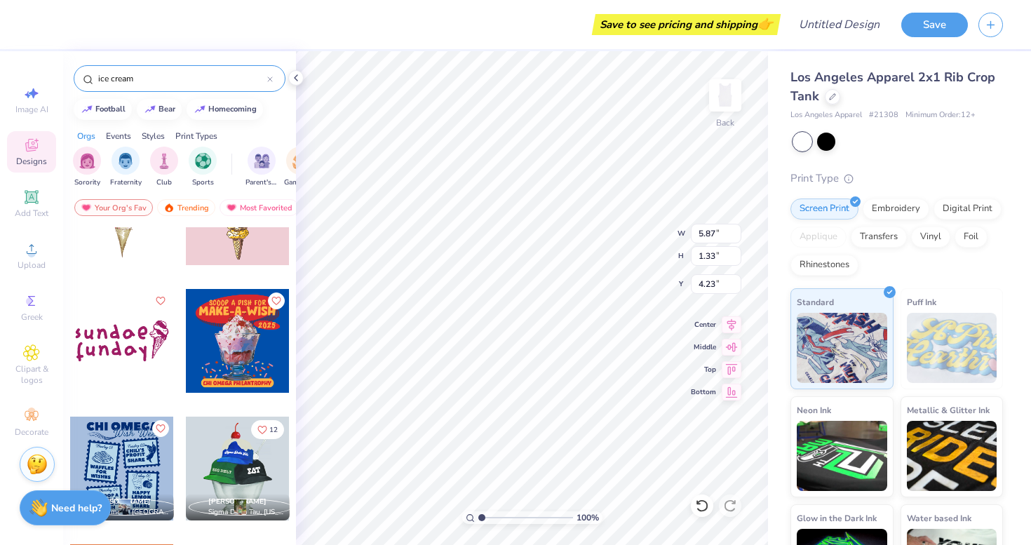
scroll to position [196, 0]
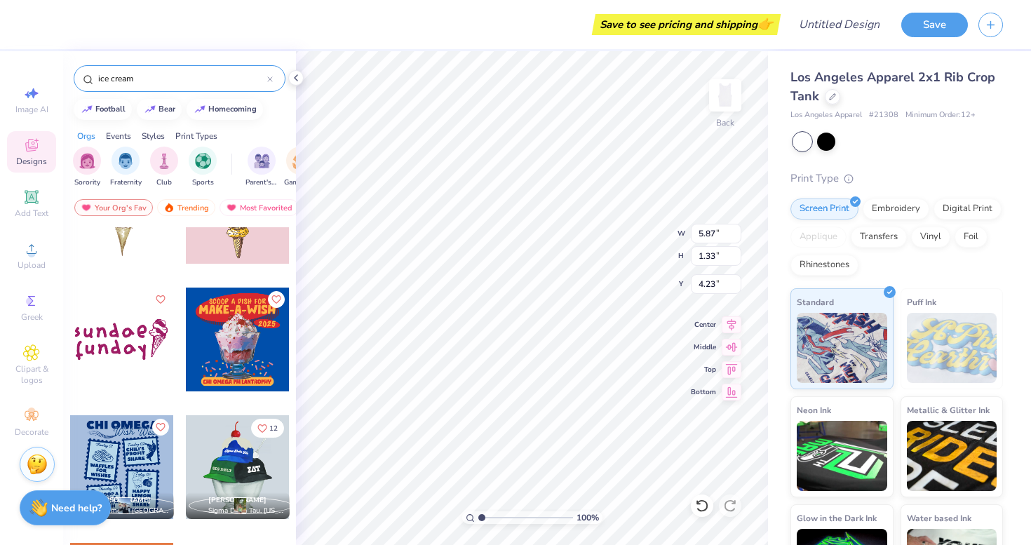
click at [130, 338] on div at bounding box center [18, 340] width 311 height 104
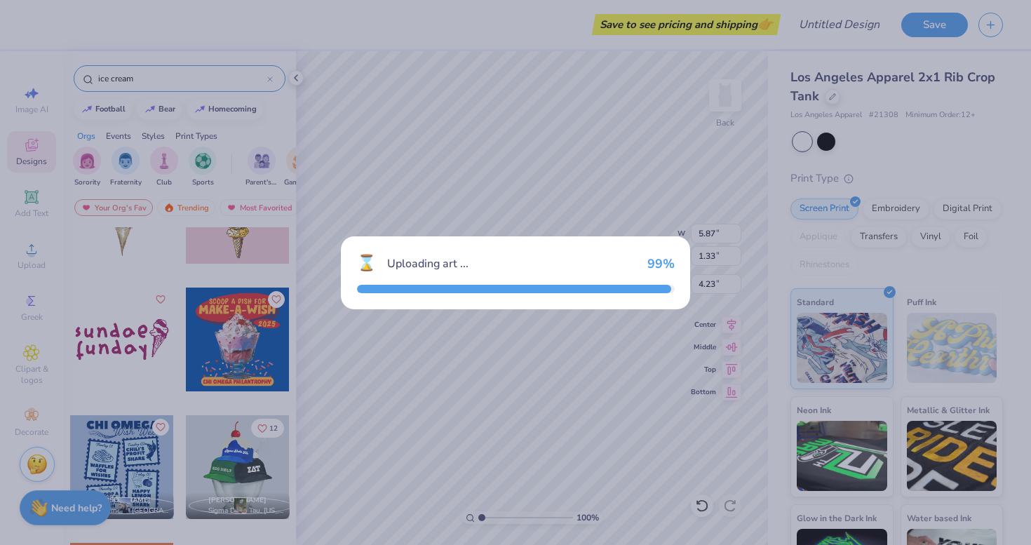
type input "4.46"
type input "1.96"
type input "5.02"
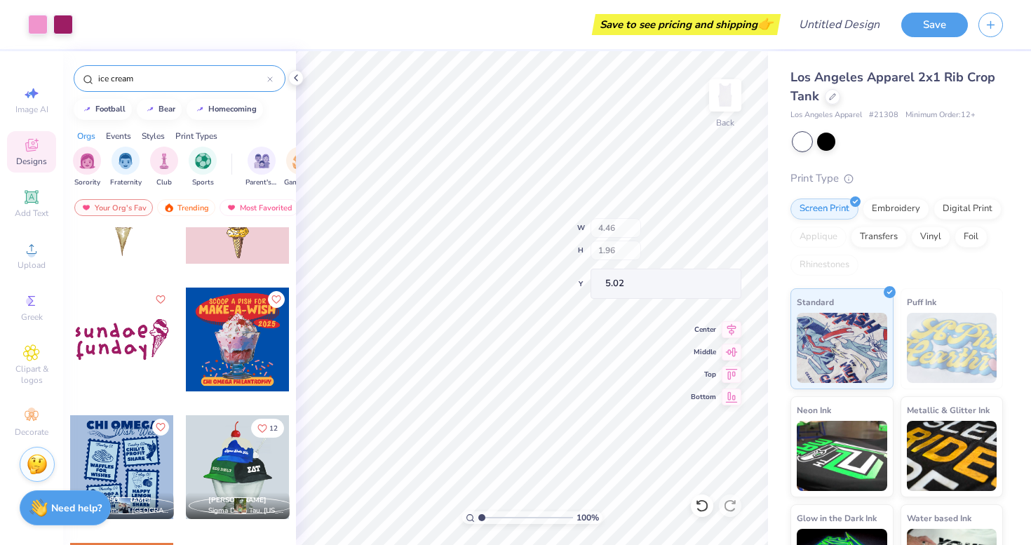
type input "3.44"
type input "0.72"
type input "5.21"
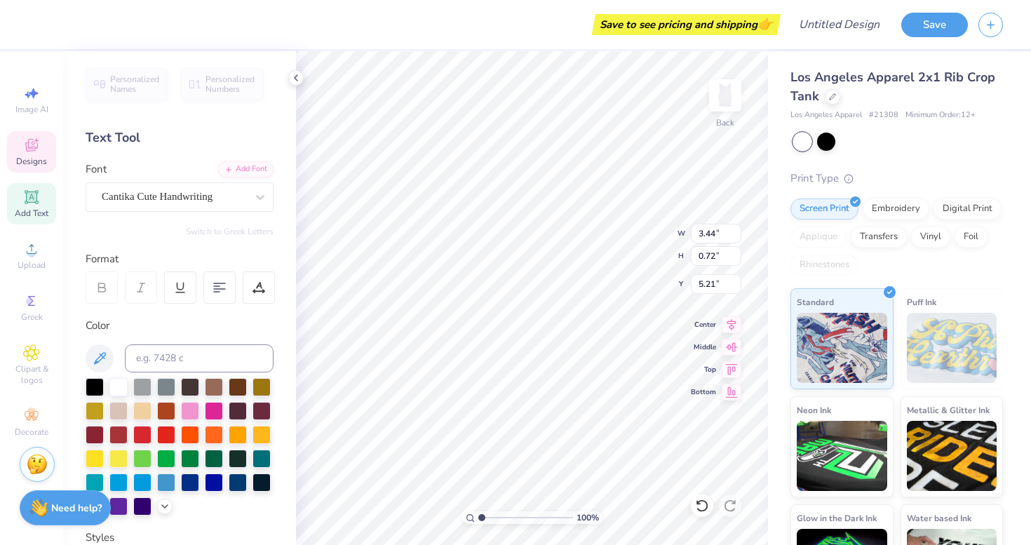
scroll to position [0, 0]
type textarea "lil scoop"
type input "3.36"
type input "0.97"
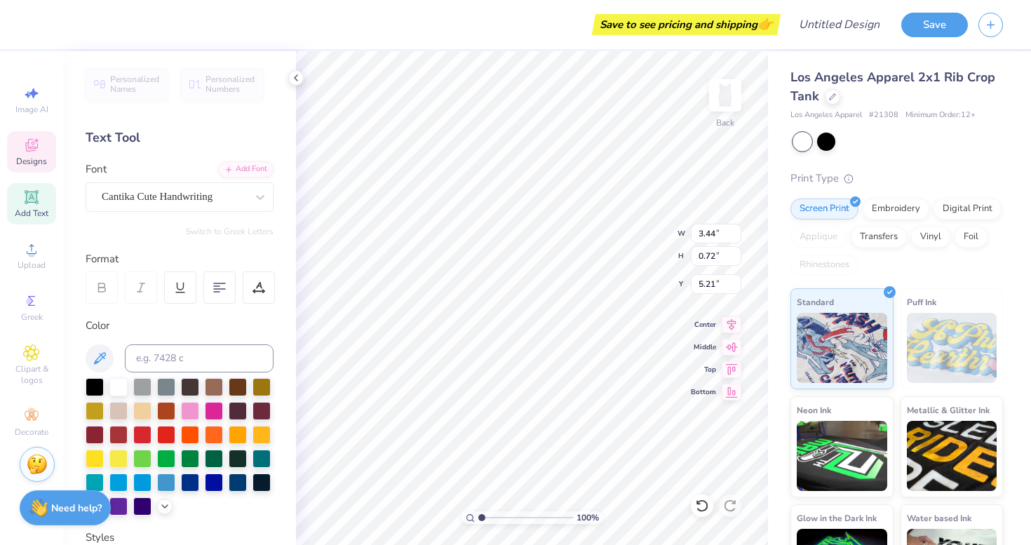
type input "6.01"
type input "5.87"
type input "1.33"
type input "4.23"
type input "2.10"
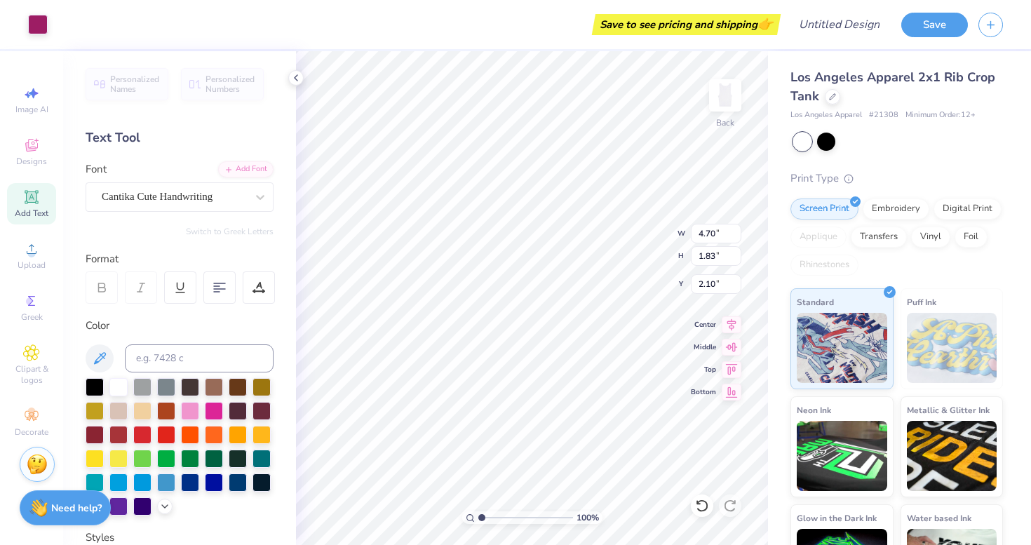
type input "6.95"
type input "2.70"
type input "2.87"
type textarea "lil scoop"
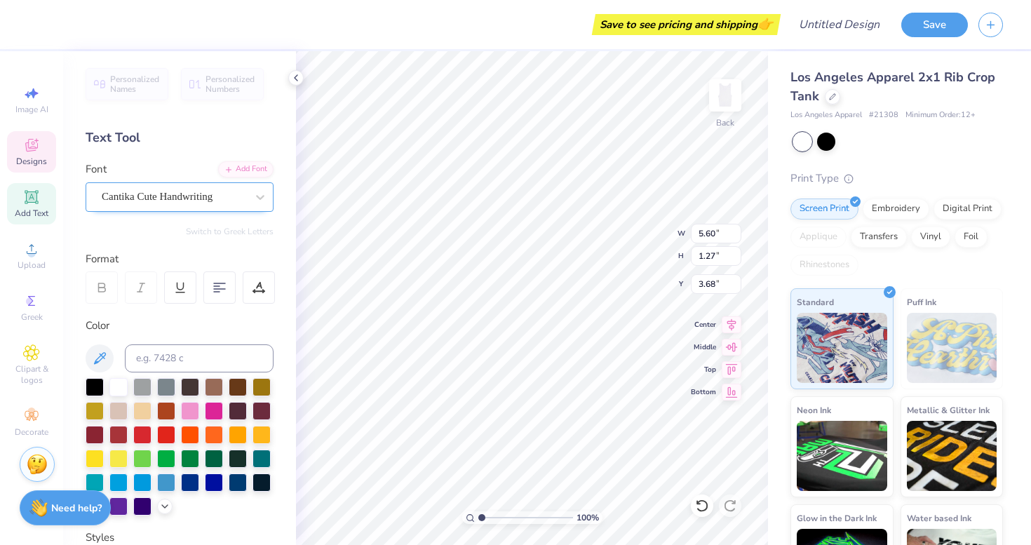
click at [211, 198] on span "Cantika Cute Handwriting" at bounding box center [157, 197] width 111 height 16
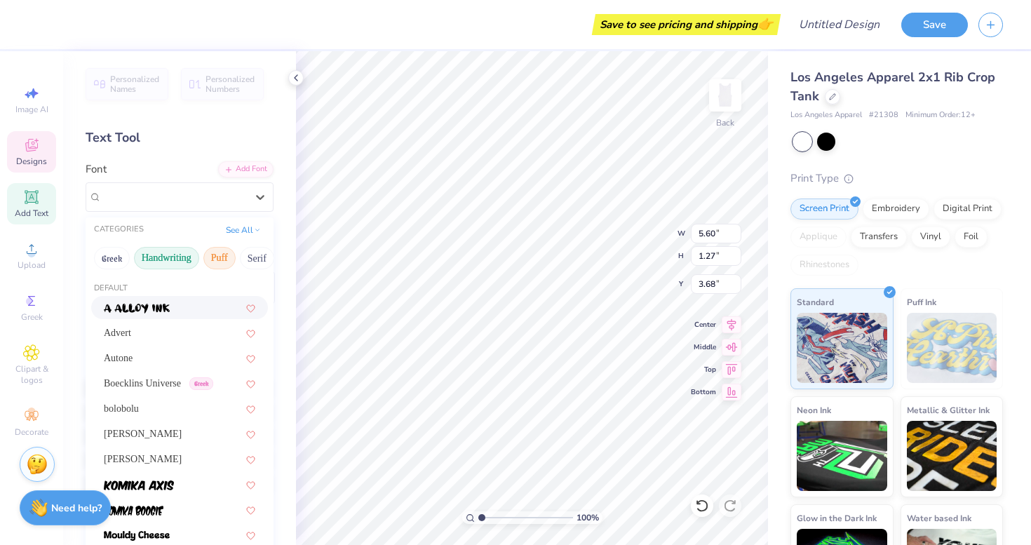
click at [184, 256] on button "Handwriting" at bounding box center [166, 258] width 65 height 22
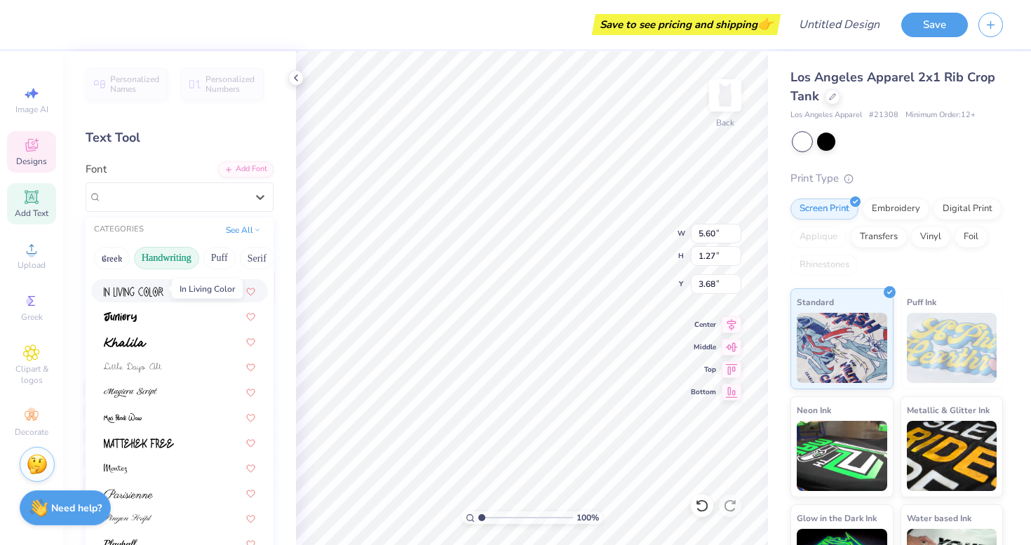
scroll to position [248, 0]
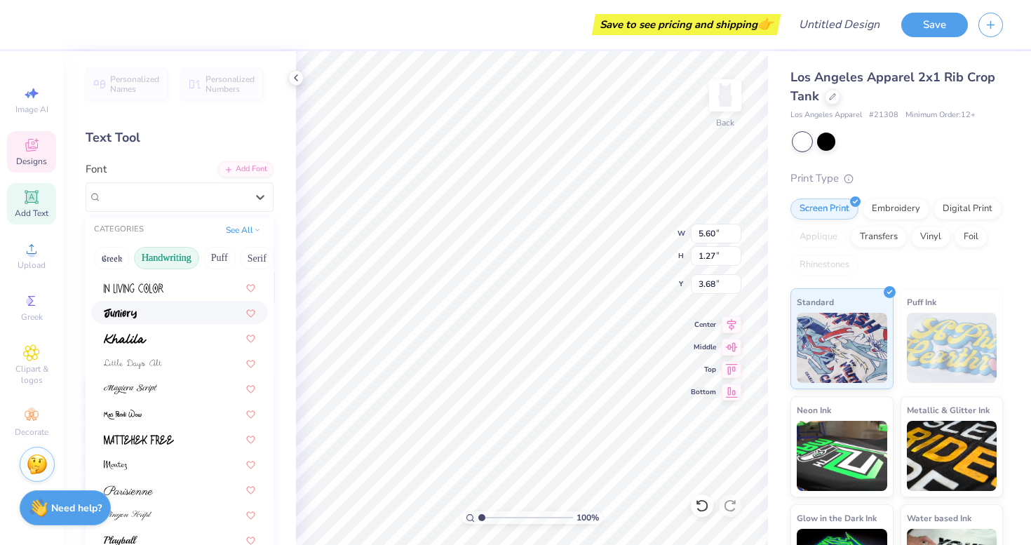
click at [124, 317] on img at bounding box center [120, 314] width 33 height 10
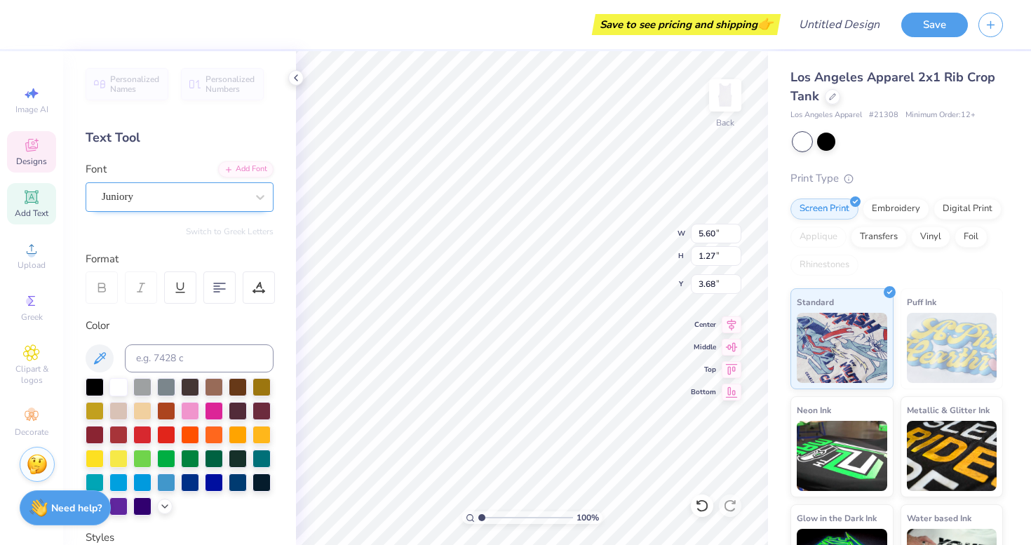
click at [130, 194] on span "Juniory" at bounding box center [118, 197] width 32 height 16
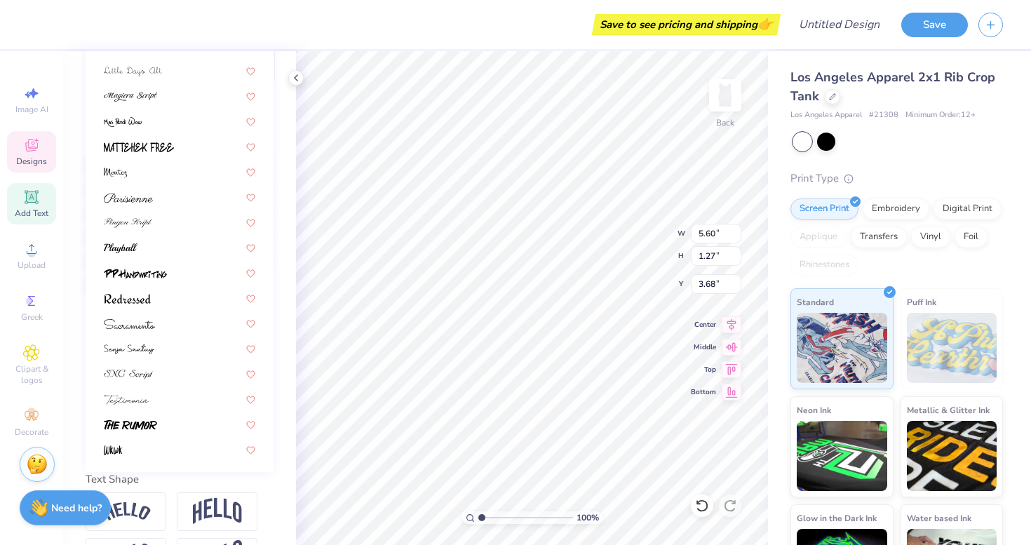
scroll to position [241, 0]
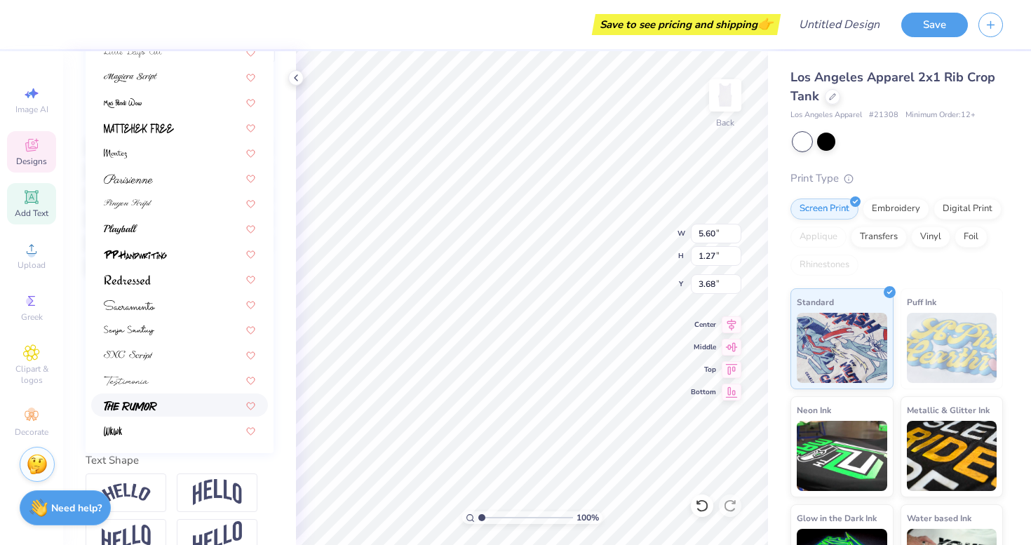
click at [149, 412] on span at bounding box center [130, 405] width 53 height 15
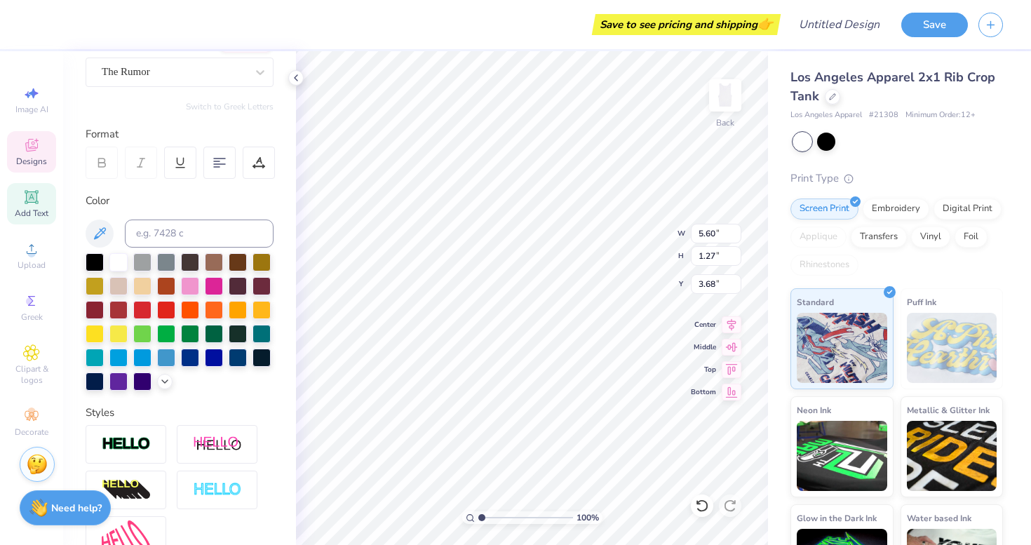
scroll to position [59, 0]
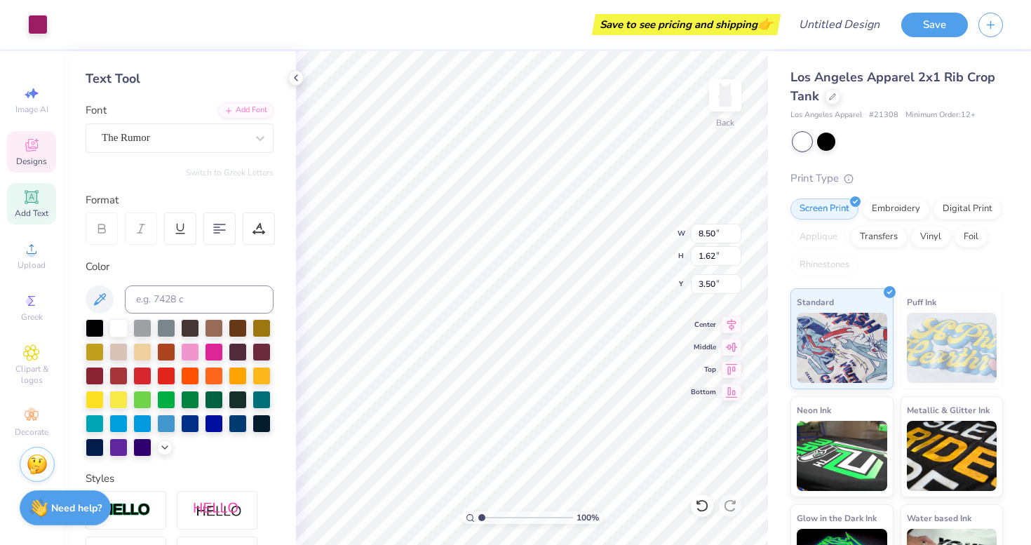
type input "3.41"
click at [215, 121] on div "Font The Rumor" at bounding box center [180, 127] width 188 height 50
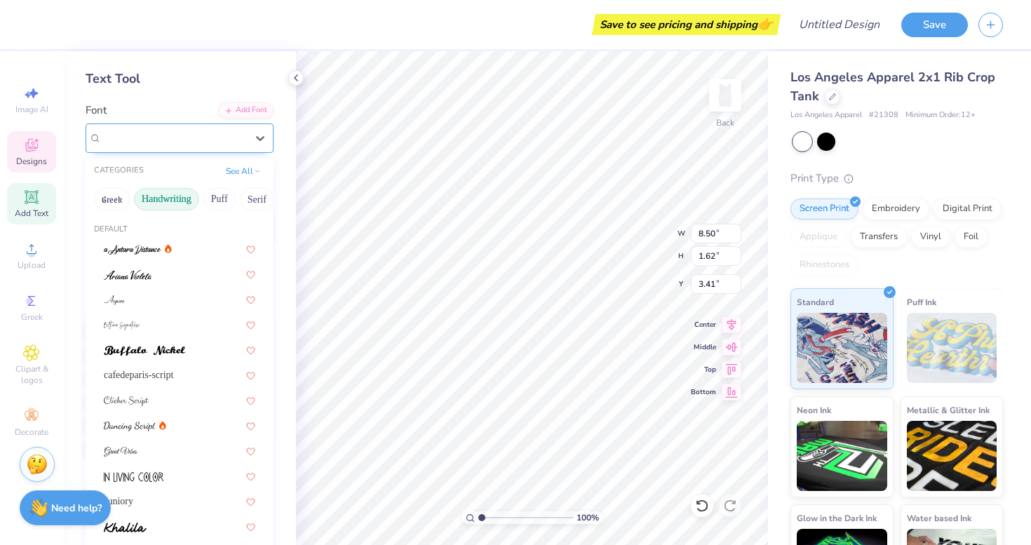
click at [215, 141] on div "The Rumor" at bounding box center [173, 138] width 147 height 22
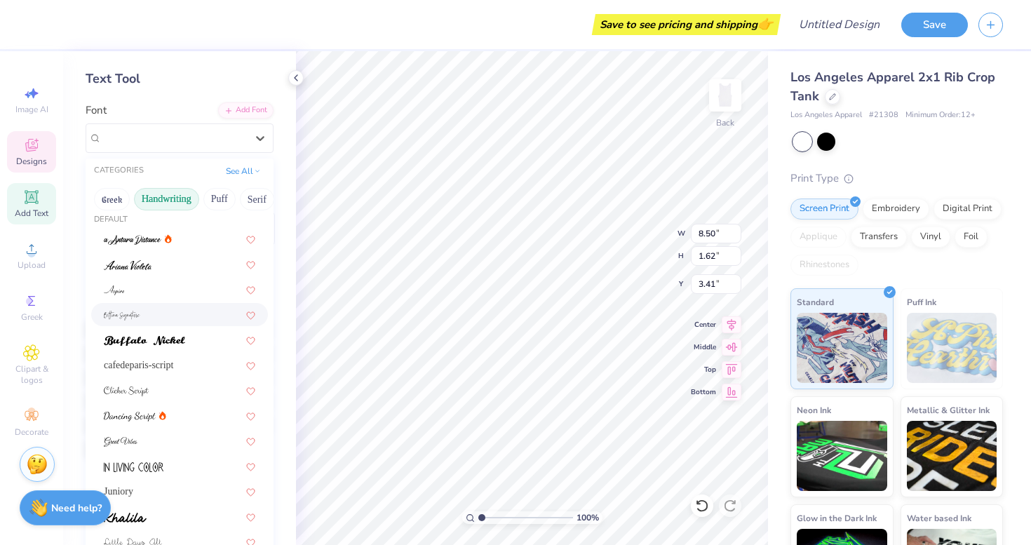
scroll to position [11, 0]
click at [154, 344] on img at bounding box center [144, 340] width 81 height 10
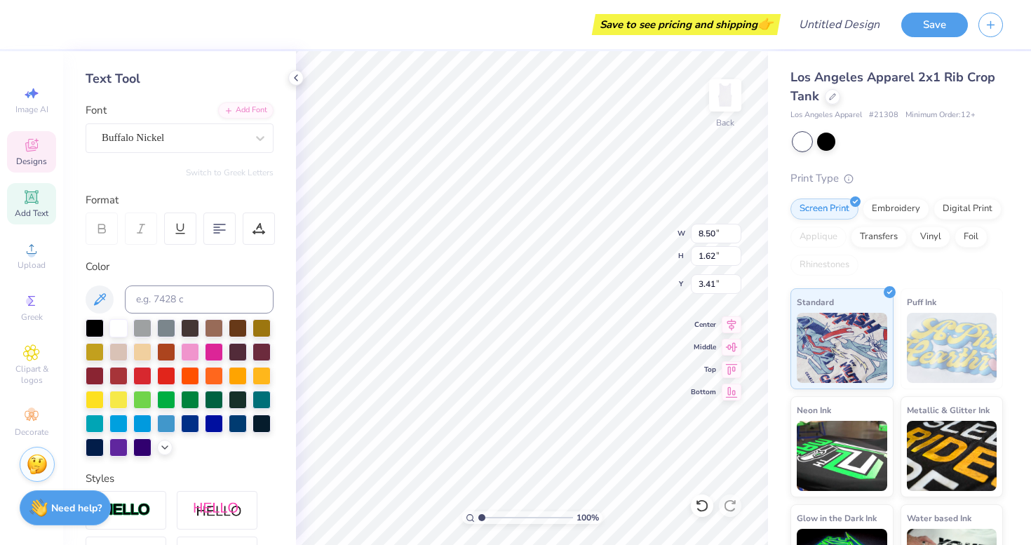
scroll to position [0, 1]
type input "1.35"
type input "2.70"
type input "5.10"
type input "6.68"
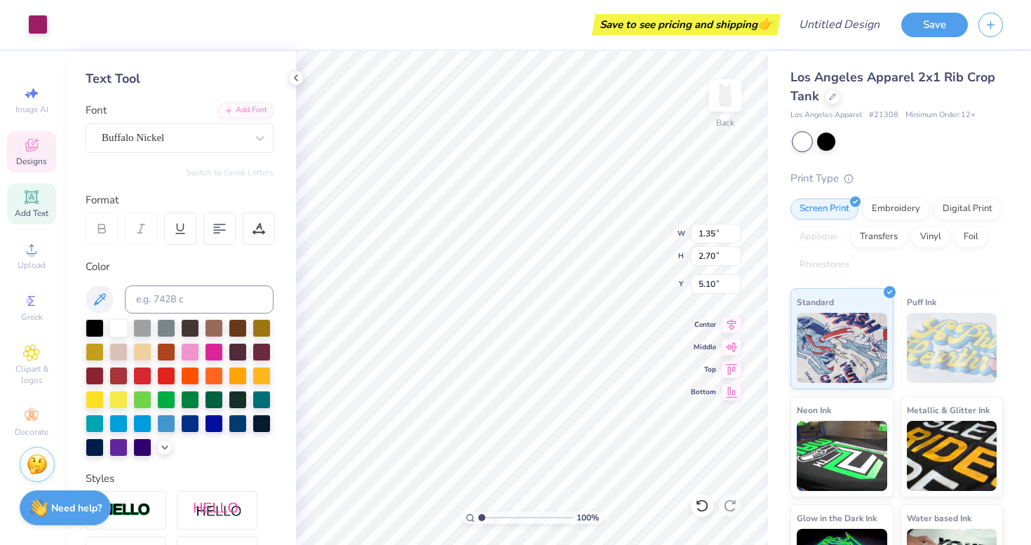
type input "1.37"
type input "2.32"
type input "1.35"
type input "2.70"
type input "5.10"
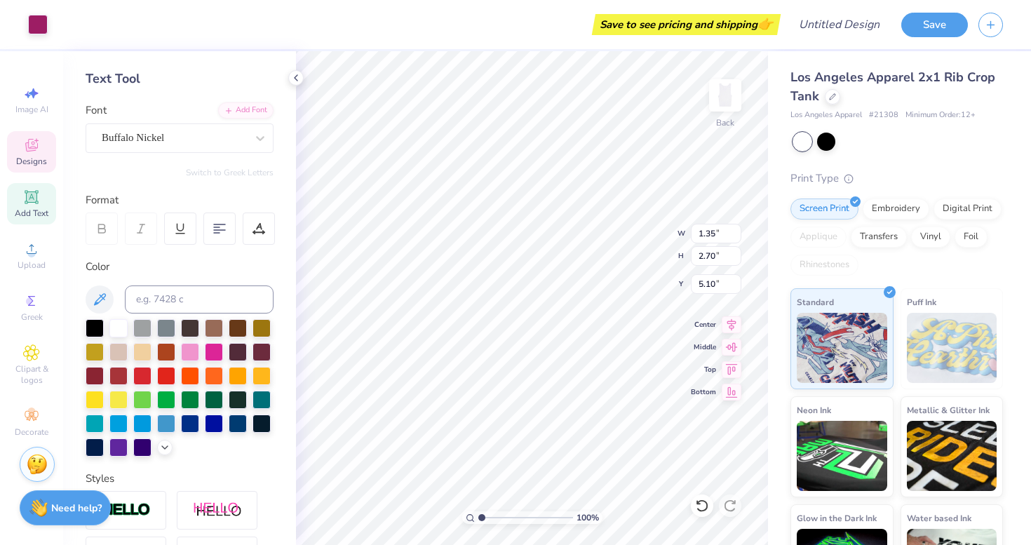
type input "2.41"
type input "4.85"
type input "1.49"
type input "2.23"
type input "4.93"
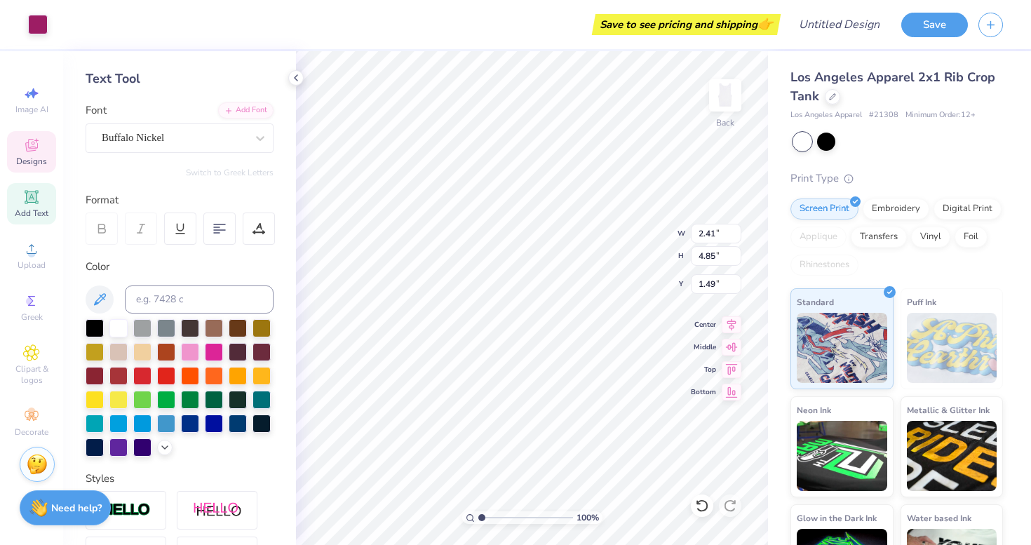
type input "1.55"
type input "3.53"
type input "6.68"
type input "1.37"
type input "2.32"
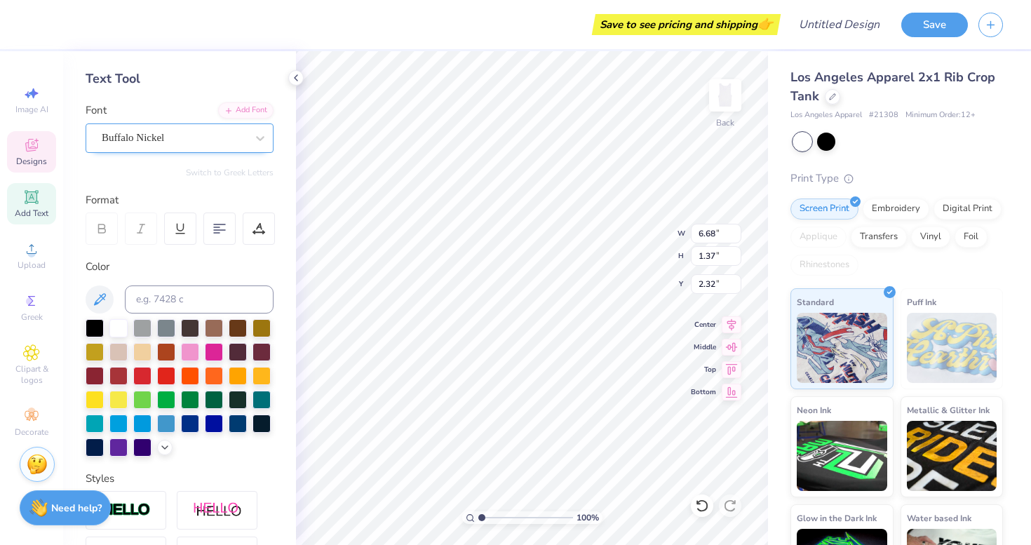
click at [191, 141] on div "Buffalo Nickel" at bounding box center [173, 138] width 147 height 22
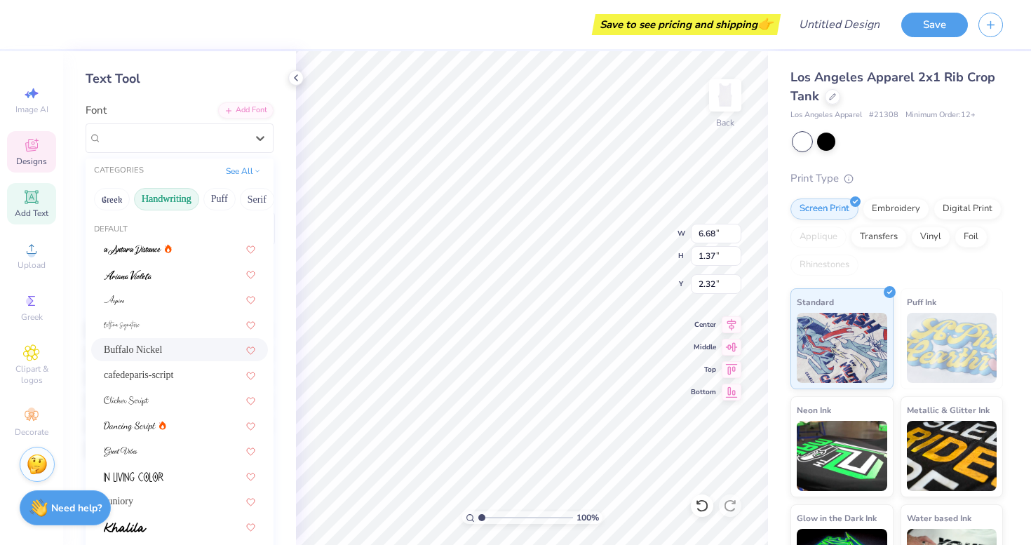
click at [126, 361] on div "Buffalo Nickel" at bounding box center [179, 349] width 177 height 23
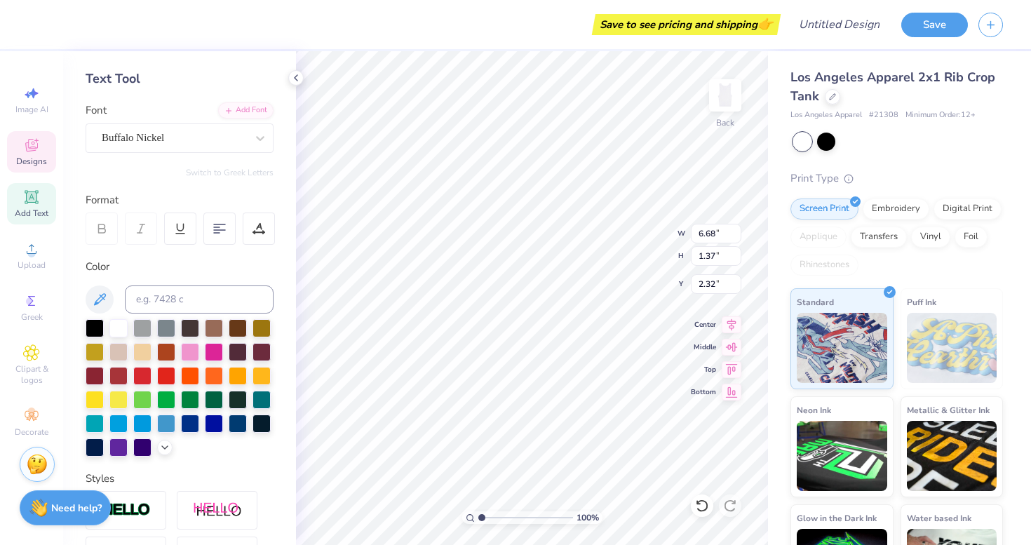
click at [175, 154] on div "Personalized Names Personalized Numbers Text Tool Add Font Font Buffalo Nickel …" at bounding box center [179, 298] width 233 height 494
click at [180, 139] on div "Buffalo Nickel" at bounding box center [173, 138] width 147 height 22
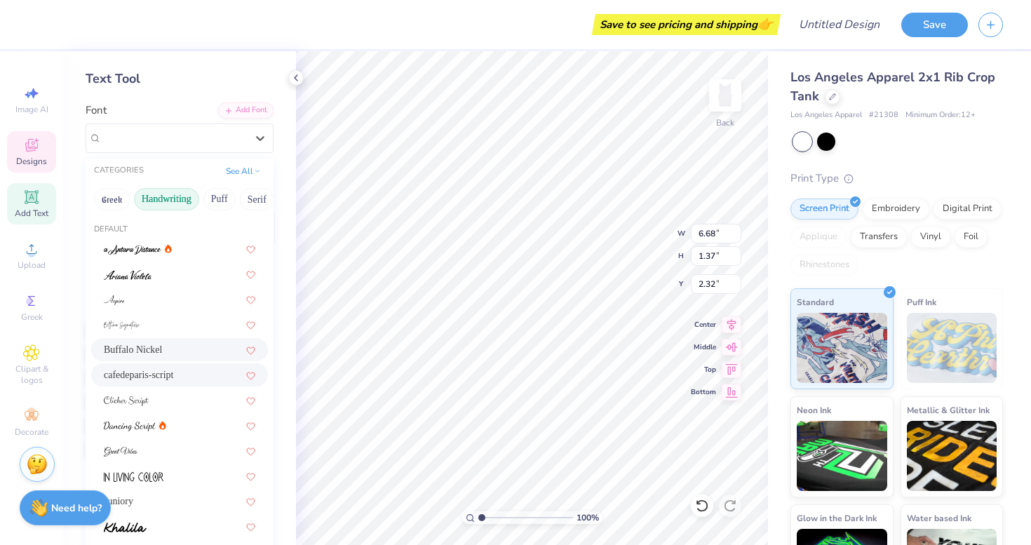
click at [128, 373] on span "cafedeparis-script" at bounding box center [139, 374] width 70 height 15
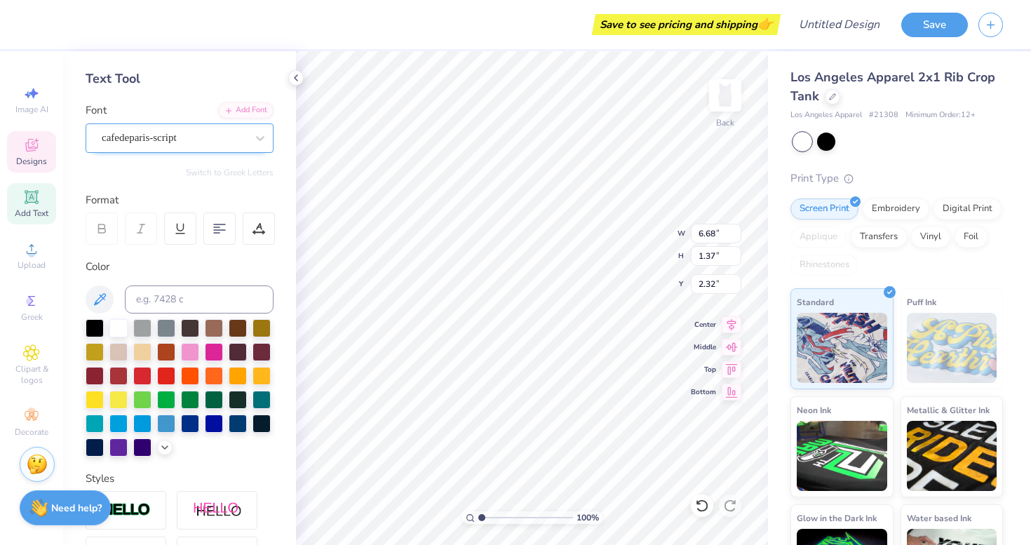
click at [151, 135] on div "cafedeparis-script" at bounding box center [173, 138] width 147 height 22
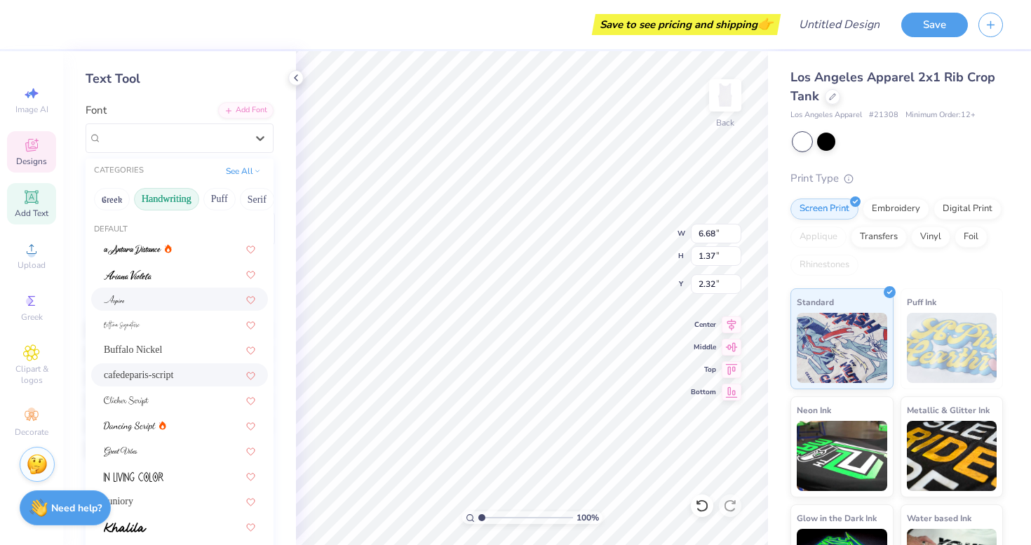
click at [133, 300] on div at bounding box center [179, 299] width 151 height 15
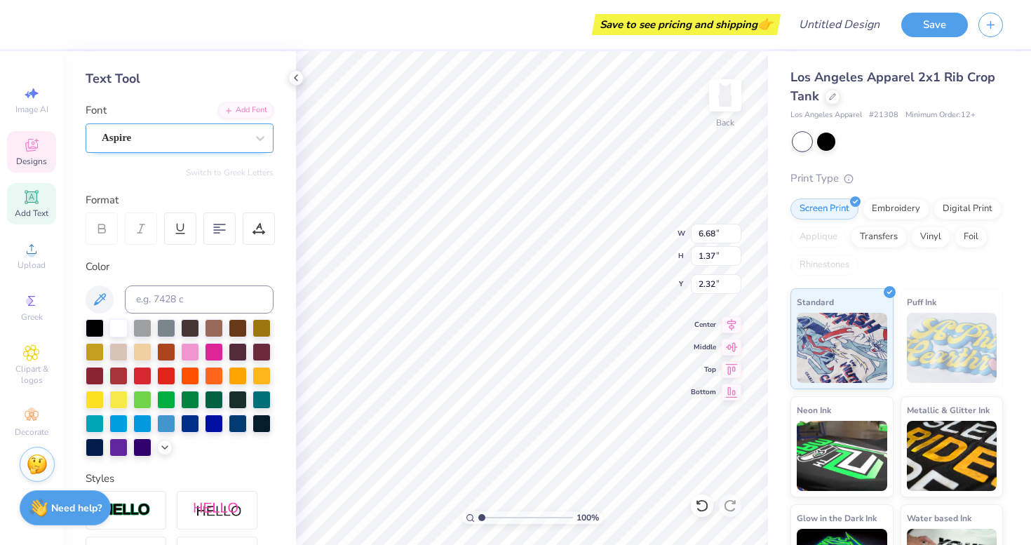
click at [167, 130] on div "Aspire" at bounding box center [173, 138] width 147 height 22
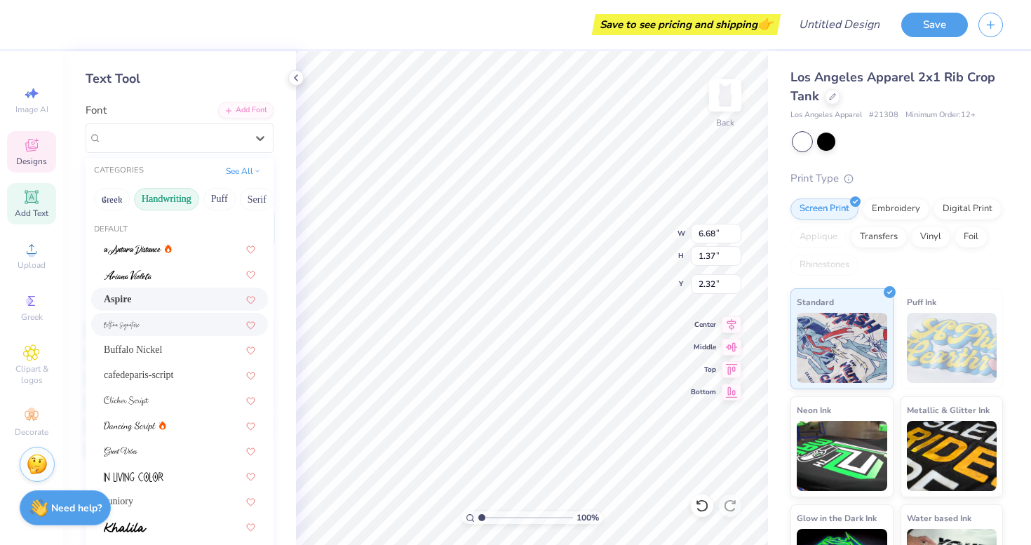
click at [126, 325] on img at bounding box center [122, 325] width 36 height 10
click at [143, 143] on span "[PERSON_NAME] Signature" at bounding box center [165, 138] width 126 height 16
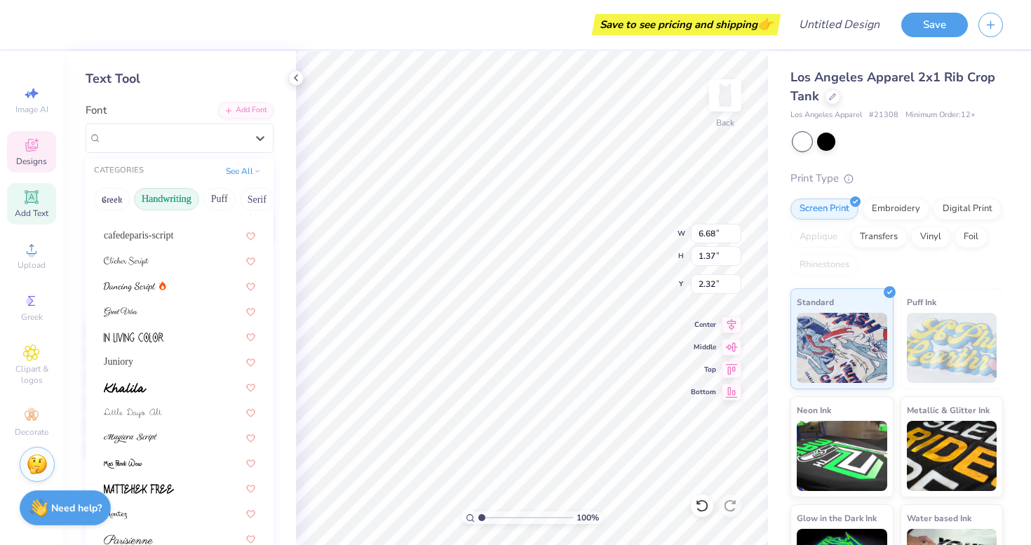
scroll to position [257, 0]
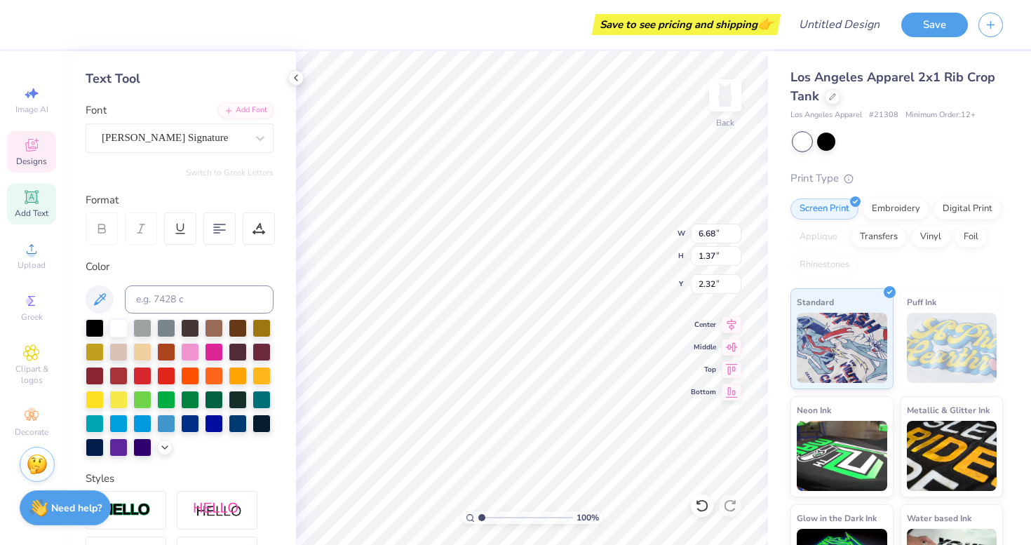
click at [45, 143] on div "Designs" at bounding box center [31, 151] width 49 height 41
type input "8.97"
type input "3.86"
type input "1.07"
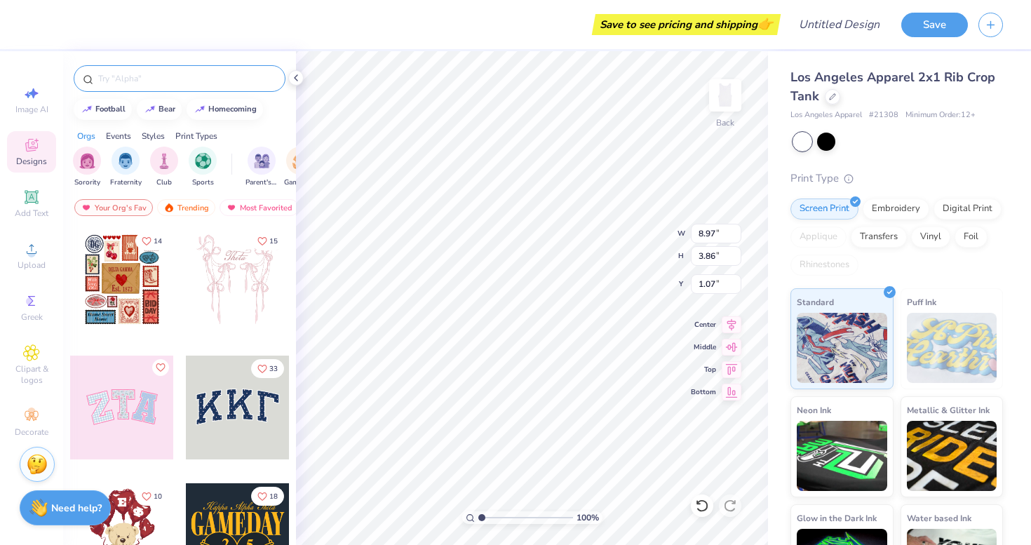
click at [166, 83] on input "text" at bounding box center [187, 79] width 180 height 14
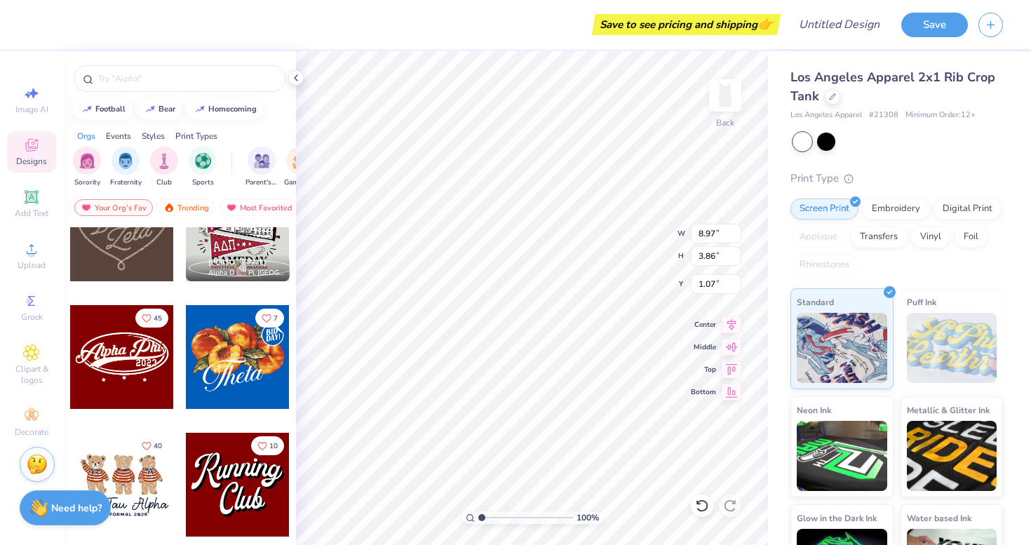
scroll to position [436, 0]
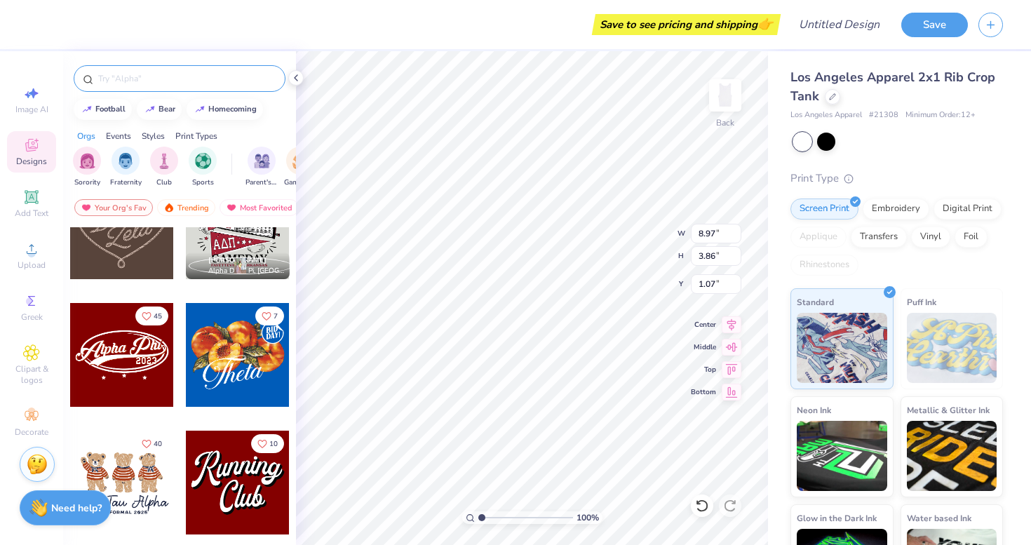
click at [178, 74] on input "text" at bounding box center [187, 79] width 180 height 14
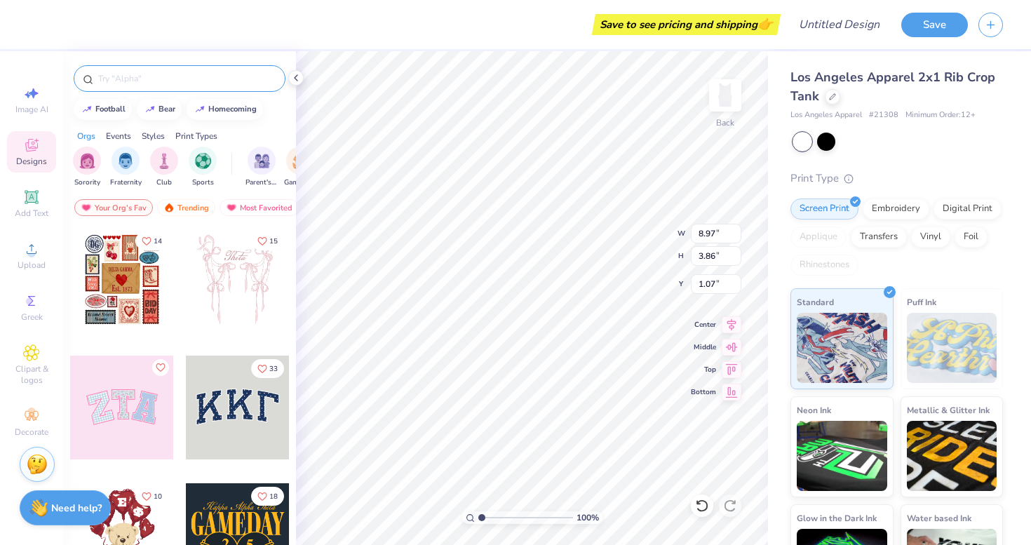
click at [140, 76] on input "text" at bounding box center [187, 79] width 180 height 14
click at [140, 80] on input "text" at bounding box center [187, 79] width 180 height 14
type input "ice cream"
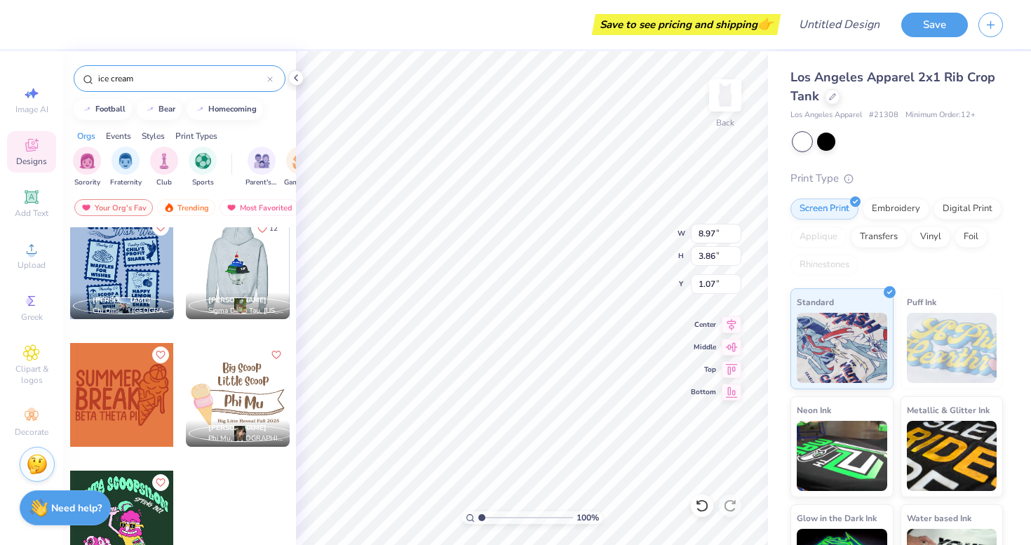
scroll to position [396, 0]
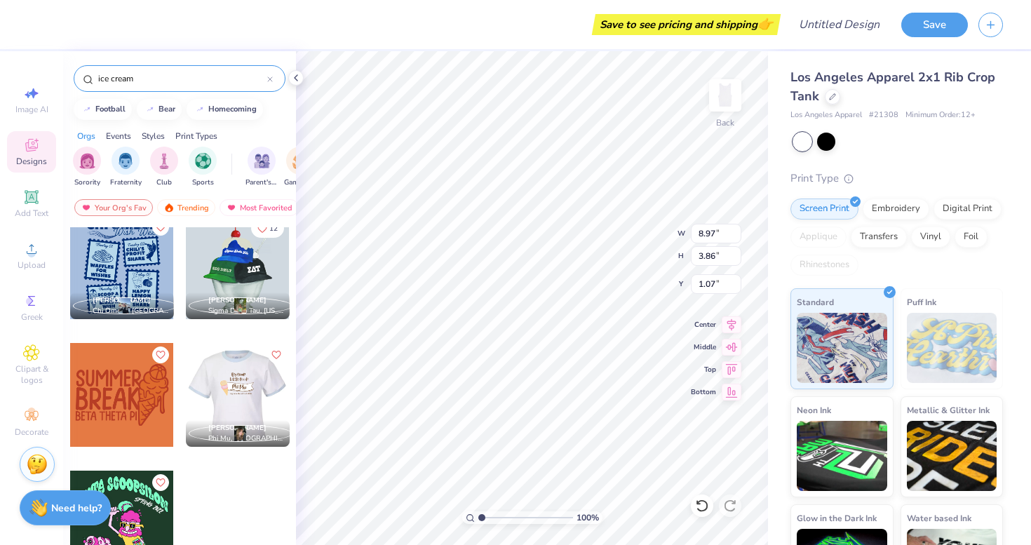
click at [213, 398] on div at bounding box center [237, 395] width 104 height 104
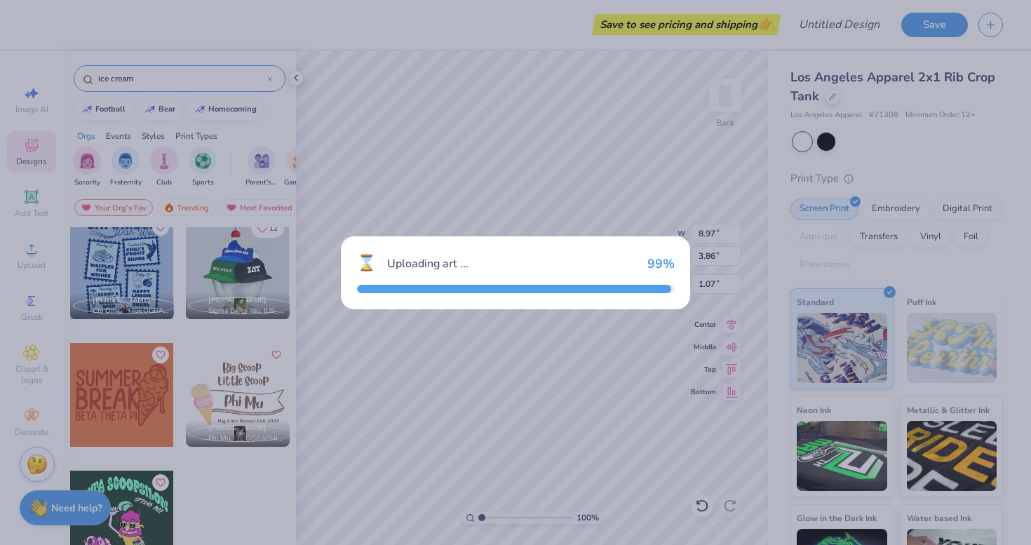
type input "7.04"
type input "4.92"
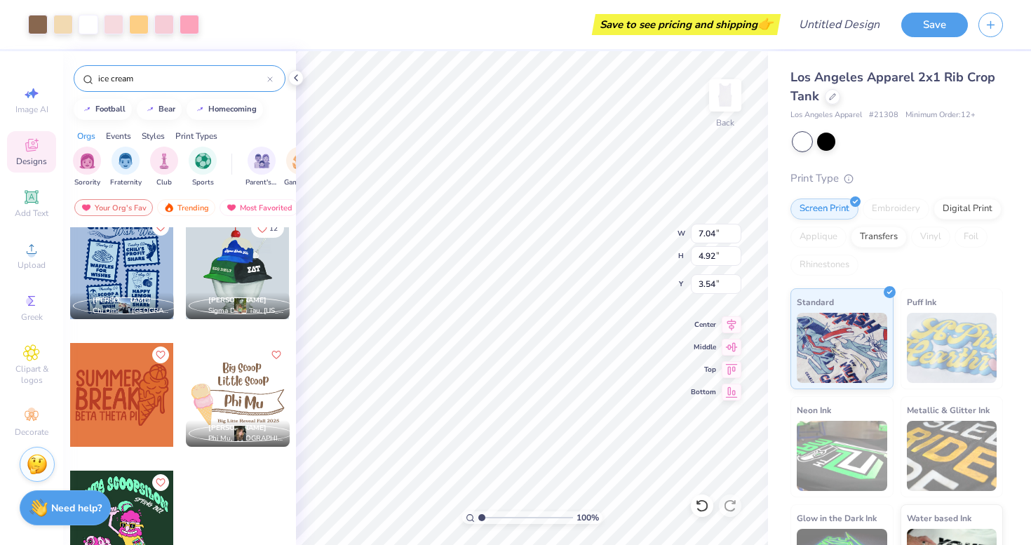
type input "6.58"
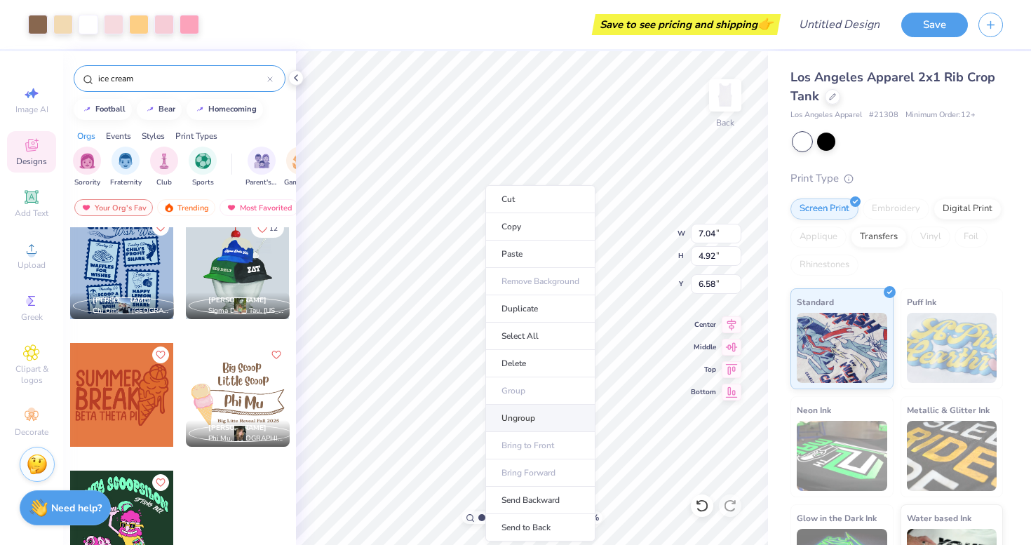
click at [514, 416] on li "Ungroup" at bounding box center [540, 418] width 110 height 27
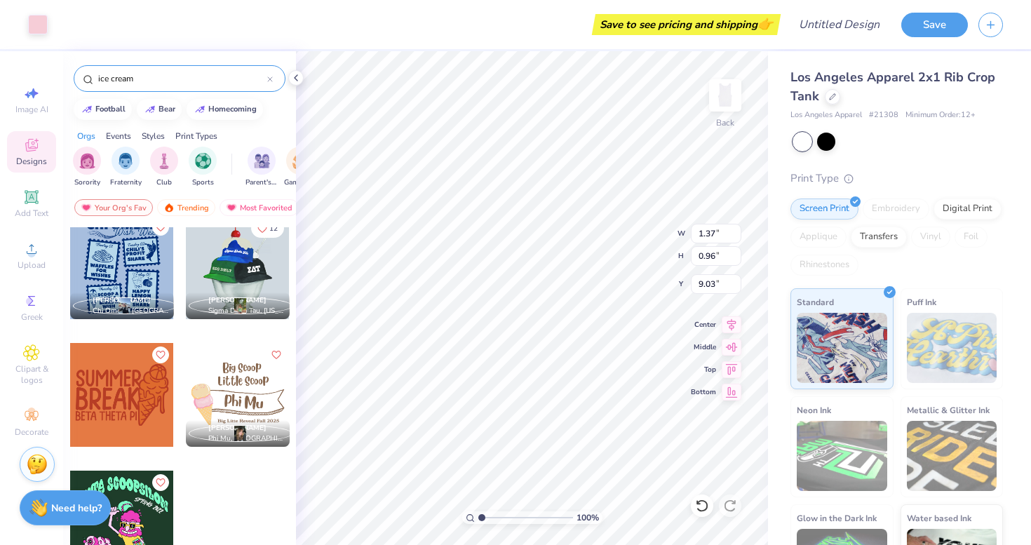
type input "1.40"
type input "1.10"
type input "8.19"
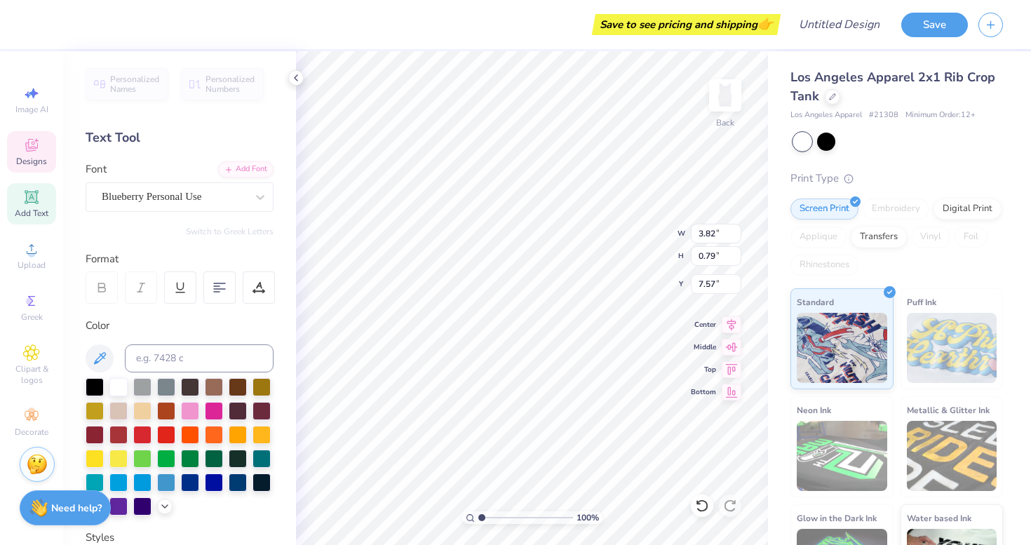
type input "9.70"
type textarea "lil scoop"
type input "8.97"
type input "3.86"
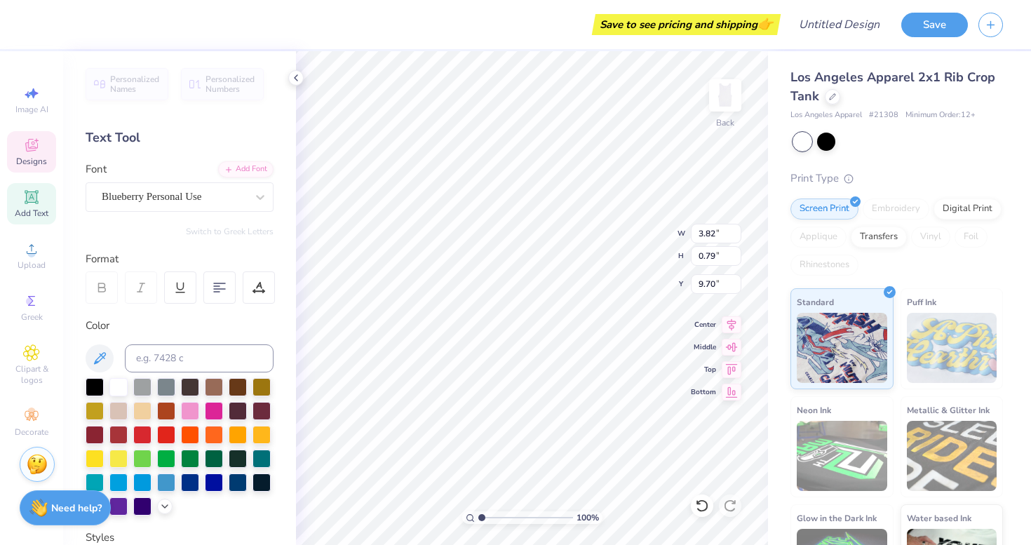
type input "1.07"
type input "2.22"
type input "1.11"
type input "0.86"
type input "9.12"
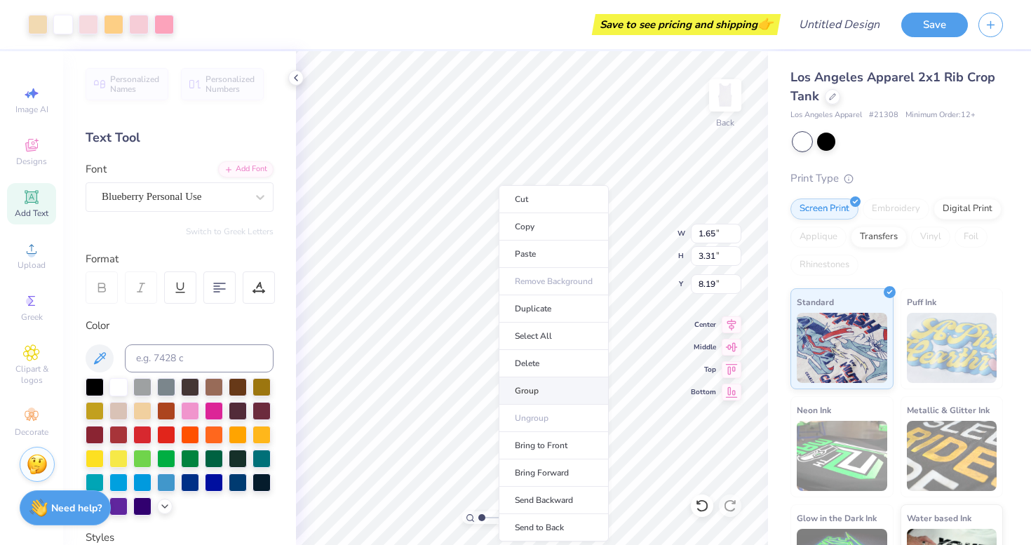
click at [532, 400] on li "Group" at bounding box center [554, 390] width 110 height 27
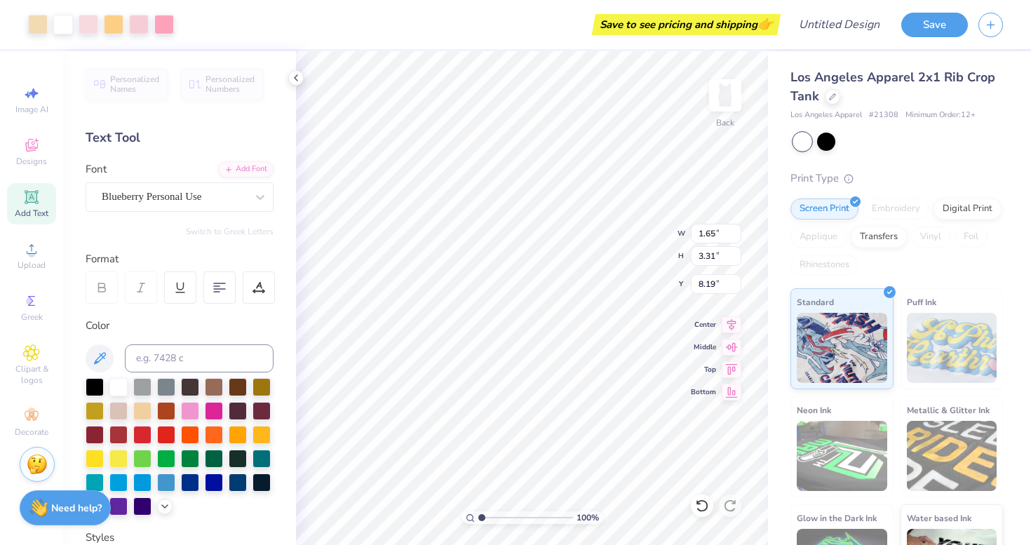
type input "2.53"
type input "0.79"
type input "2.22"
type input "5.09"
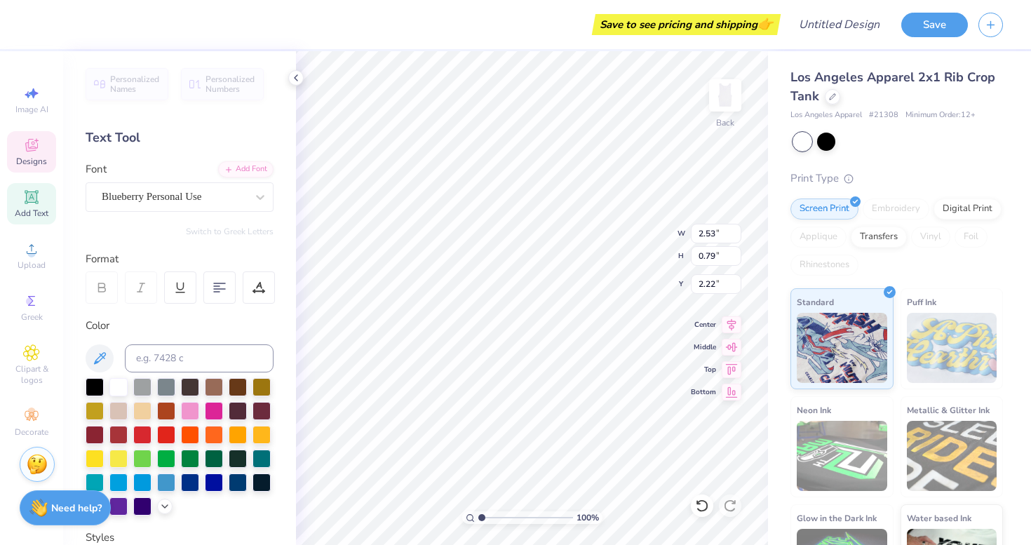
type input "1.59"
type input "1.42"
type input "1.95"
click at [208, 418] on div at bounding box center [214, 409] width 18 height 18
type input "2.23"
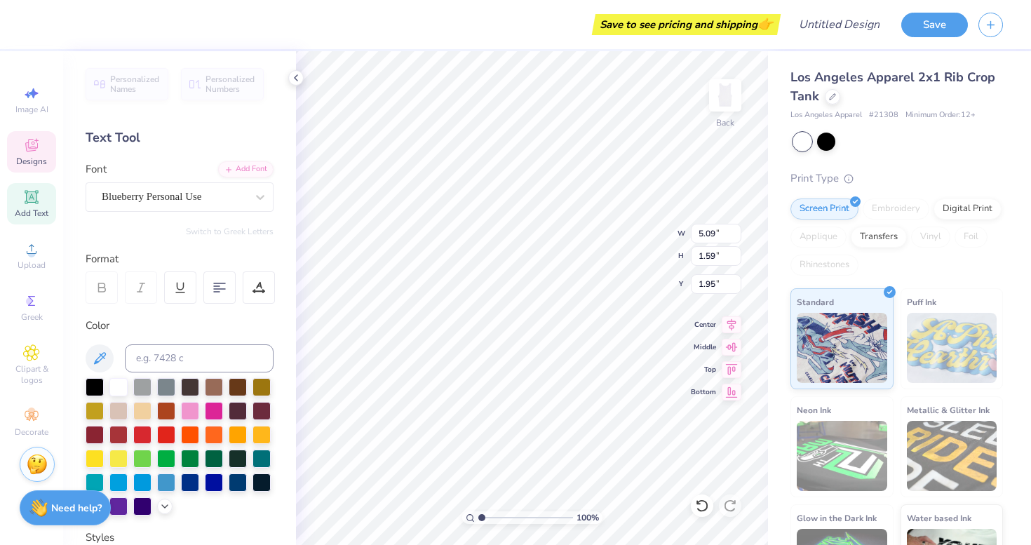
type input "4.93"
type input "3.53"
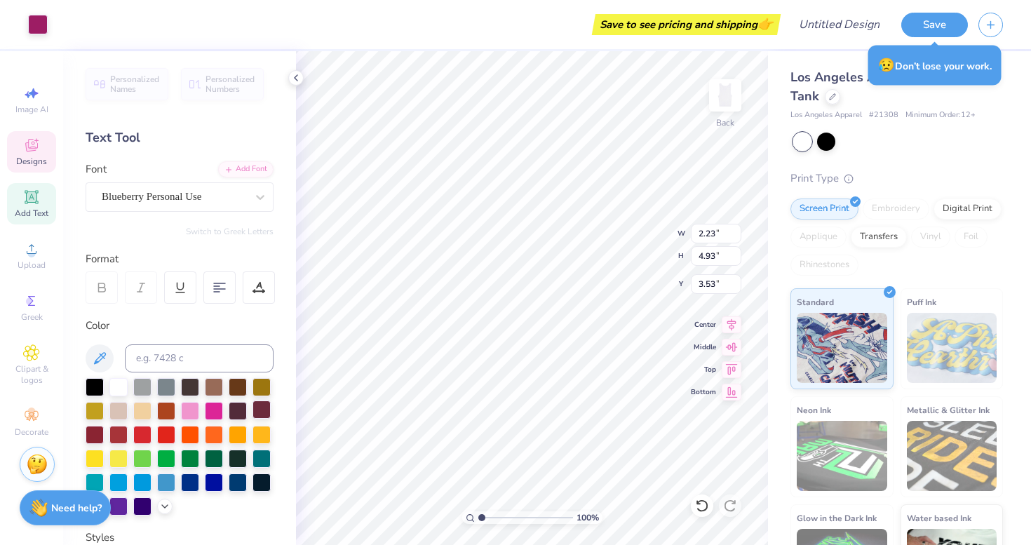
type input "5.09"
type input "1.59"
type input "1.95"
type input "2.23"
type input "4.93"
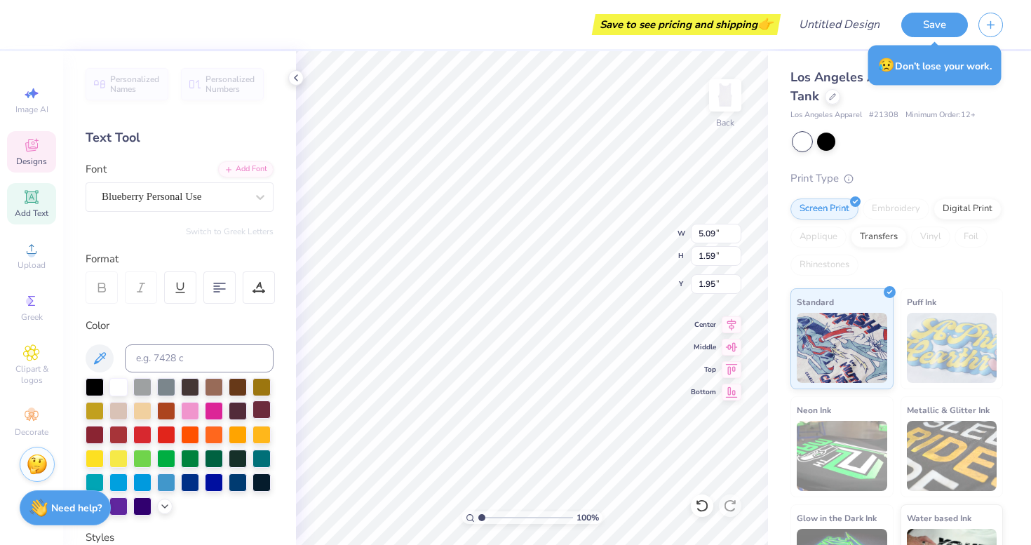
type input "3.53"
type input "5.09"
type input "1.59"
type input "1.95"
click at [95, 433] on div at bounding box center [95, 433] width 18 height 18
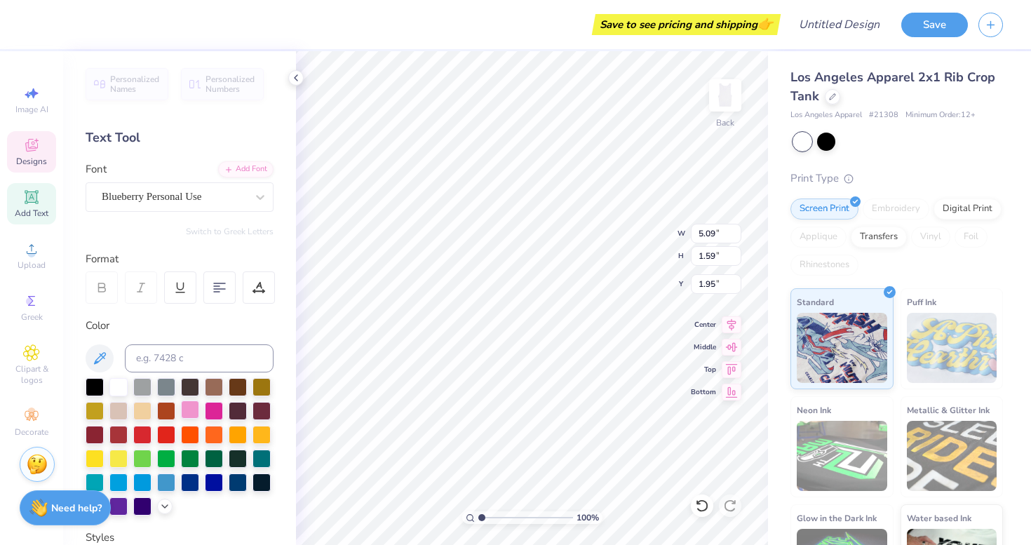
click at [189, 414] on div at bounding box center [190, 409] width 18 height 18
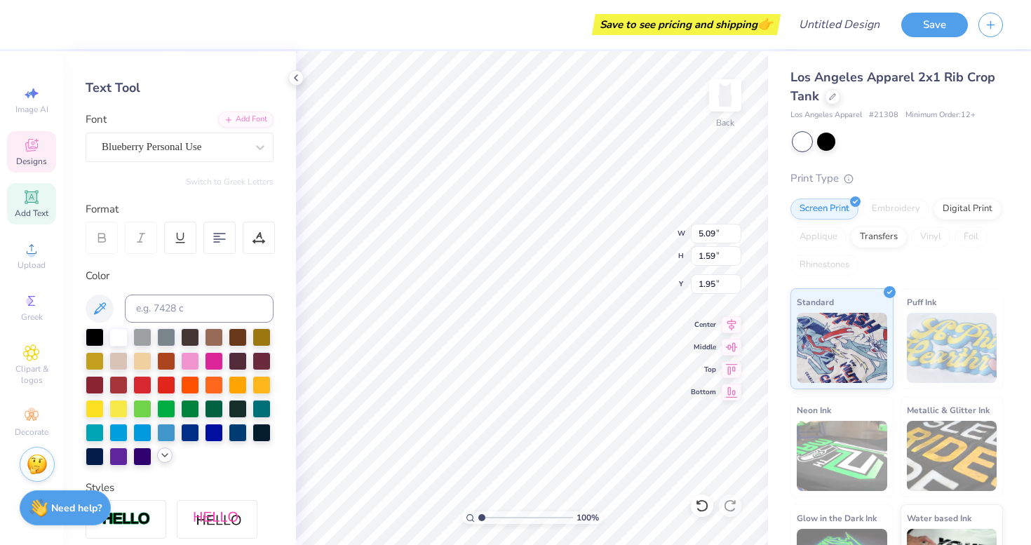
click at [158, 457] on div at bounding box center [164, 454] width 15 height 15
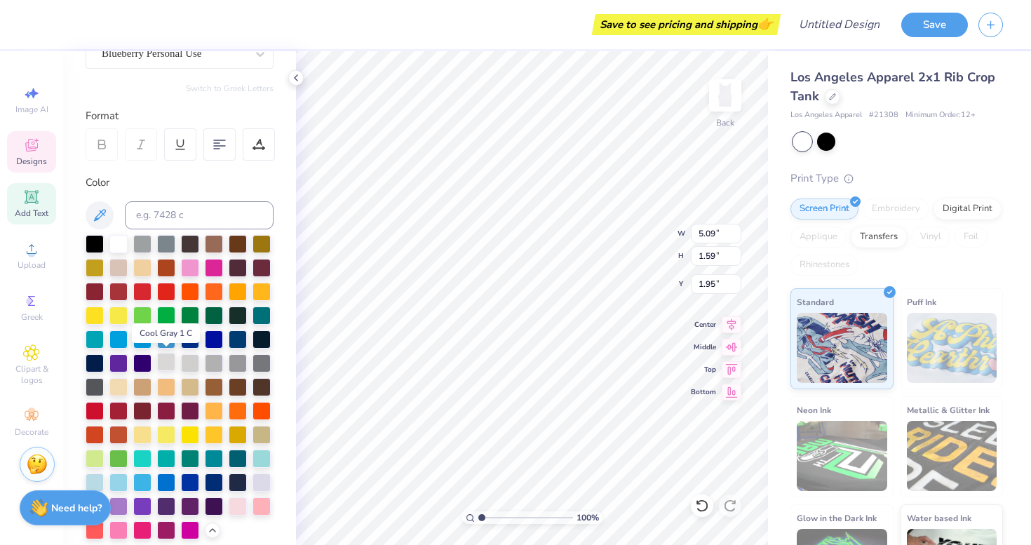
scroll to position [146, 0]
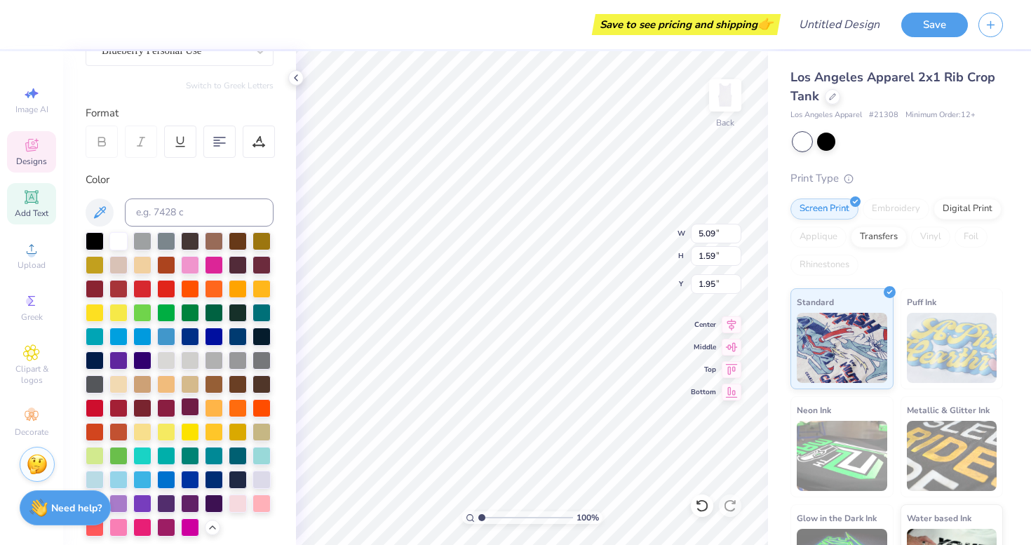
click at [196, 407] on div at bounding box center [190, 407] width 18 height 18
click at [169, 405] on div at bounding box center [166, 407] width 18 height 18
click at [146, 408] on div at bounding box center [142, 407] width 18 height 18
click at [104, 213] on icon at bounding box center [99, 212] width 17 height 17
type input "2.23"
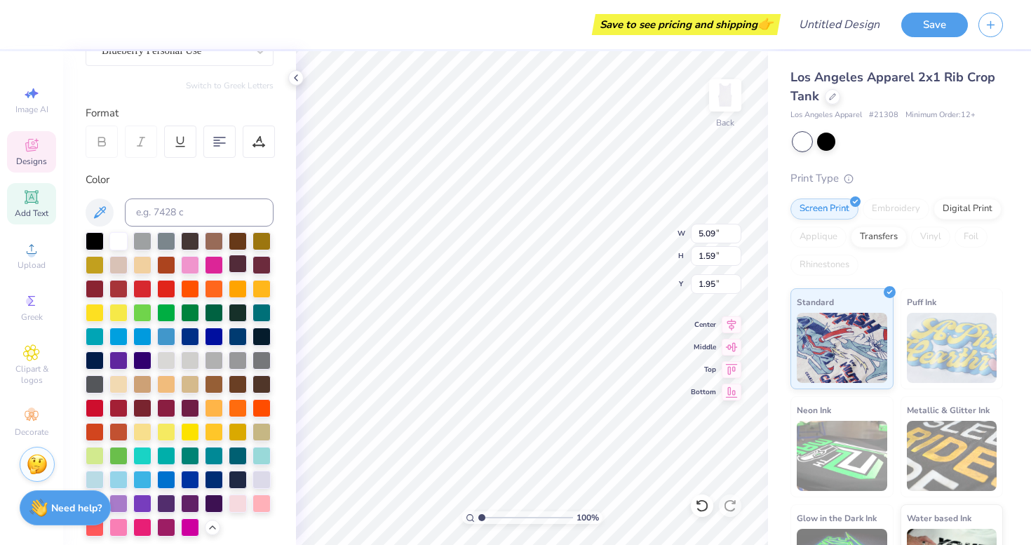
type input "4.93"
type input "3.53"
click at [211, 267] on div at bounding box center [214, 264] width 18 height 18
click at [217, 271] on div at bounding box center [214, 264] width 18 height 18
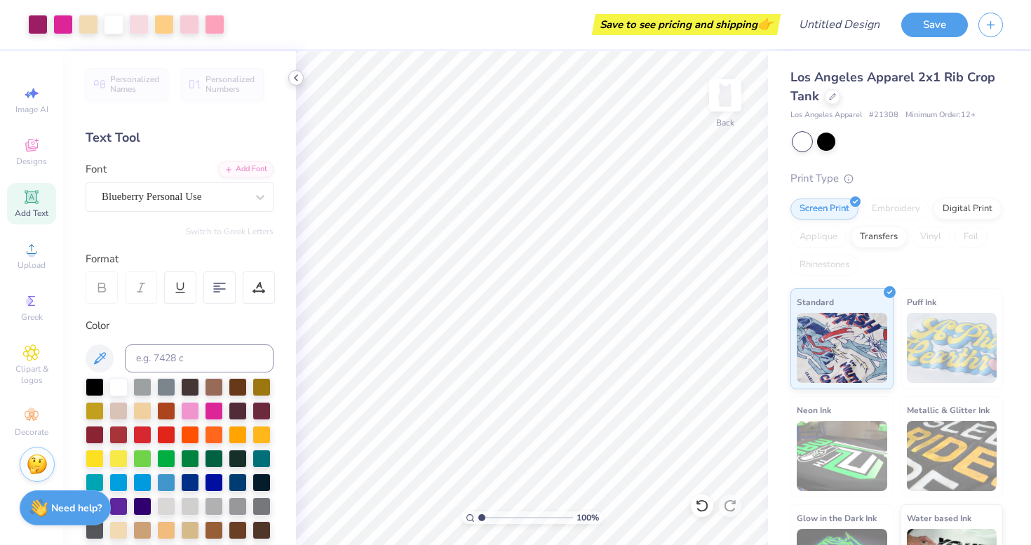
scroll to position [0, 0]
click at [298, 79] on icon at bounding box center [295, 77] width 11 height 11
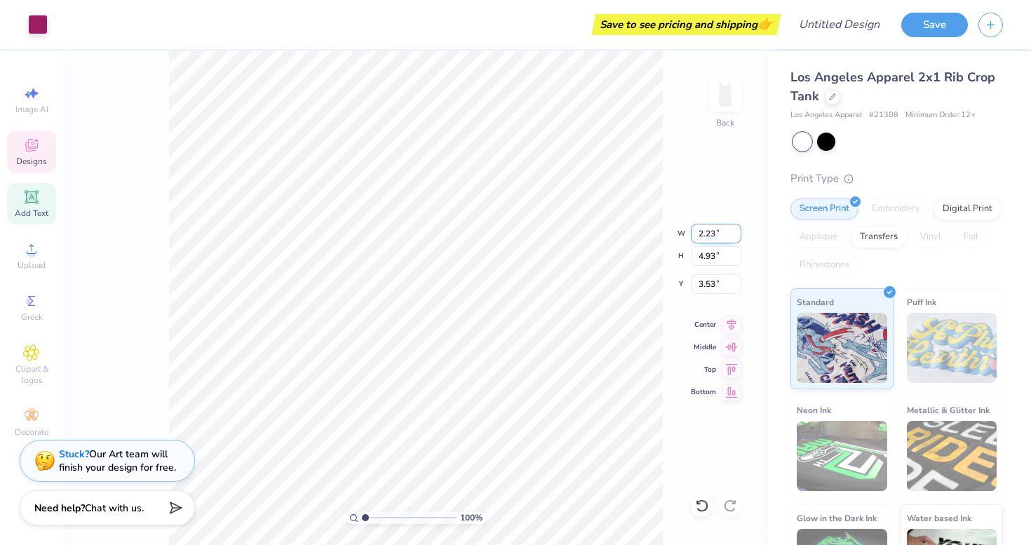
type input "5.09"
type input "1.59"
type input "1.95"
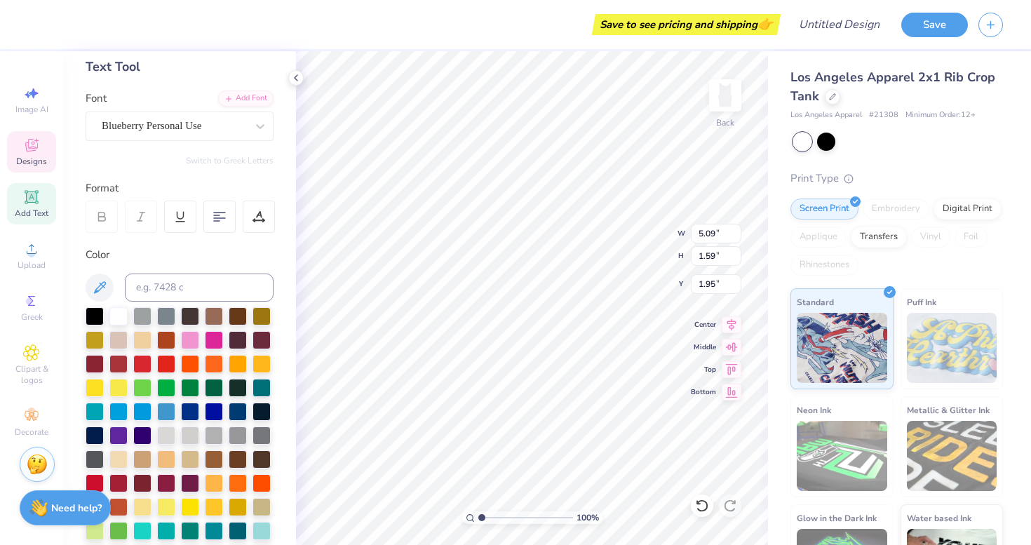
scroll to position [76, 0]
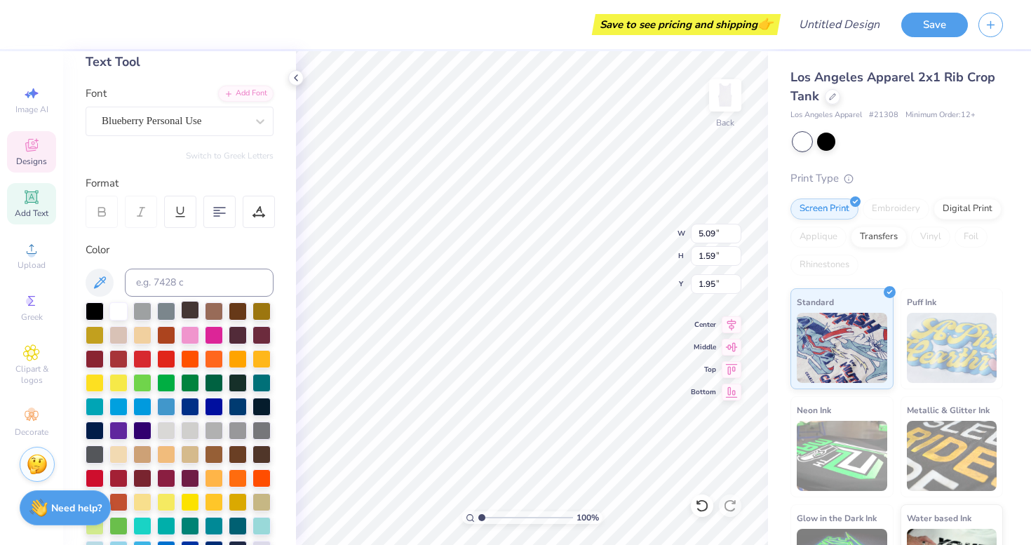
click at [196, 309] on div at bounding box center [190, 310] width 18 height 18
click at [83, 313] on div "Personalized Names Personalized Numbers Text Tool Add Font Font Blueberry Perso…" at bounding box center [179, 298] width 233 height 494
click at [187, 308] on div at bounding box center [190, 310] width 18 height 18
type input "2.23"
type input "4.93"
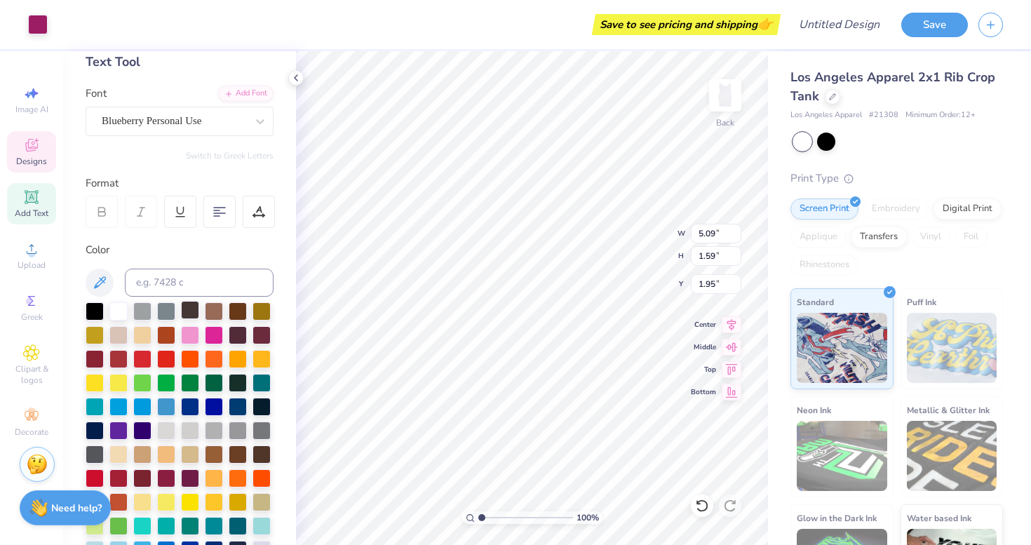
type input "3.53"
type input "2.66"
type input "5.90"
type input "1.32"
type input "5.09"
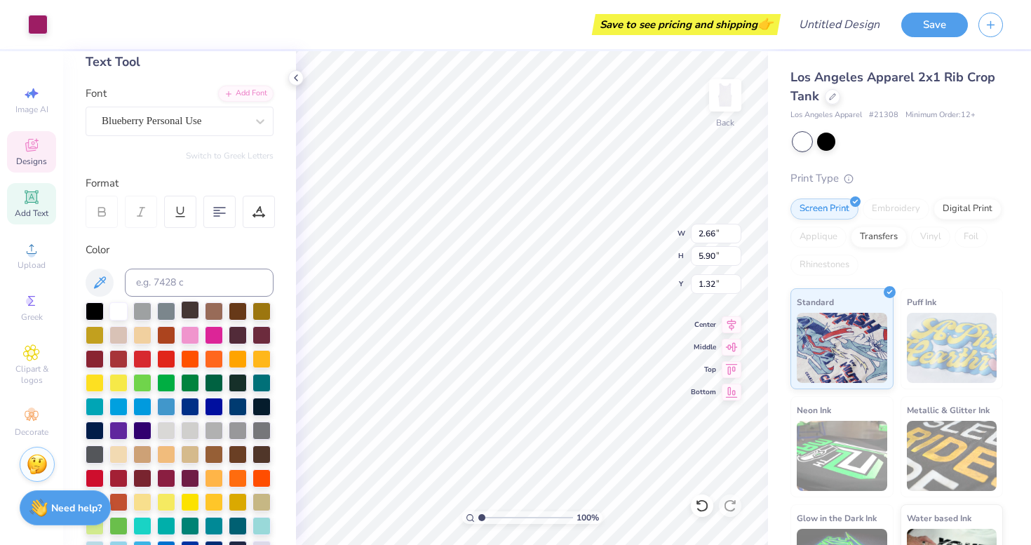
type input "1.59"
type input "4.93"
type input "1.32"
type input "3.05"
type input "1.65"
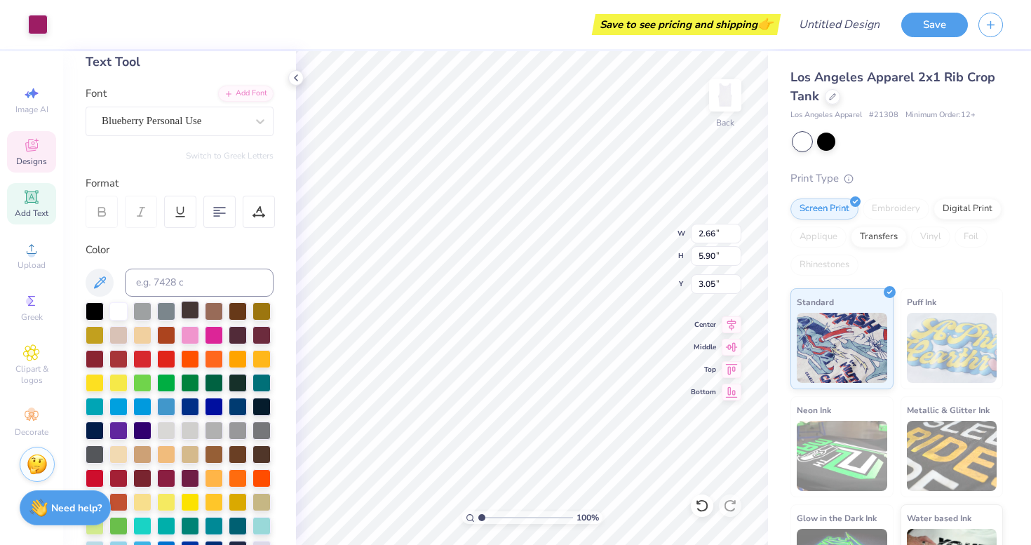
type input "3.31"
type input "8.19"
click at [32, 22] on div at bounding box center [38, 23] width 20 height 20
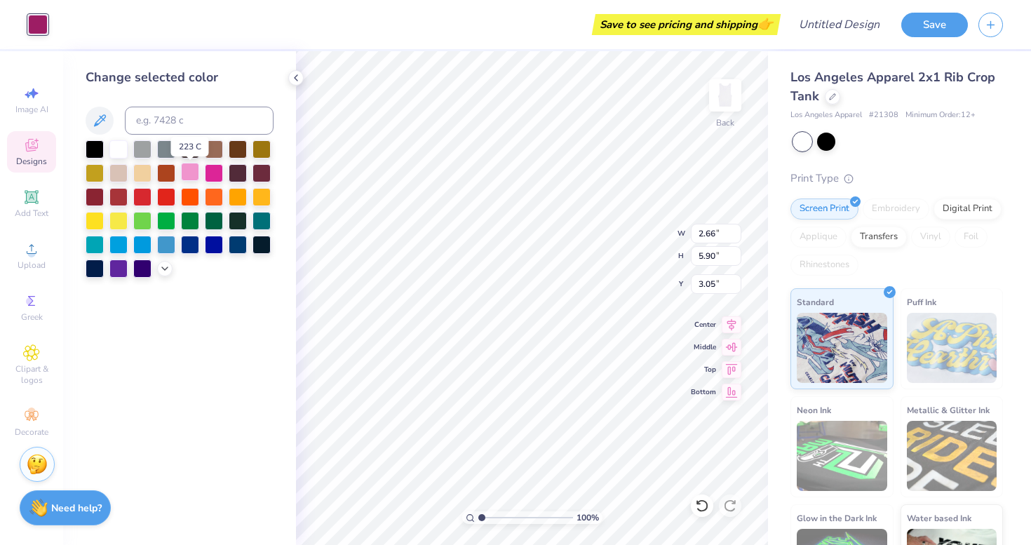
click at [196, 168] on div at bounding box center [190, 172] width 18 height 18
click at [142, 225] on div at bounding box center [142, 219] width 18 height 18
click at [234, 198] on div at bounding box center [238, 196] width 18 height 18
click at [193, 173] on div at bounding box center [190, 172] width 18 height 18
click at [164, 269] on polyline at bounding box center [165, 267] width 6 height 3
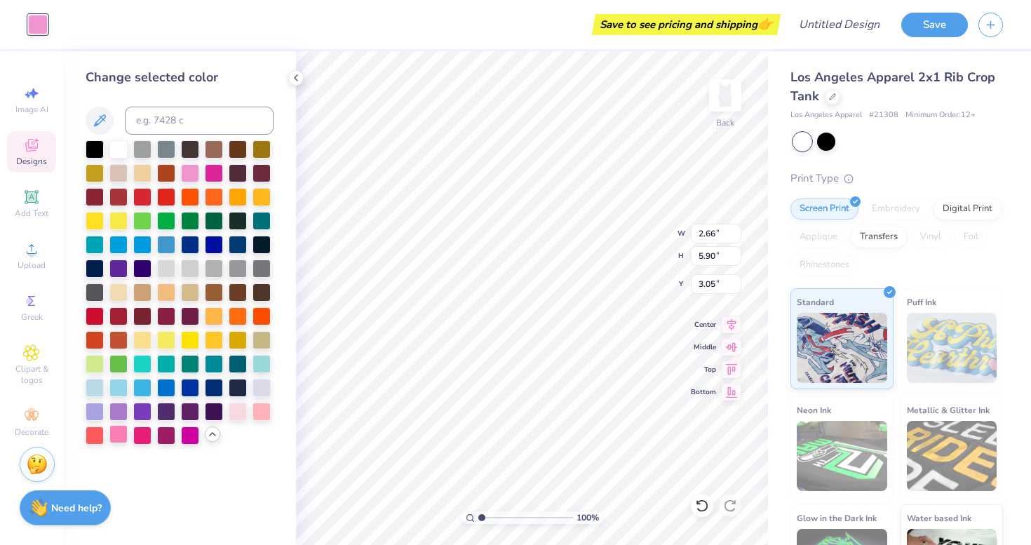
click at [120, 438] on div at bounding box center [118, 434] width 18 height 18
click at [261, 409] on div at bounding box center [261, 410] width 18 height 18
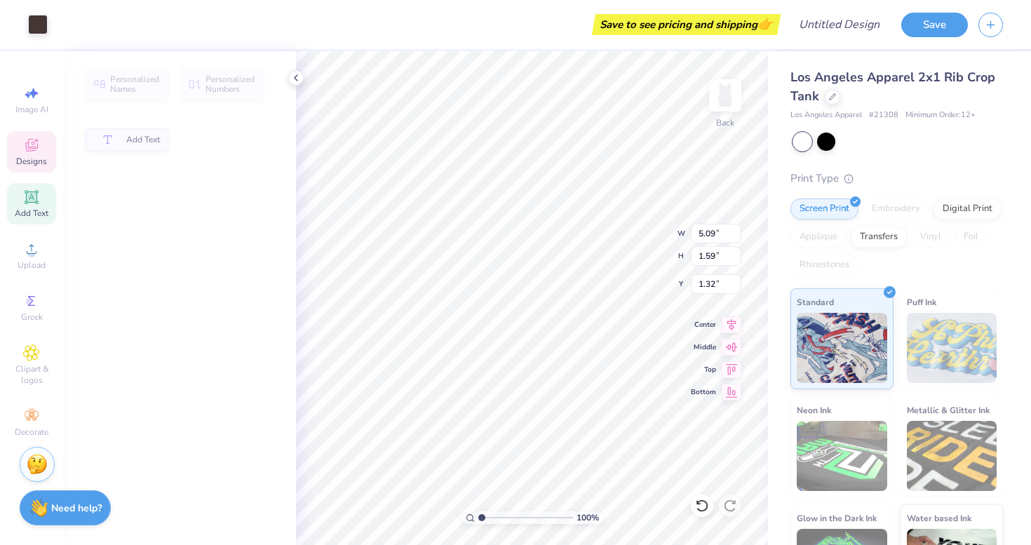
type input "5.09"
type input "1.59"
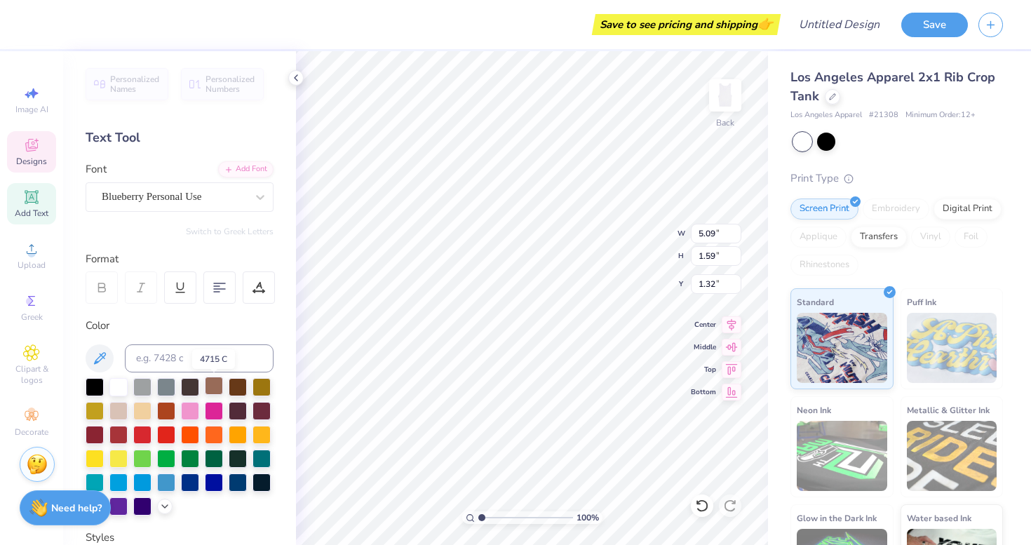
click at [217, 390] on div at bounding box center [214, 386] width 18 height 18
click at [237, 387] on div at bounding box center [238, 386] width 18 height 18
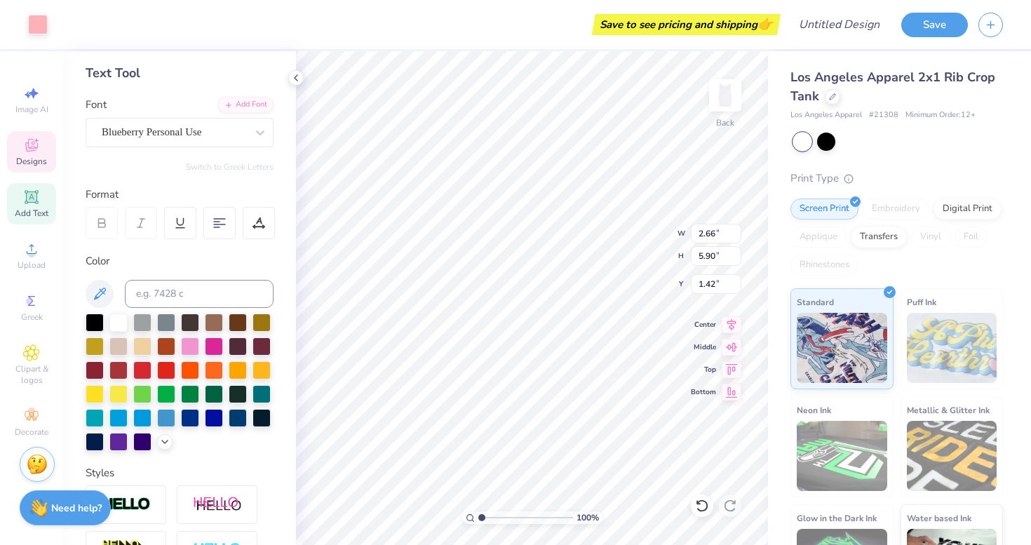
scroll to position [70, 0]
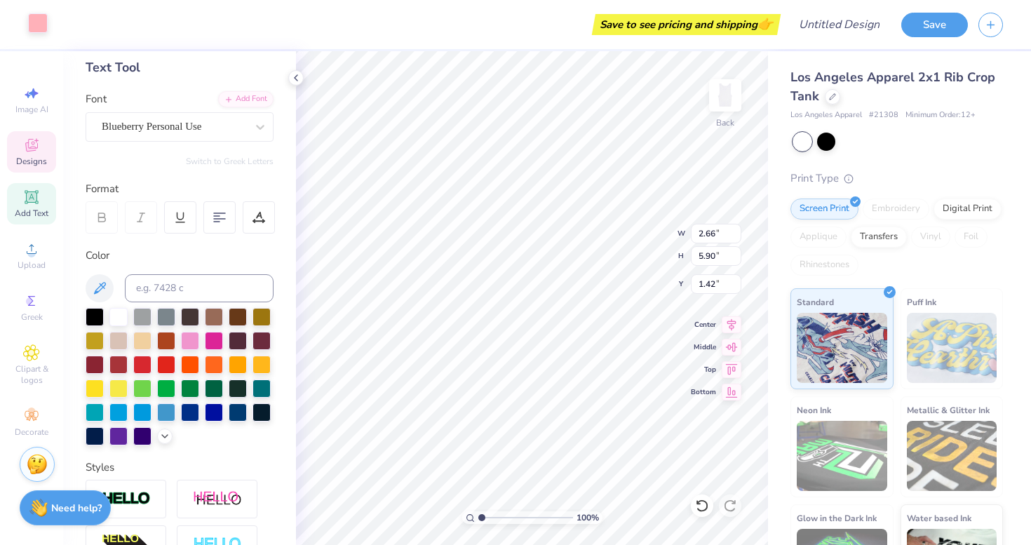
click at [38, 27] on div at bounding box center [38, 23] width 20 height 20
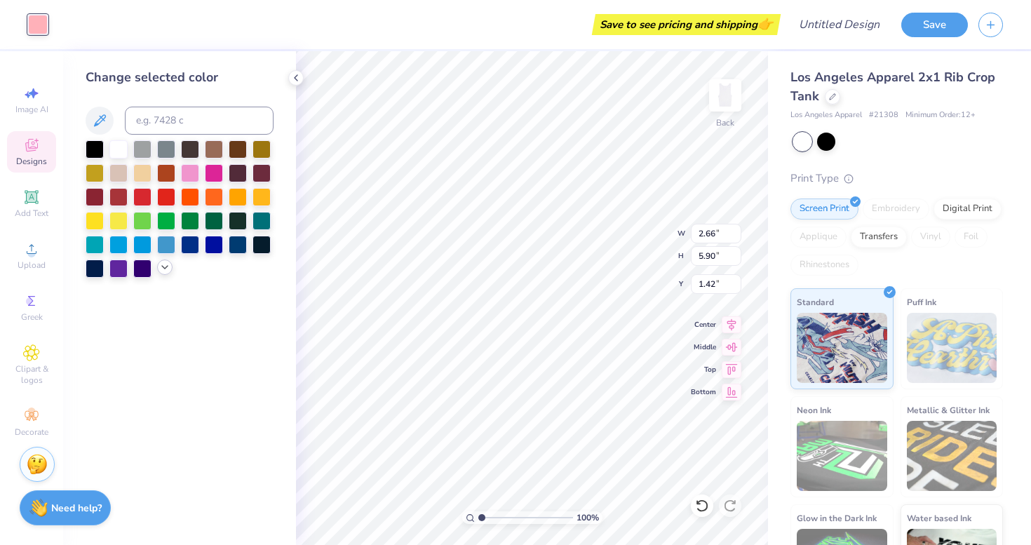
click at [162, 270] on icon at bounding box center [164, 267] width 11 height 11
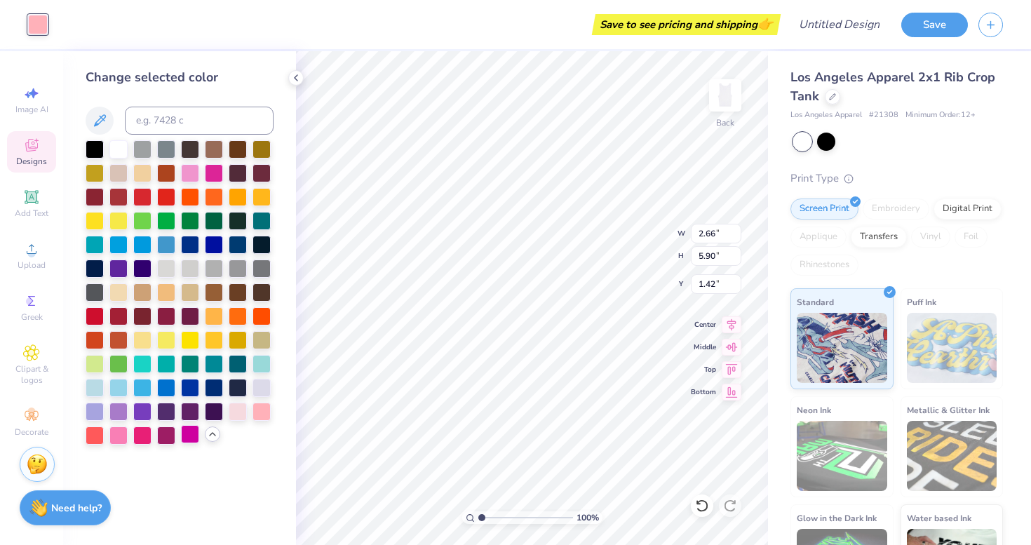
click at [187, 440] on div at bounding box center [190, 434] width 18 height 18
click at [161, 437] on div at bounding box center [166, 434] width 18 height 18
click at [138, 436] on div at bounding box center [142, 434] width 18 height 18
click at [94, 436] on div at bounding box center [95, 434] width 18 height 18
click at [264, 409] on div at bounding box center [261, 410] width 18 height 18
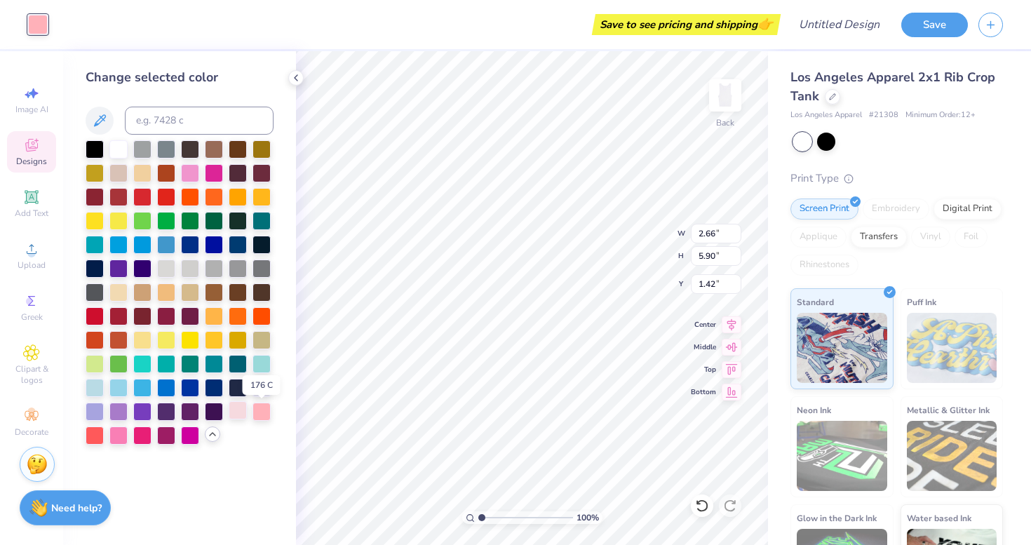
click at [239, 410] on div at bounding box center [238, 410] width 18 height 18
click at [263, 414] on div at bounding box center [261, 410] width 18 height 18
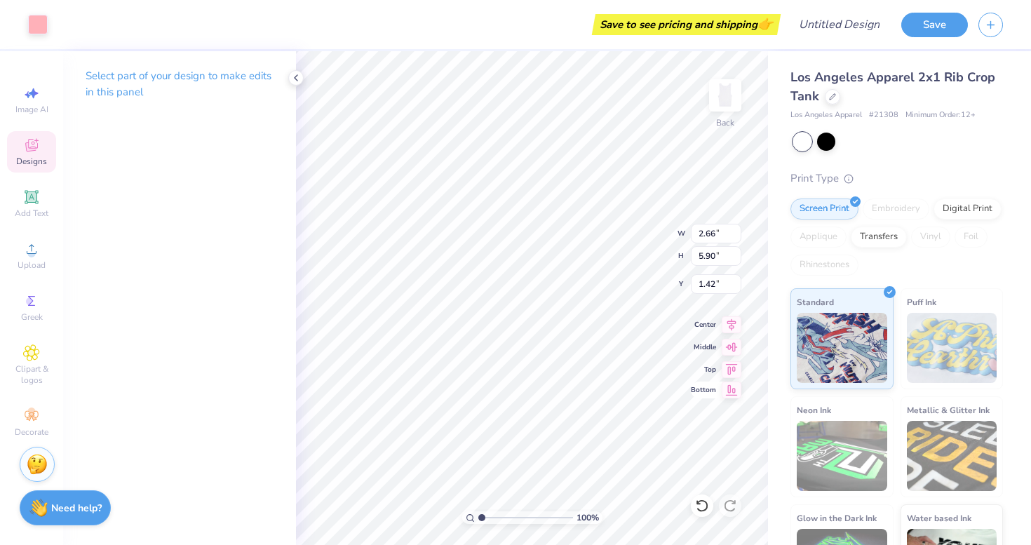
click at [735, 391] on icon at bounding box center [732, 389] width 12 height 11
click at [46, 22] on div at bounding box center [38, 23] width 20 height 20
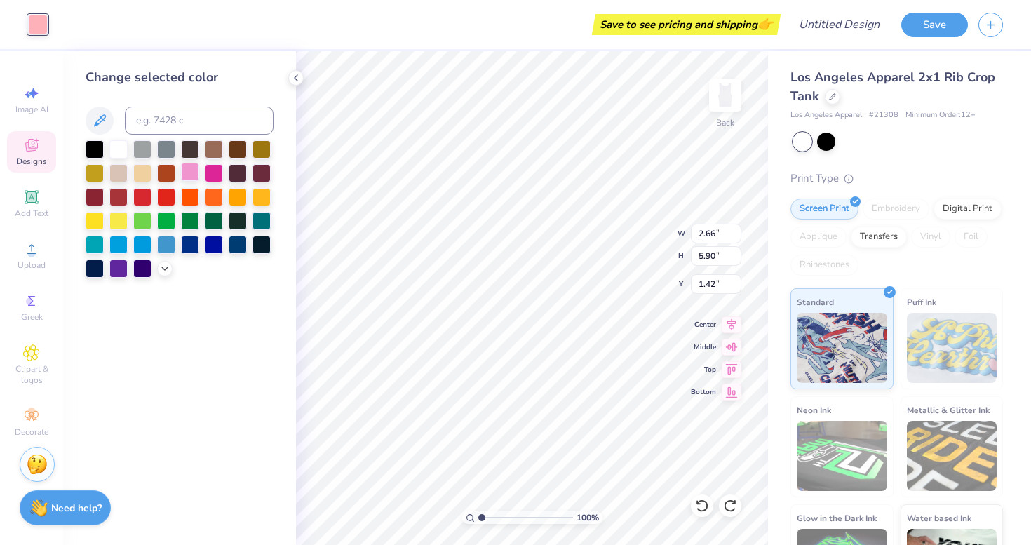
click at [189, 171] on div at bounding box center [190, 172] width 18 height 18
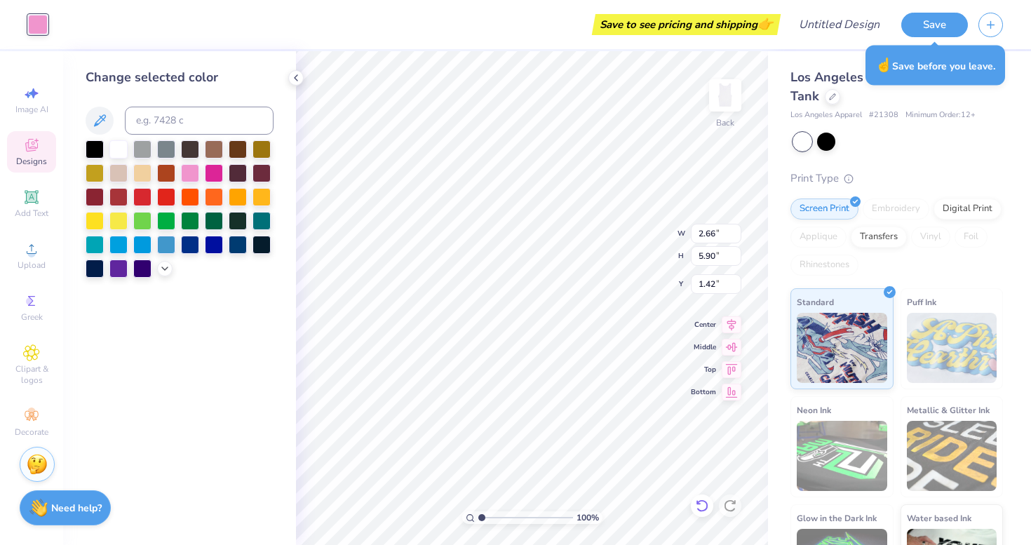
click at [699, 507] on icon at bounding box center [702, 506] width 14 height 14
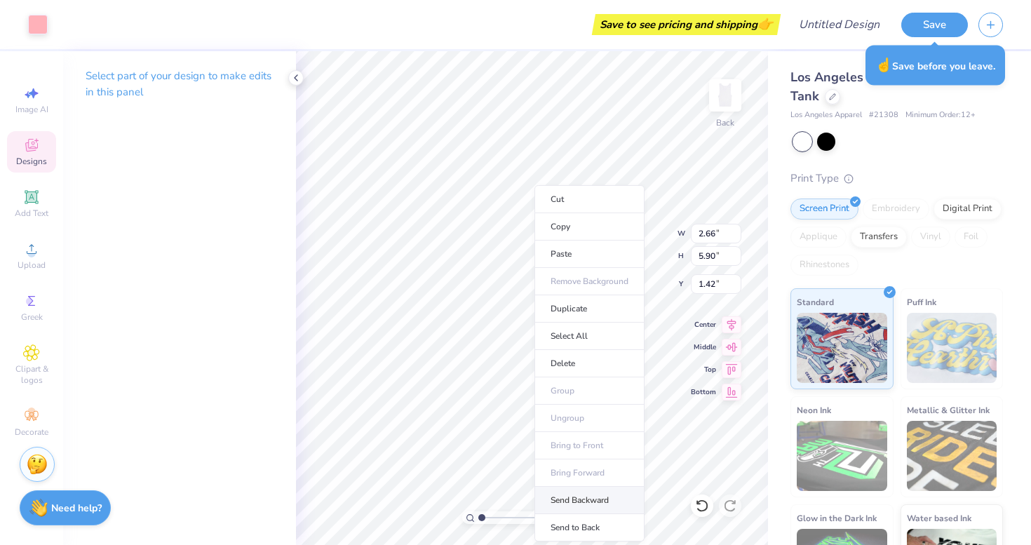
click at [580, 492] on li "Send Backward" at bounding box center [589, 500] width 110 height 27
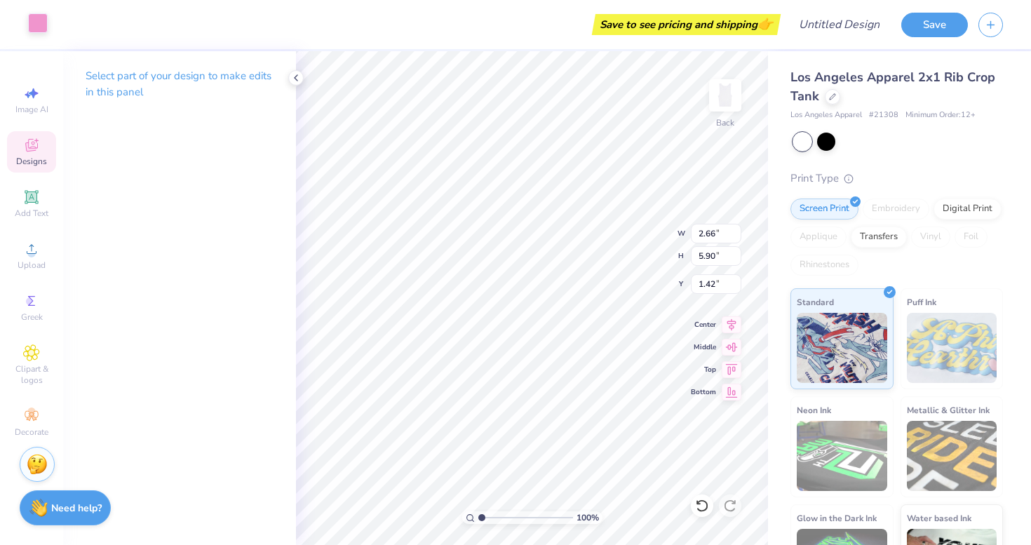
click at [35, 29] on div at bounding box center [38, 23] width 20 height 20
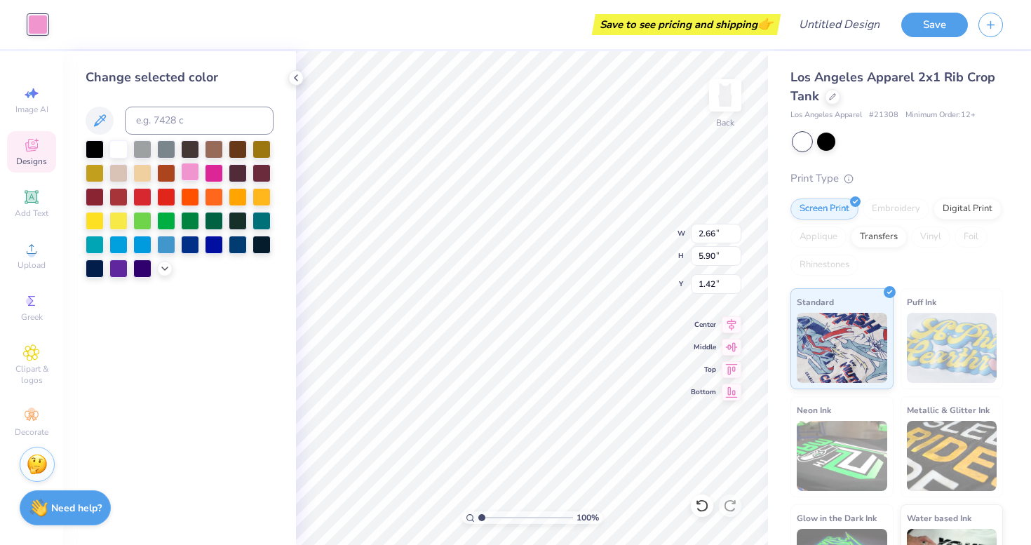
click at [194, 177] on div at bounding box center [190, 172] width 18 height 18
click at [190, 173] on div at bounding box center [190, 172] width 18 height 18
click at [212, 175] on div at bounding box center [214, 172] width 18 height 18
click at [162, 271] on icon at bounding box center [164, 267] width 11 height 11
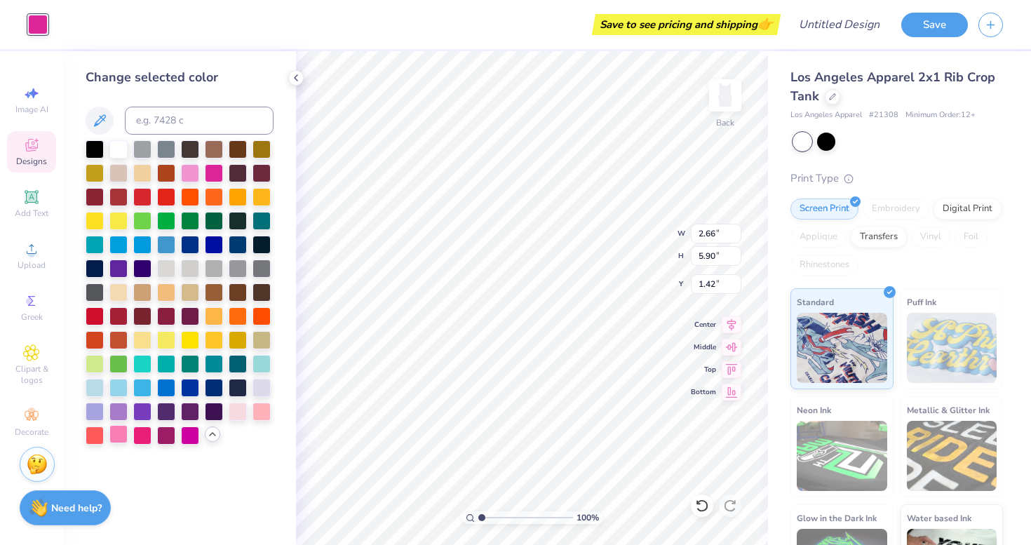
click at [114, 433] on div at bounding box center [118, 434] width 18 height 18
click at [240, 416] on div at bounding box center [238, 410] width 18 height 18
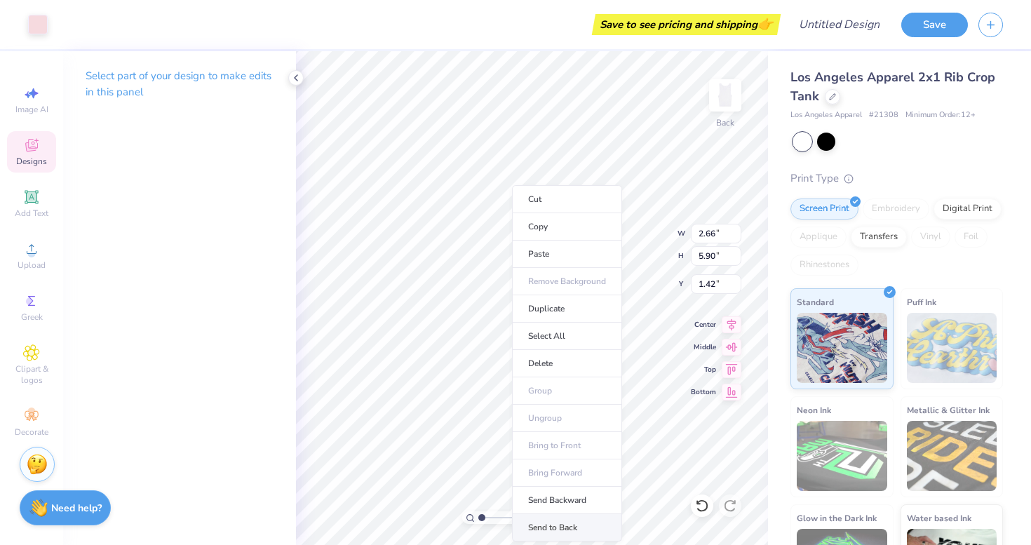
click at [565, 524] on li "Send to Back" at bounding box center [567, 527] width 110 height 27
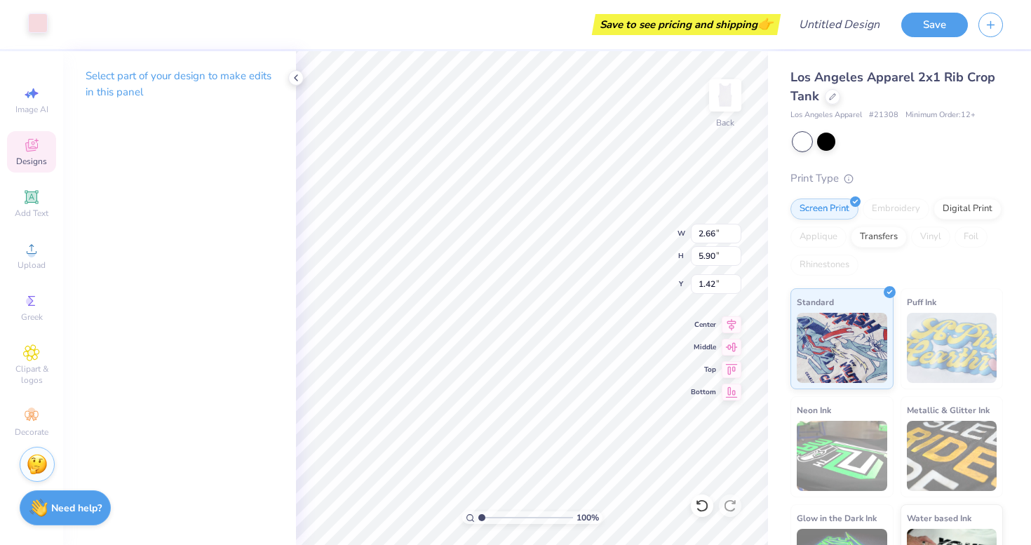
click at [39, 31] on div at bounding box center [38, 23] width 20 height 20
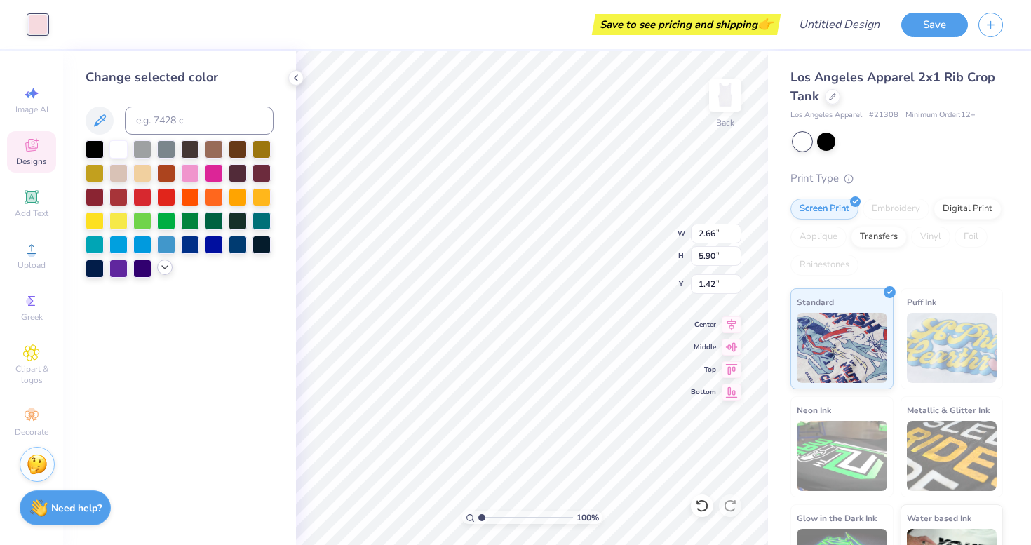
click at [160, 268] on icon at bounding box center [164, 267] width 11 height 11
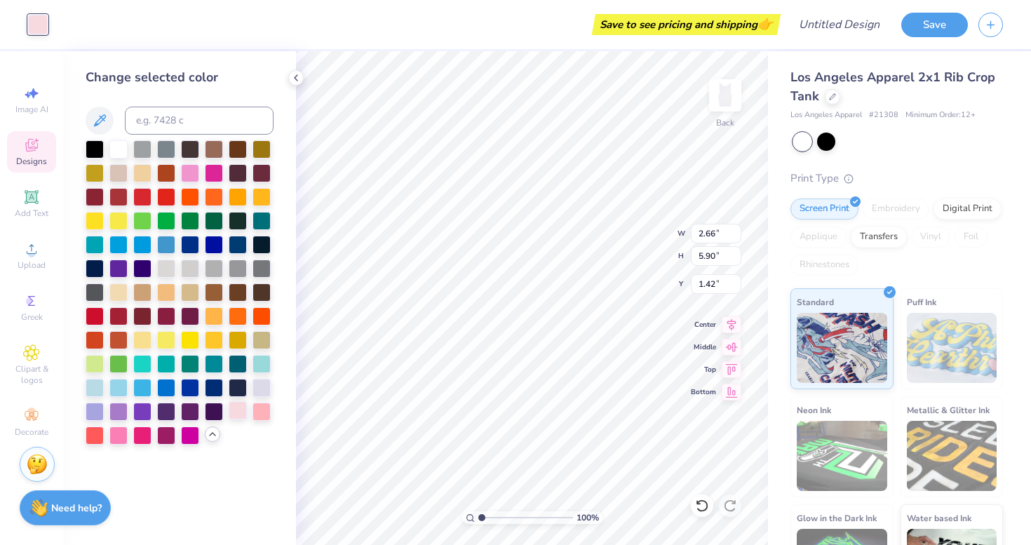
click at [238, 419] on div at bounding box center [238, 410] width 18 height 18
click at [262, 388] on div at bounding box center [261, 386] width 18 height 18
click at [191, 175] on div at bounding box center [190, 172] width 18 height 18
click at [114, 438] on div at bounding box center [118, 434] width 18 height 18
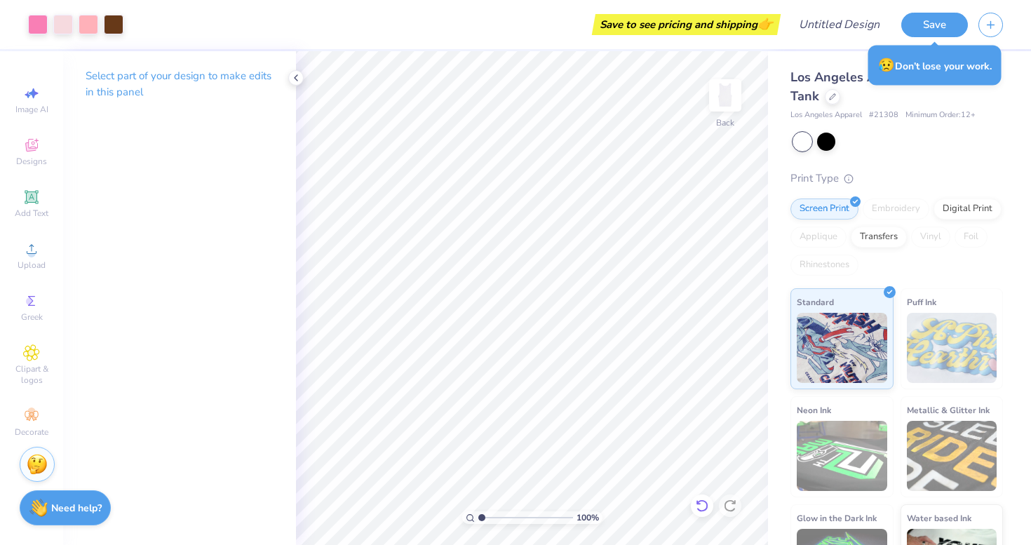
click at [706, 506] on icon at bounding box center [702, 506] width 14 height 14
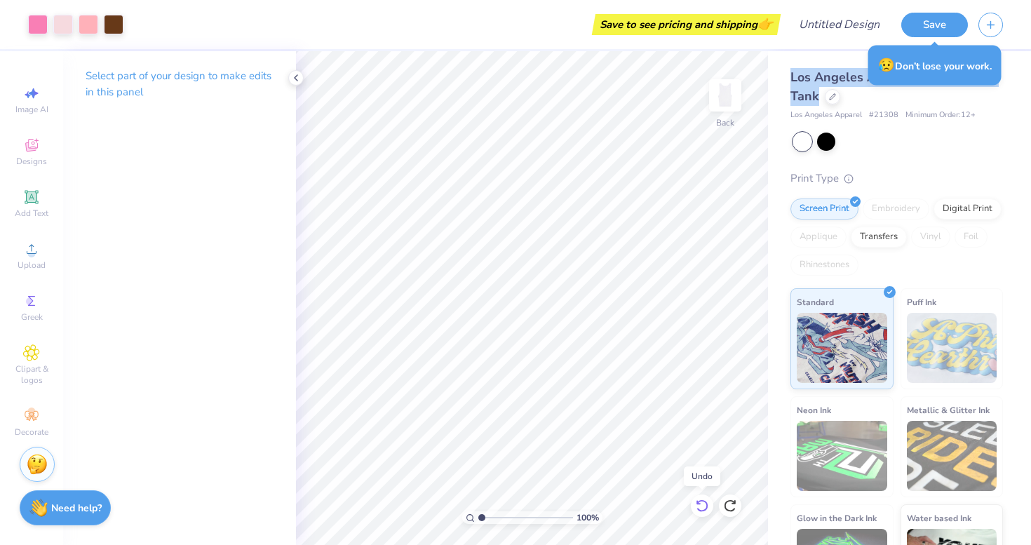
click at [706, 506] on icon at bounding box center [702, 506] width 14 height 14
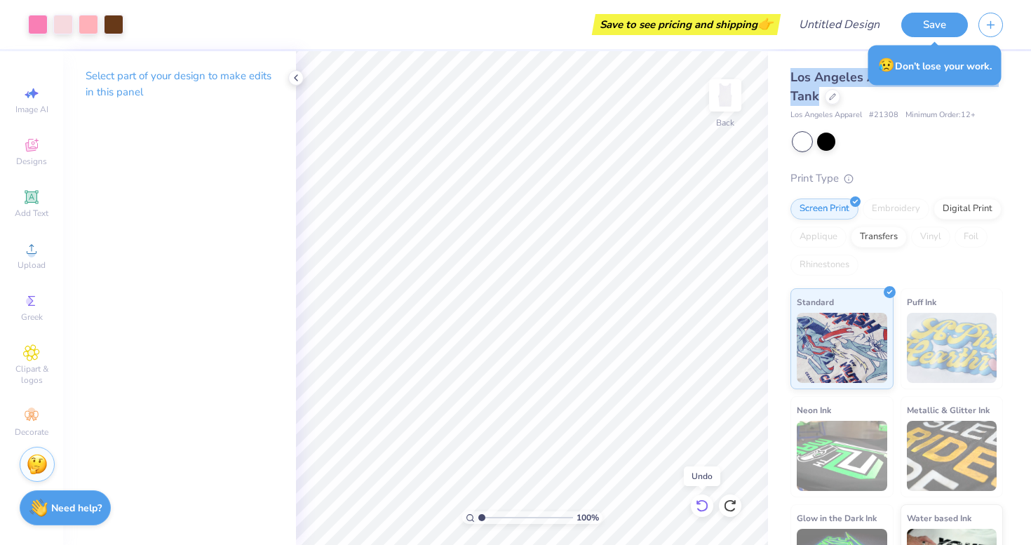
click at [706, 506] on icon at bounding box center [702, 506] width 14 height 14
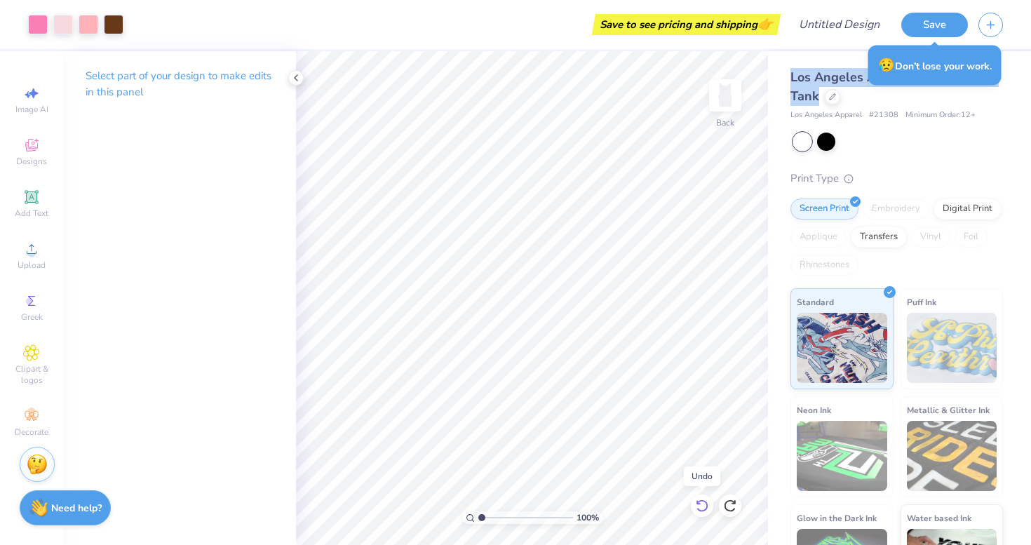
click at [706, 506] on icon at bounding box center [702, 506] width 14 height 14
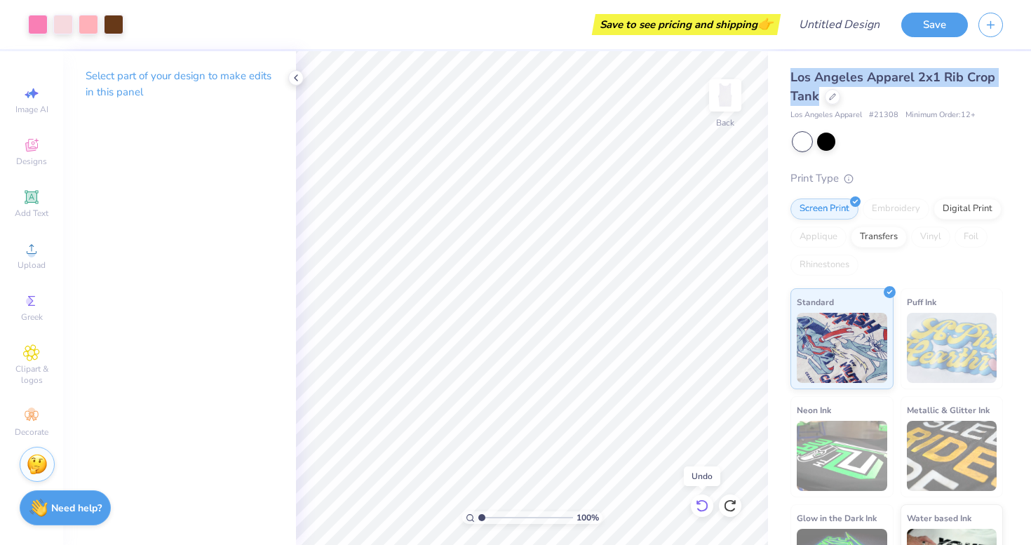
click at [706, 506] on icon at bounding box center [702, 506] width 14 height 14
click at [700, 514] on div at bounding box center [702, 505] width 22 height 22
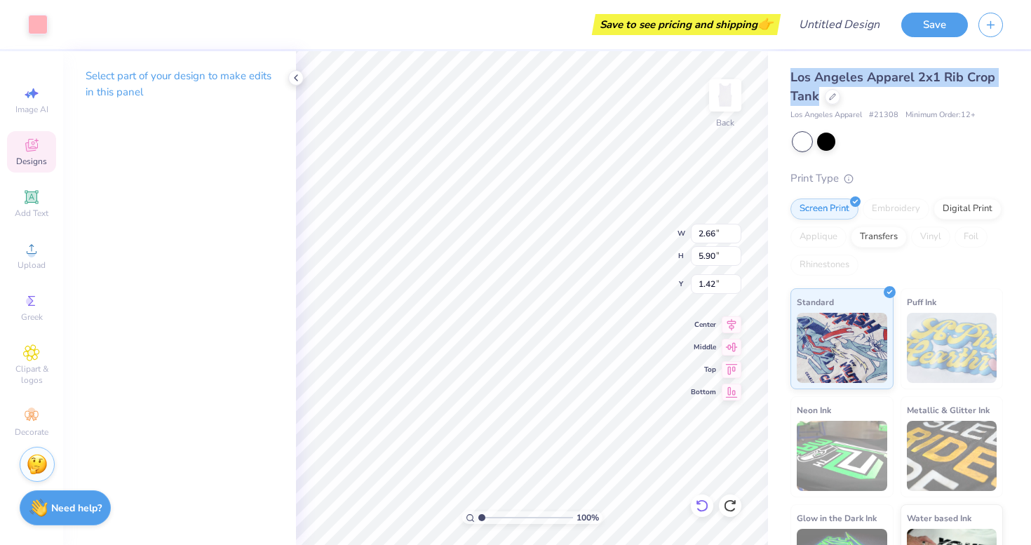
click at [702, 501] on icon at bounding box center [702, 506] width 14 height 14
click at [47, 24] on div at bounding box center [38, 23] width 20 height 20
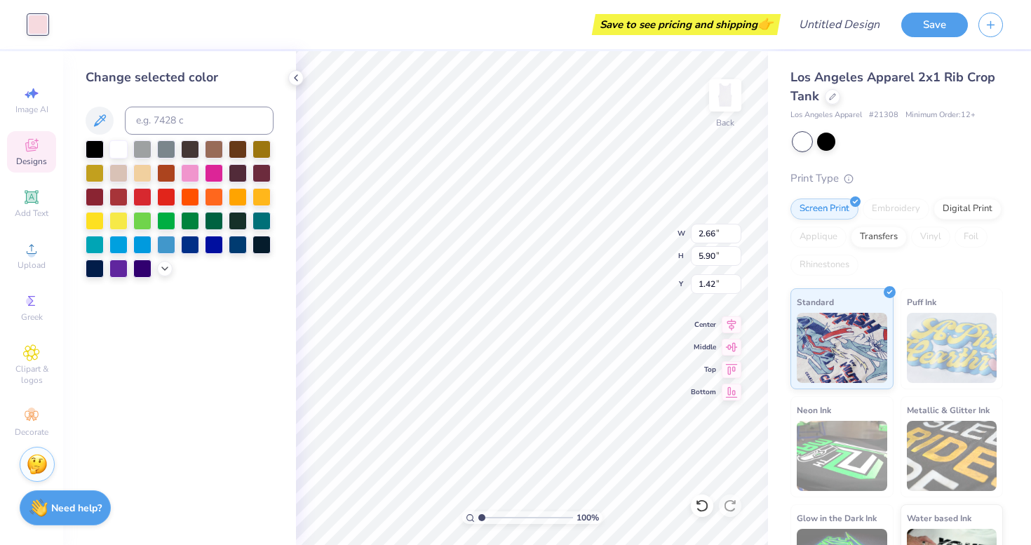
click at [154, 269] on div at bounding box center [180, 208] width 188 height 137
click at [166, 269] on icon at bounding box center [164, 267] width 11 height 11
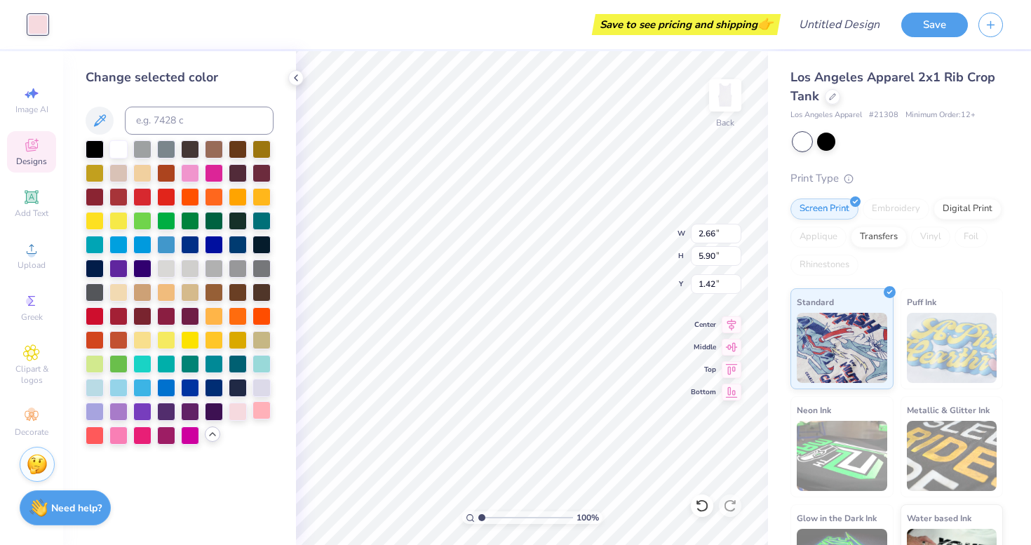
click at [261, 415] on div at bounding box center [261, 410] width 18 height 18
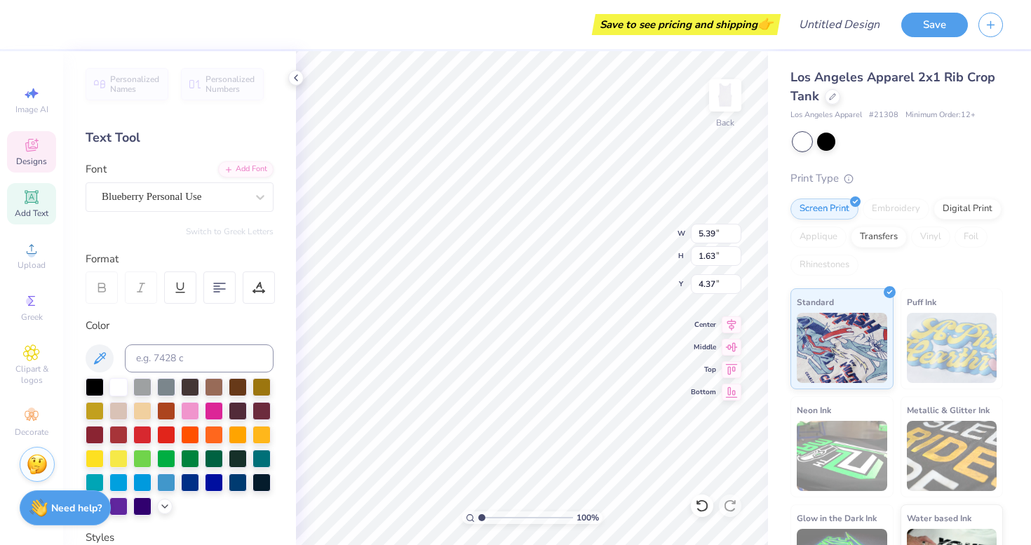
scroll to position [0, 1]
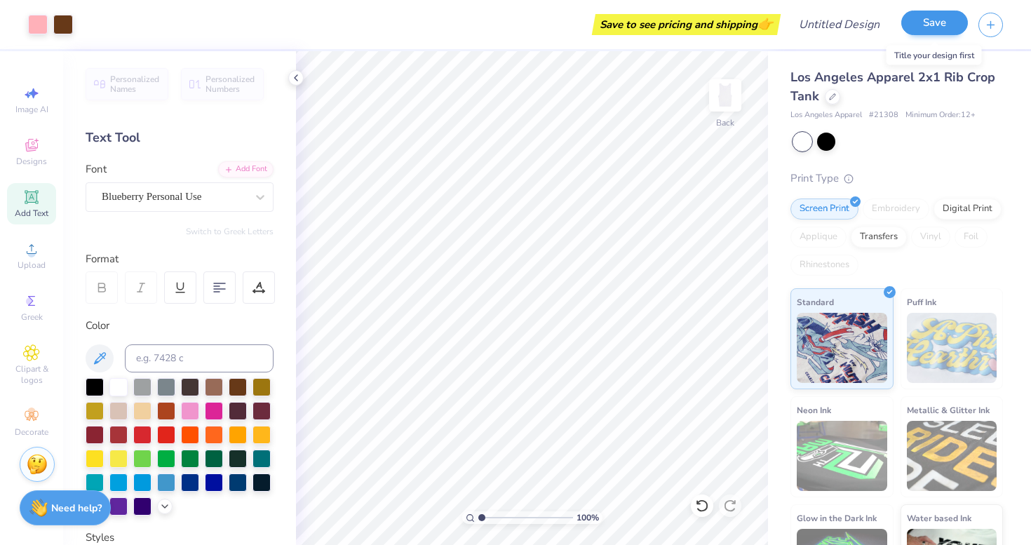
click at [950, 23] on button "Save" at bounding box center [934, 23] width 67 height 25
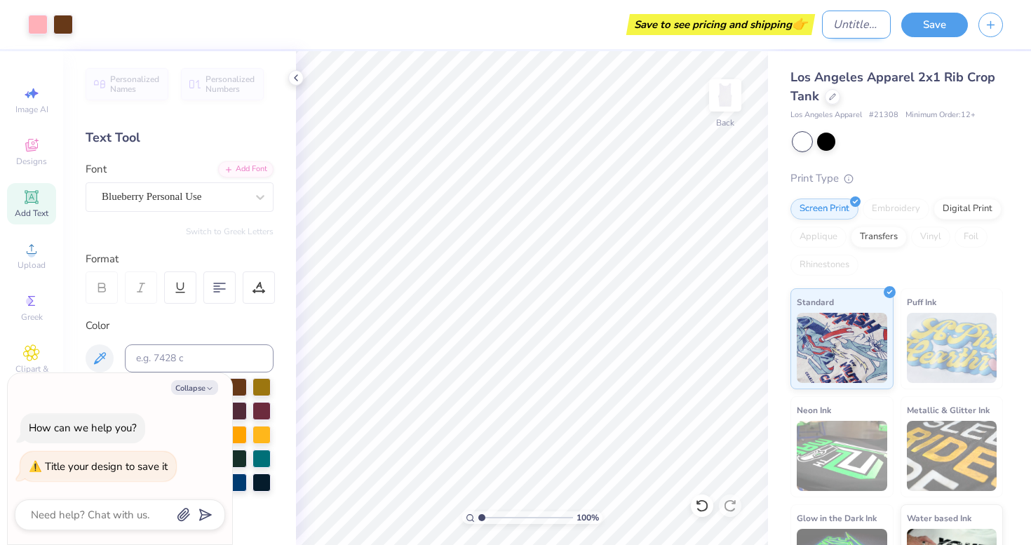
click at [884, 28] on input "Design Title" at bounding box center [856, 25] width 69 height 28
click at [920, 31] on button "Save" at bounding box center [934, 23] width 67 height 25
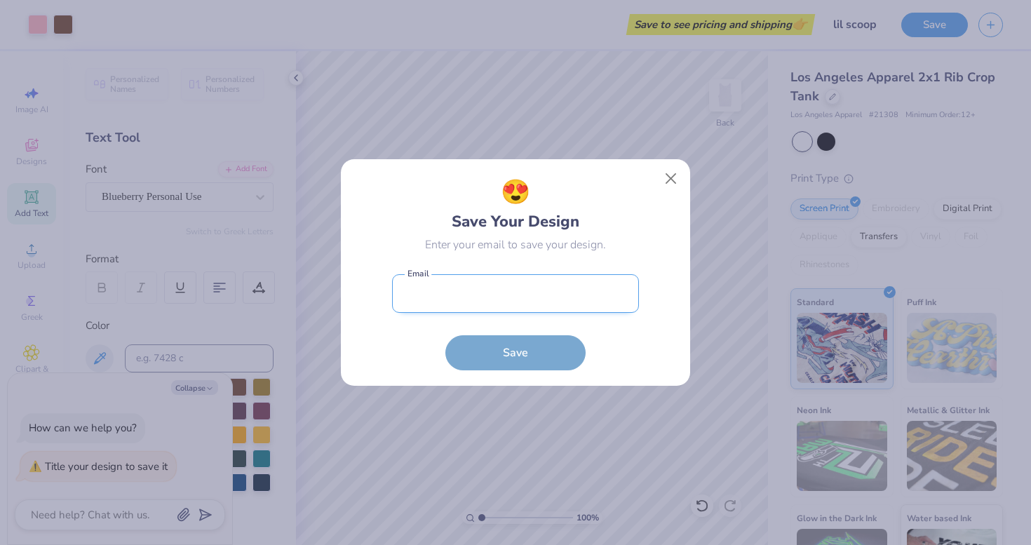
click at [548, 299] on input "email" at bounding box center [515, 293] width 247 height 39
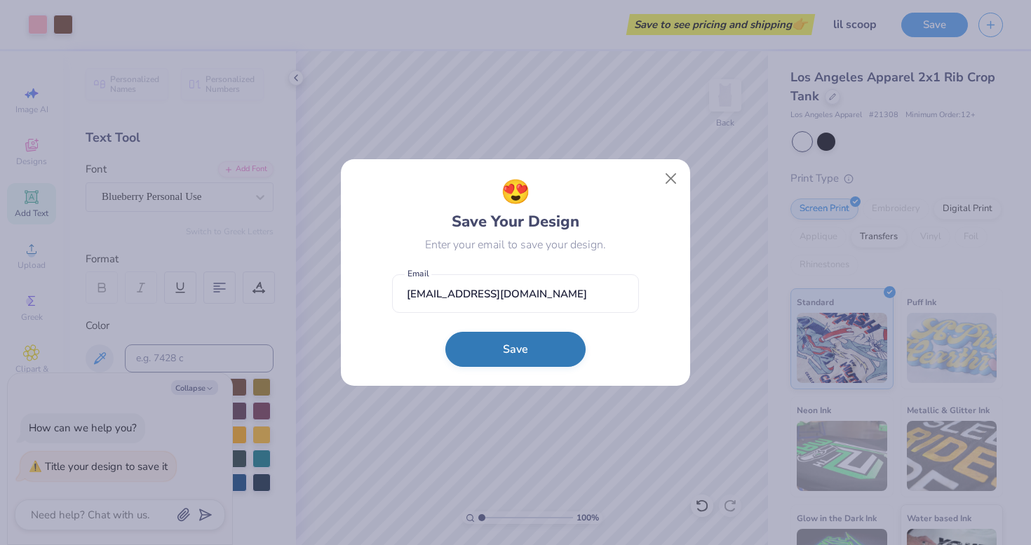
click at [553, 349] on button "Save" at bounding box center [515, 349] width 140 height 35
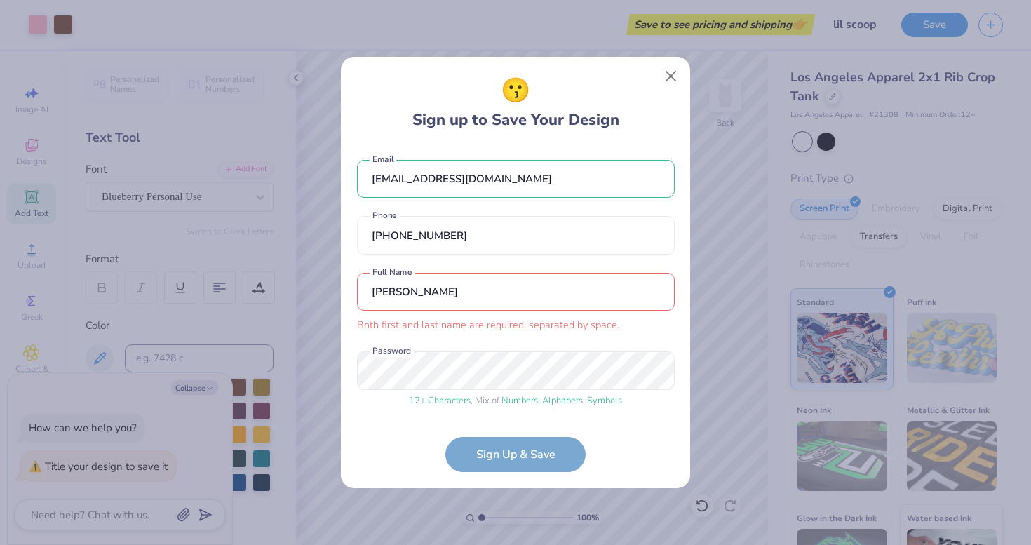
click at [472, 274] on input "[PERSON_NAME]" at bounding box center [516, 292] width 318 height 39
click at [473, 295] on input "[PERSON_NAME]" at bounding box center [516, 292] width 318 height 39
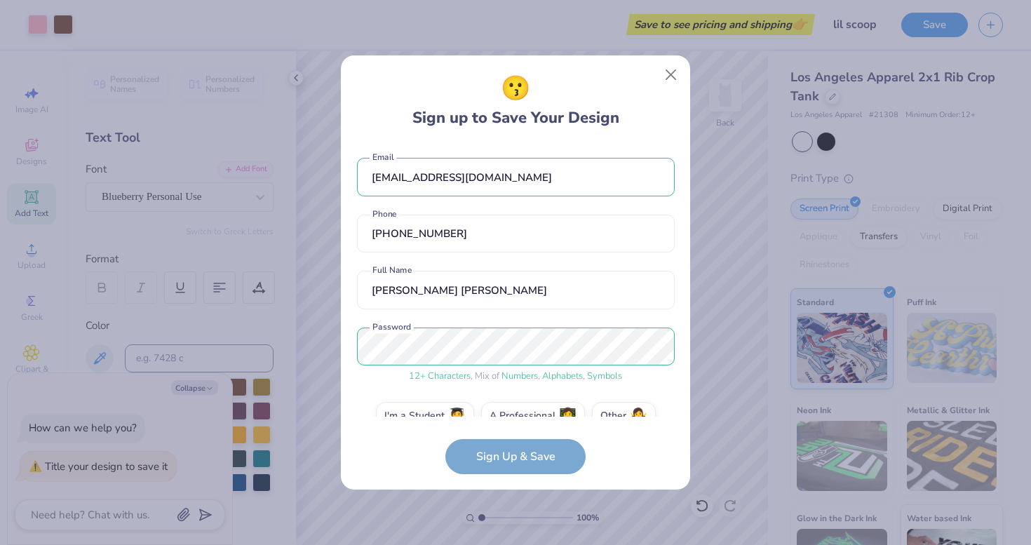
click at [510, 458] on form "[EMAIL_ADDRESS][DOMAIN_NAME] Email [PHONE_NUMBER] Phone [PERSON_NAME] [PERSON_N…" at bounding box center [516, 309] width 318 height 330
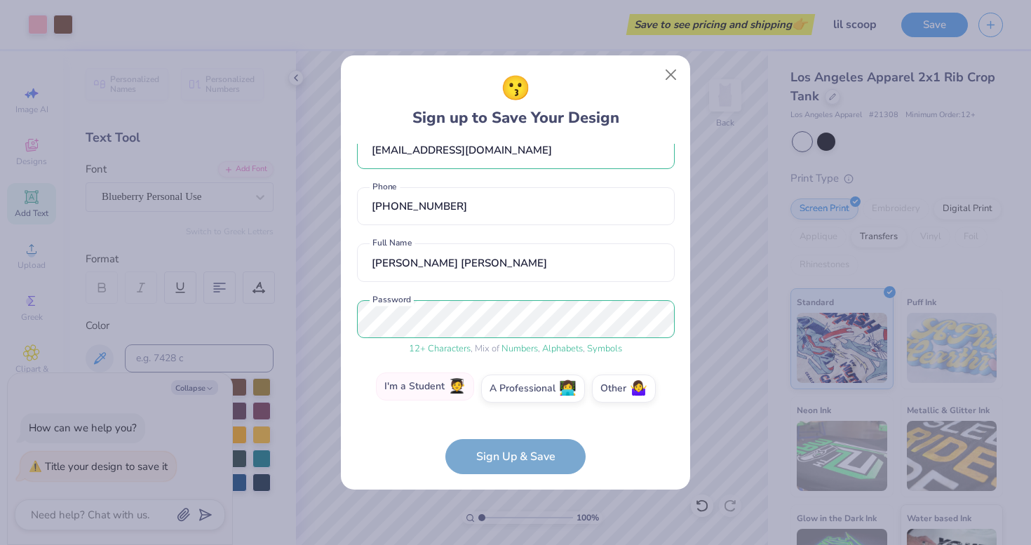
click at [445, 385] on label "I'm a Student 🧑‍🎓" at bounding box center [425, 386] width 98 height 28
click at [511, 414] on input "I'm a Student 🧑‍🎓" at bounding box center [515, 418] width 9 height 9
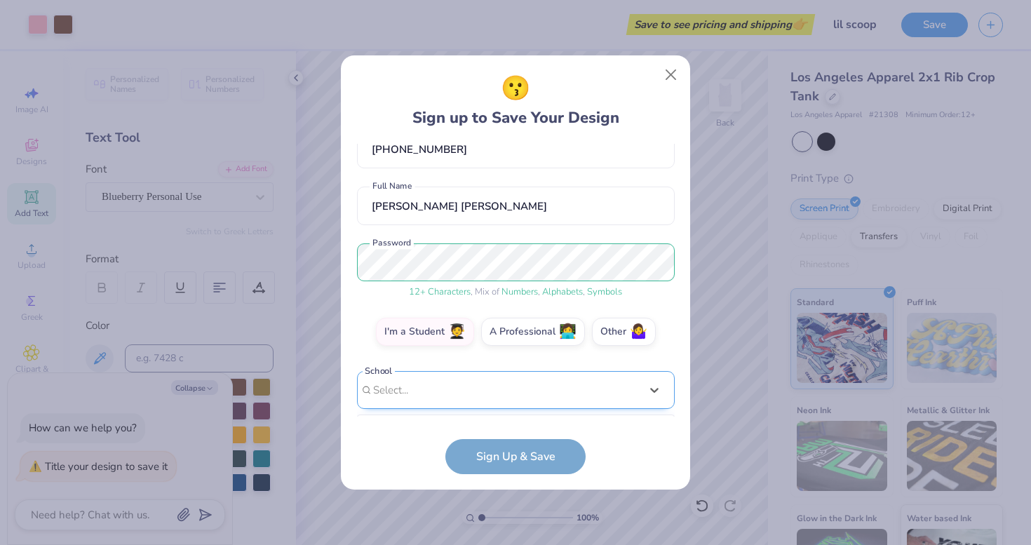
click at [445, 385] on div at bounding box center [506, 390] width 267 height 19
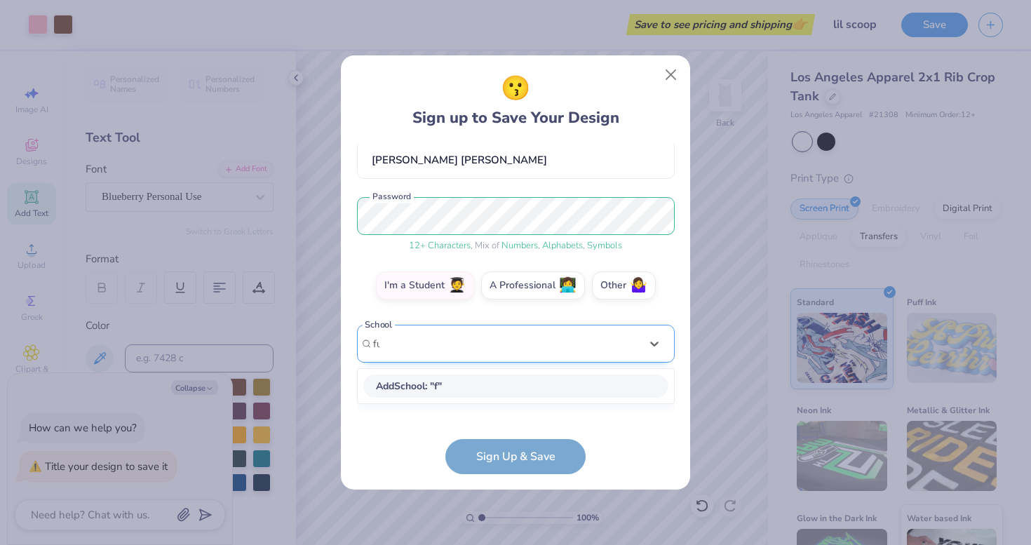
scroll to position [130, 0]
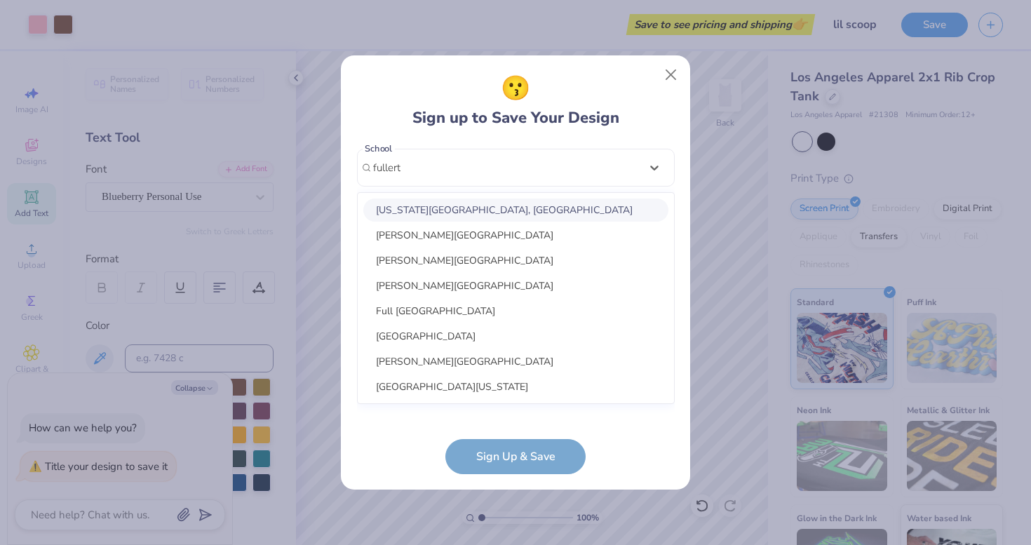
click at [450, 209] on div "[US_STATE][GEOGRAPHIC_DATA], [GEOGRAPHIC_DATA]" at bounding box center [515, 209] width 305 height 23
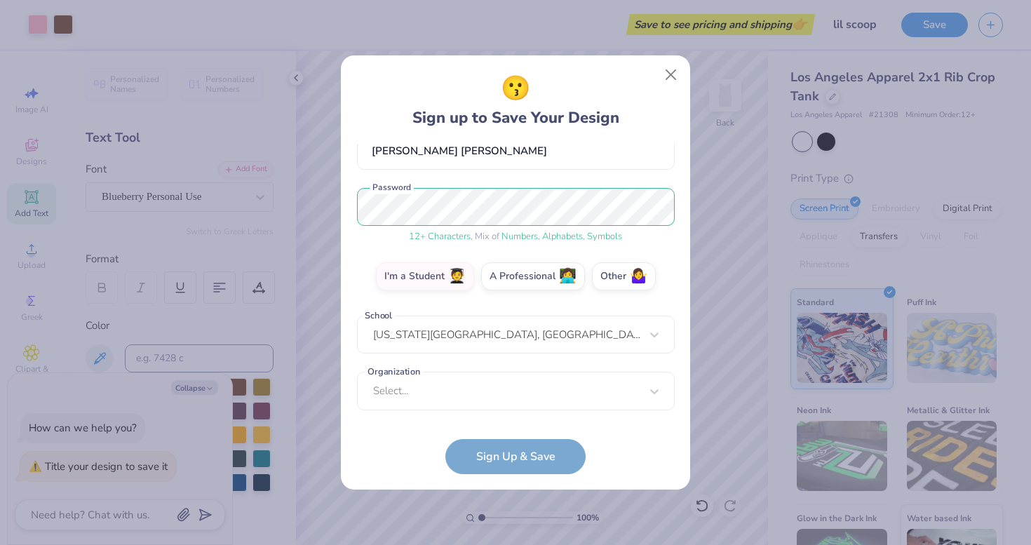
scroll to position [140, 0]
click at [467, 398] on div "Select..." at bounding box center [516, 391] width 318 height 39
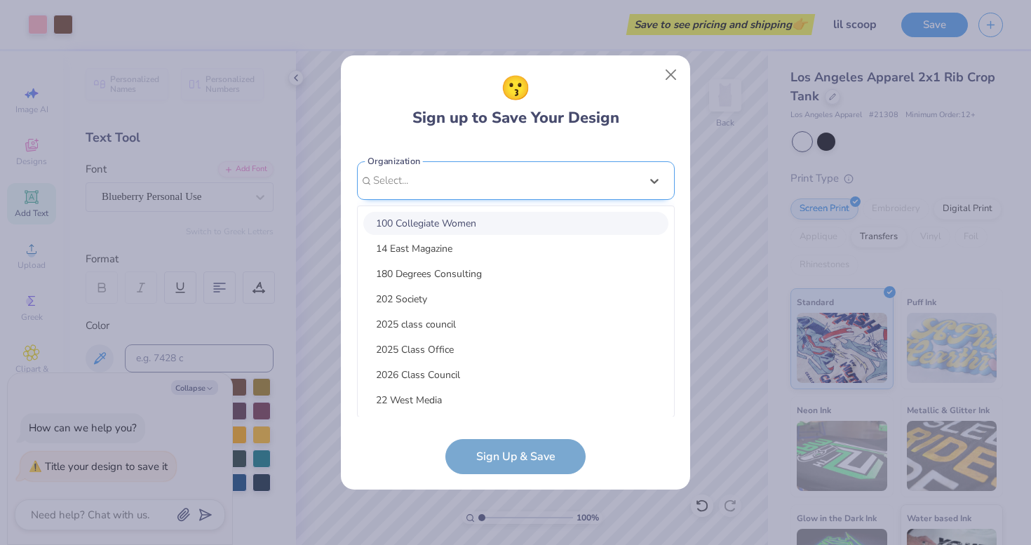
click at [490, 184] on div "[EMAIL_ADDRESS][DOMAIN_NAME] Email [PHONE_NUMBER] Phone [PERSON_NAME] [PERSON_N…" at bounding box center [516, 280] width 318 height 273
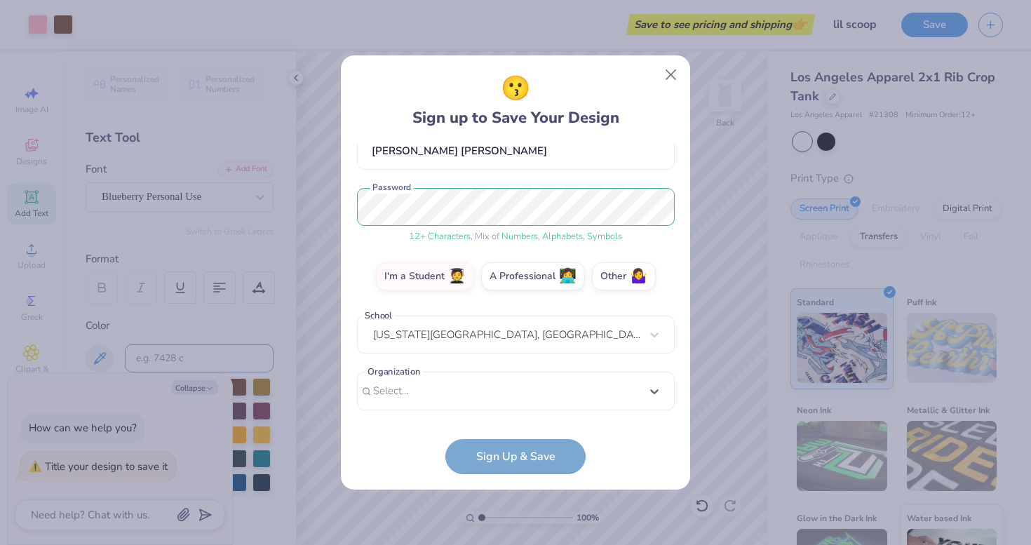
click at [500, 476] on div "😗 Sign up to Save Your Design [EMAIL_ADDRESS][DOMAIN_NAME] Email [PHONE_NUMBER]…" at bounding box center [515, 272] width 349 height 435
click at [496, 461] on form "[EMAIL_ADDRESS][DOMAIN_NAME] Email [PHONE_NUMBER] Phone [PERSON_NAME] [PERSON_N…" at bounding box center [516, 309] width 318 height 330
click at [490, 391] on div "Select..." at bounding box center [516, 391] width 318 height 39
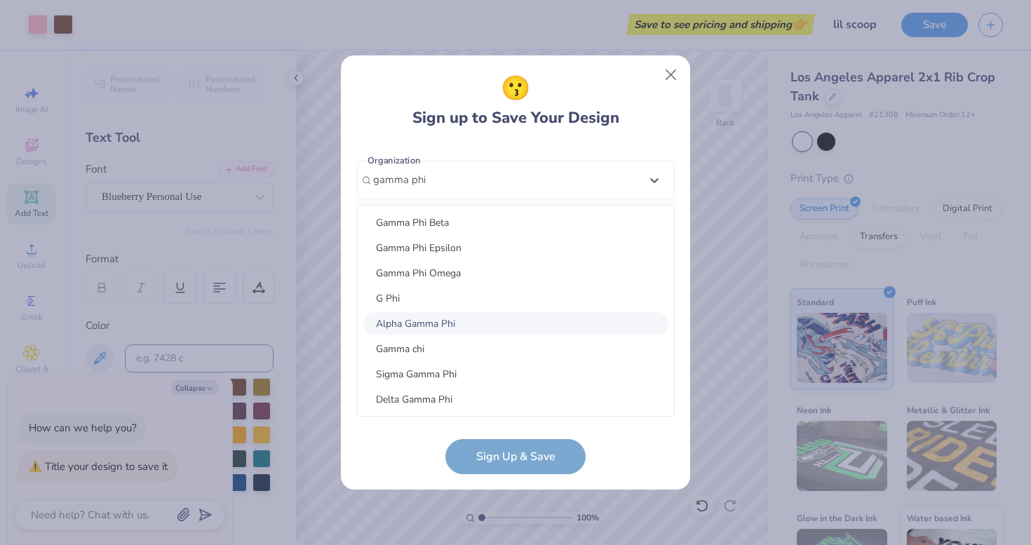
scroll to position [351, 0]
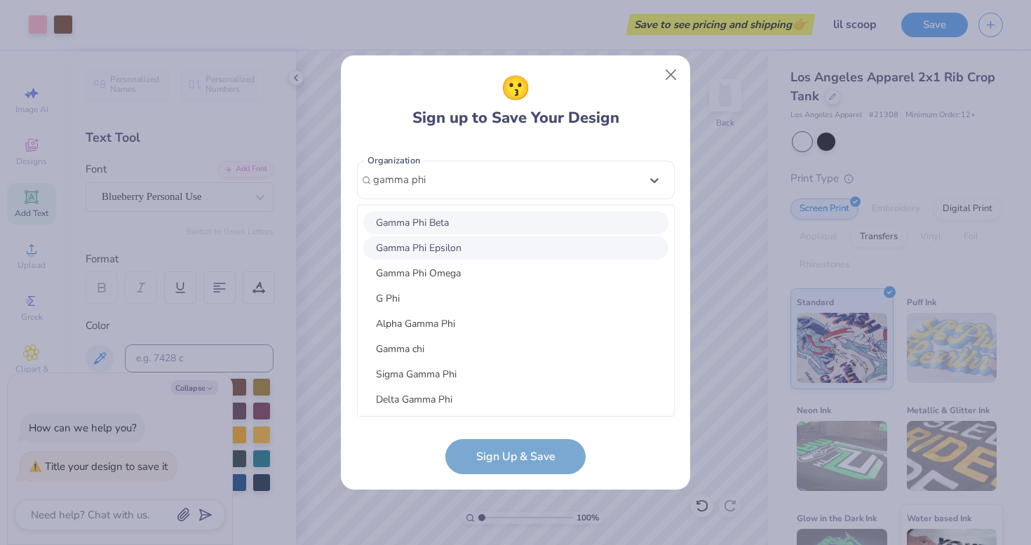
click at [433, 226] on div "Gamma Phi Beta" at bounding box center [515, 222] width 305 height 23
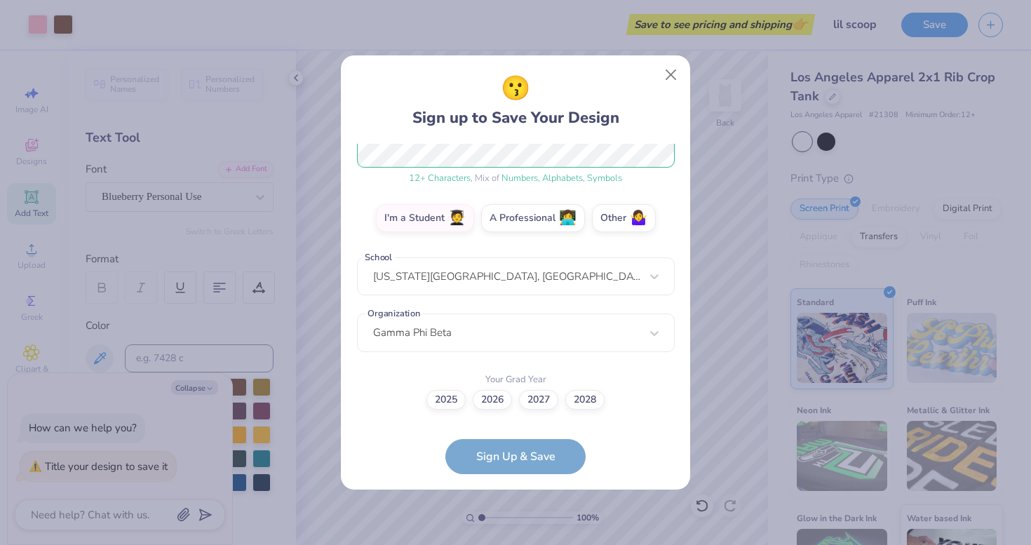
scroll to position [197, 0]
click at [572, 401] on label "2028" at bounding box center [584, 399] width 39 height 20
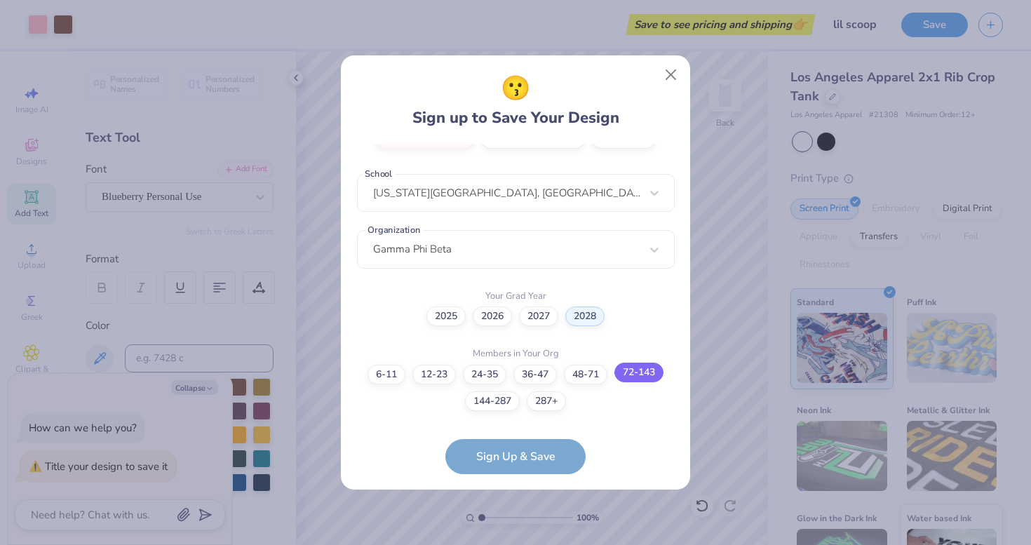
click at [637, 372] on label "72-143" at bounding box center [638, 373] width 49 height 20
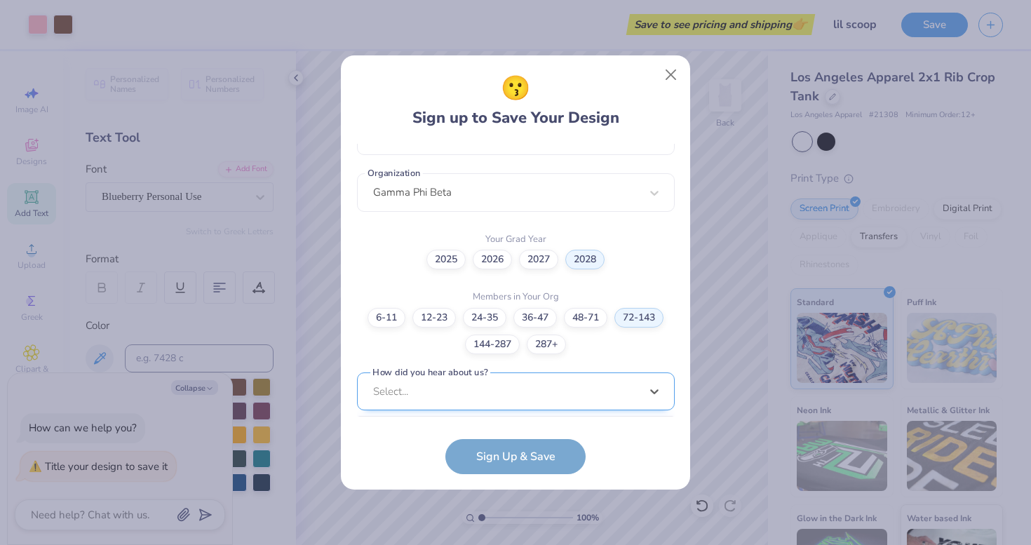
click at [569, 398] on div "option Pinterest focused, 1 of 15. 15 results available. Use Up and Down to cho…" at bounding box center [516, 500] width 318 height 256
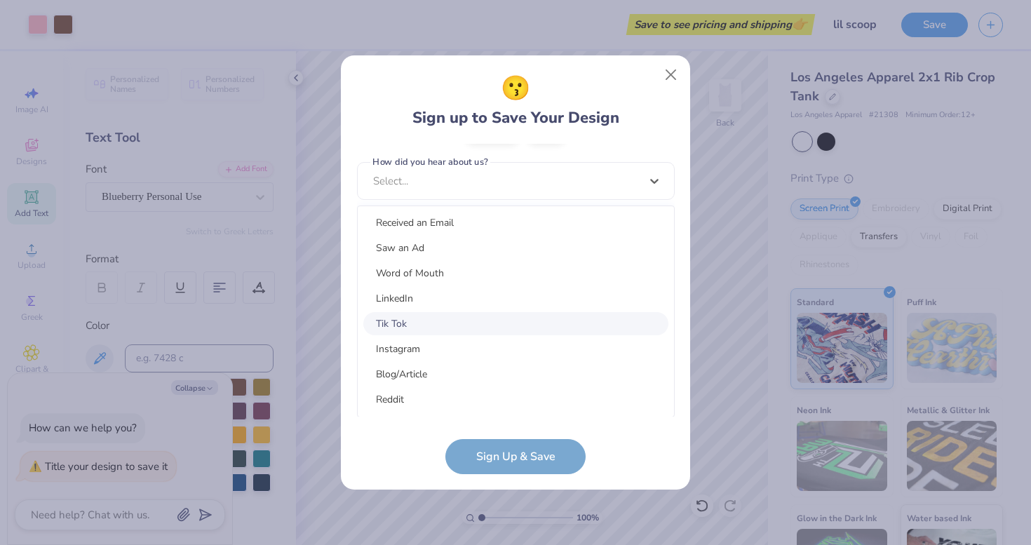
scroll to position [0, 0]
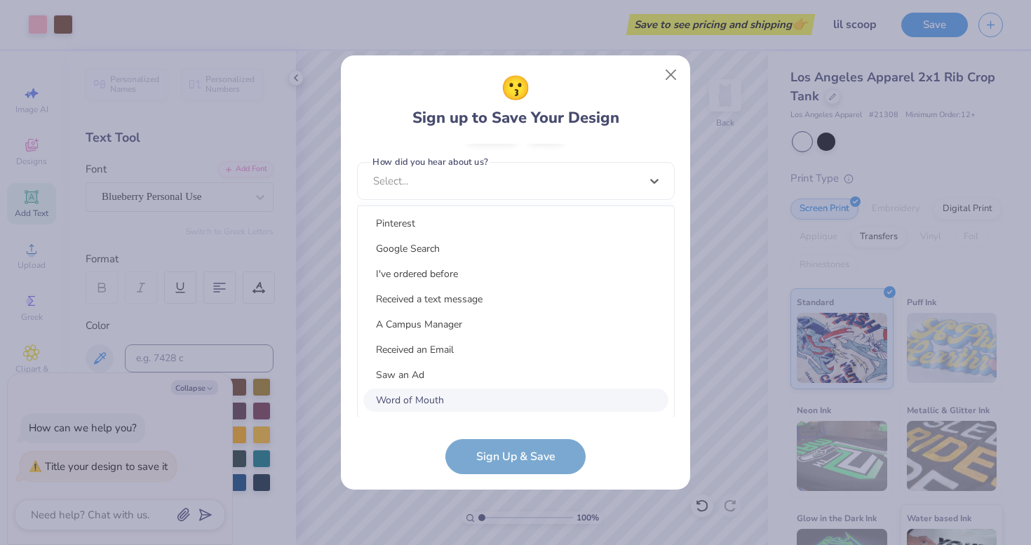
click at [405, 400] on div "Word of Mouth" at bounding box center [515, 400] width 305 height 23
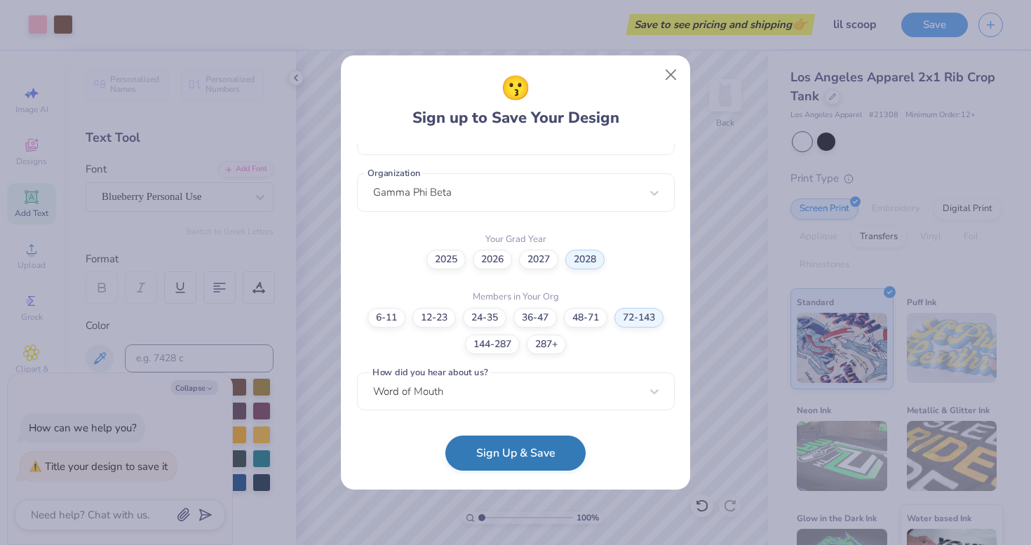
click at [515, 461] on button "Sign Up & Save" at bounding box center [515, 453] width 140 height 35
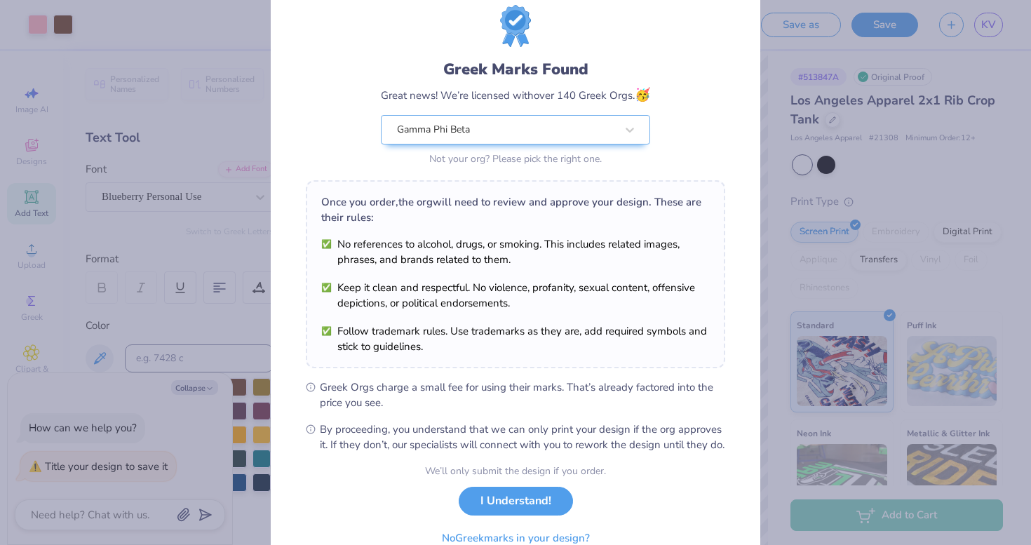
scroll to position [45, 0]
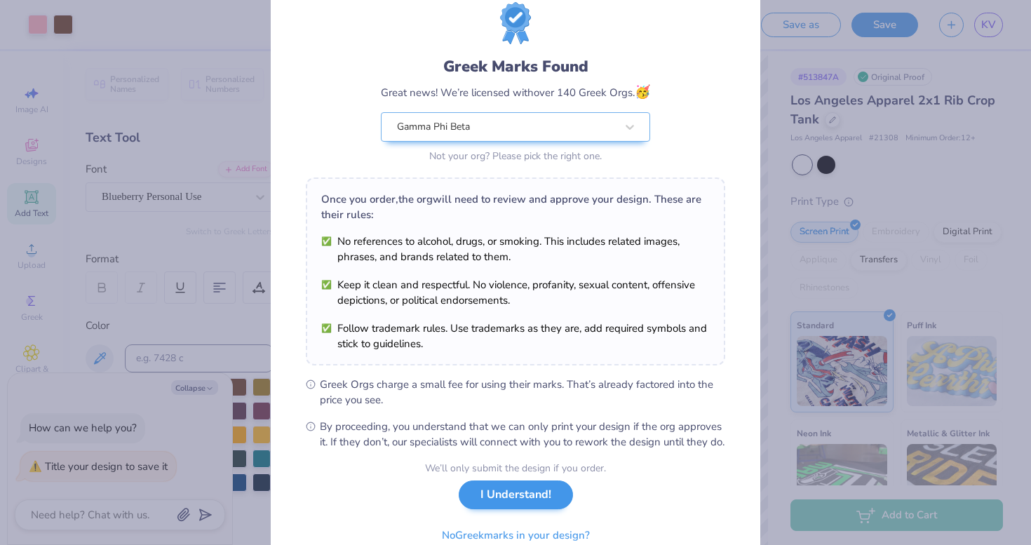
click at [505, 501] on button "I Understand!" at bounding box center [516, 494] width 114 height 29
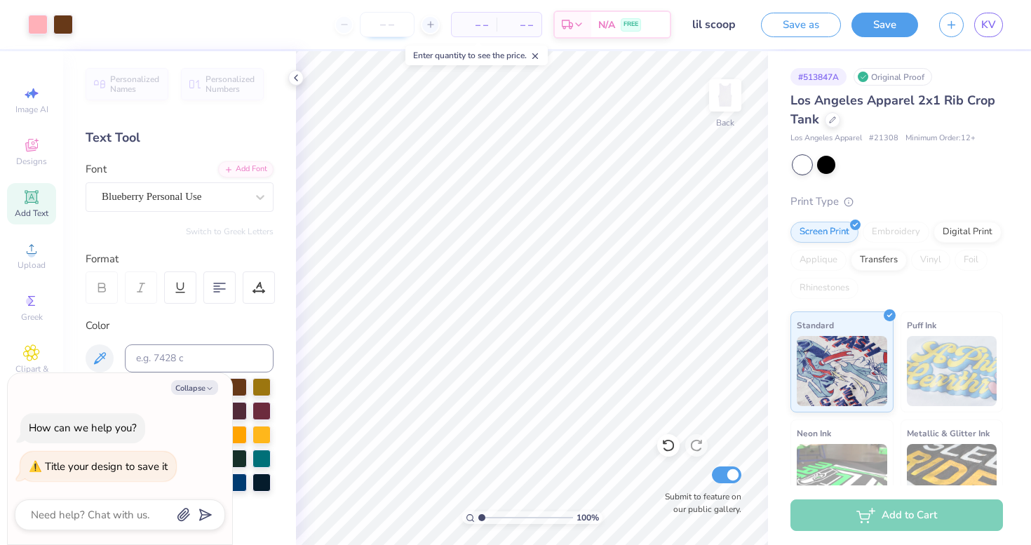
click at [379, 23] on input "number" at bounding box center [387, 24] width 55 height 25
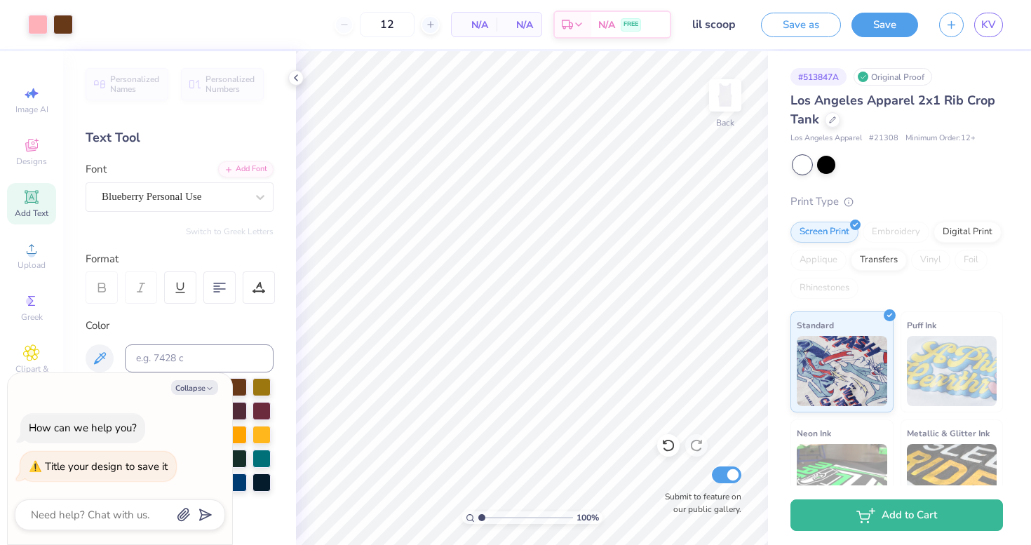
click at [484, 19] on span "N/A" at bounding box center [474, 25] width 28 height 15
click at [367, 27] on input "12" at bounding box center [340, 24] width 55 height 25
